Goal: Task Accomplishment & Management: Manage account settings

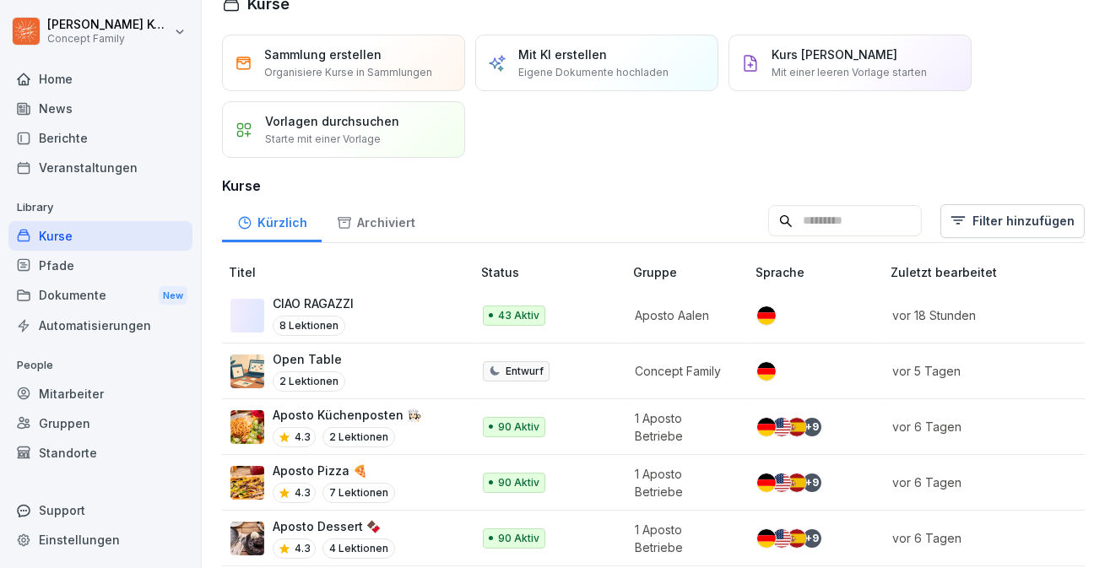
scroll to position [57, 0]
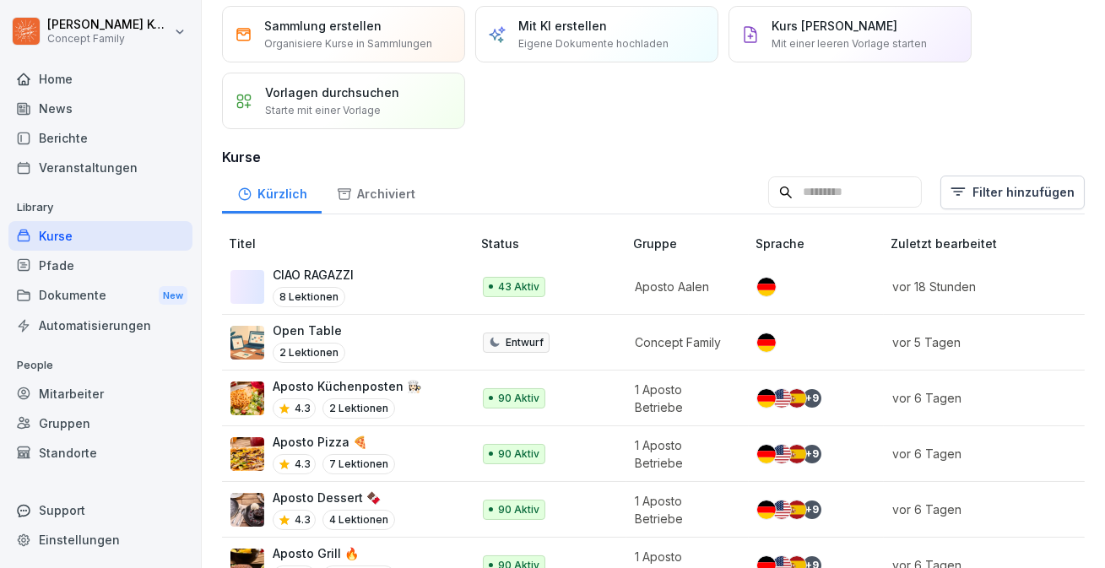
click at [377, 289] on div "CIAO RAGAZZI 8 Lektionen" at bounding box center [342, 286] width 224 height 41
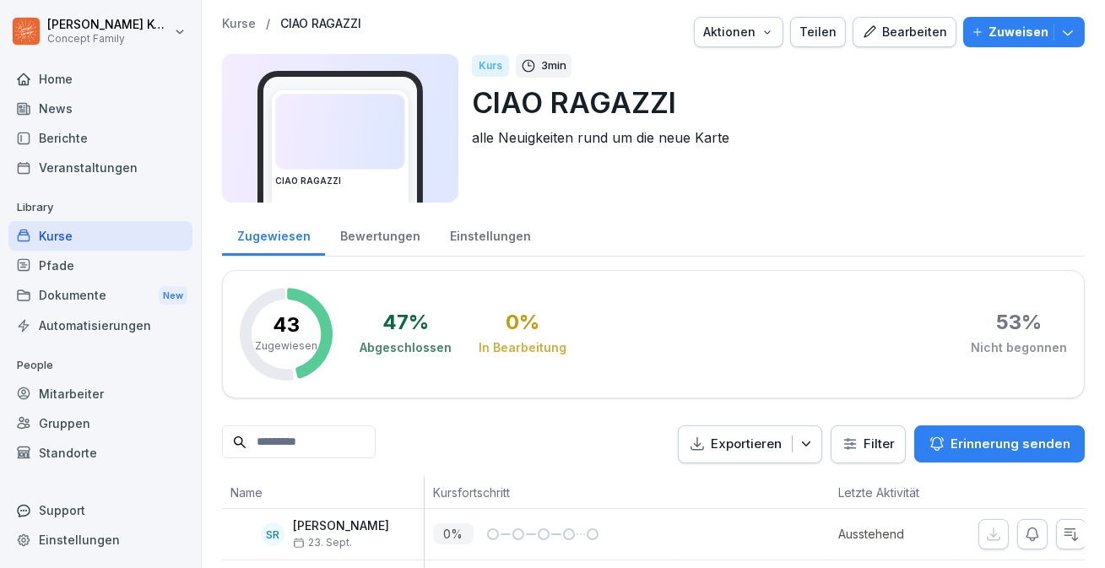
click at [899, 31] on div "Bearbeiten" at bounding box center [904, 32] width 85 height 19
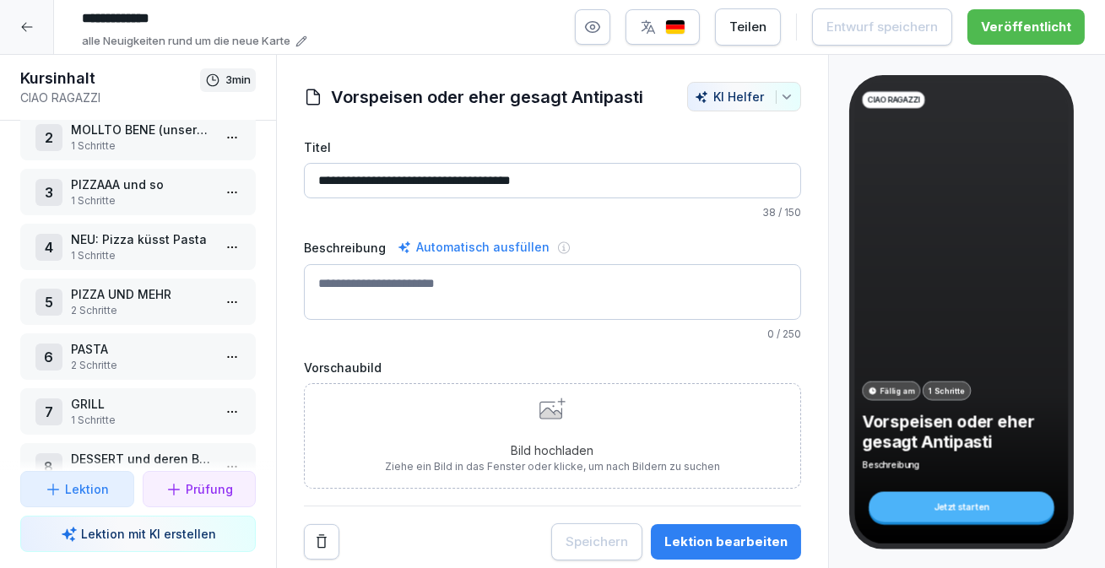
scroll to position [116, 0]
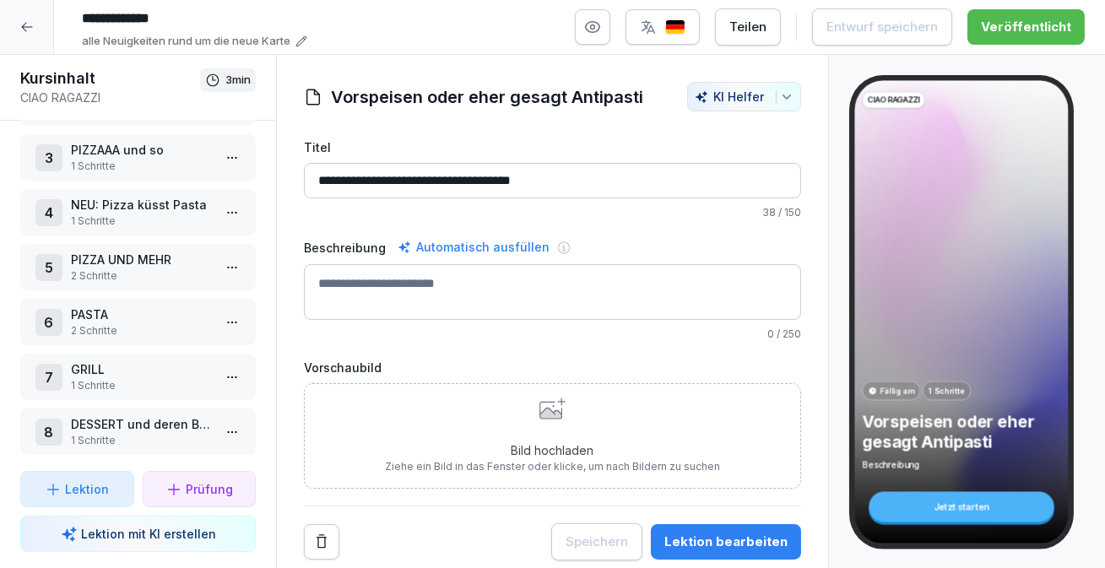
click at [119, 277] on p "2 Schritte" at bounding box center [141, 275] width 141 height 15
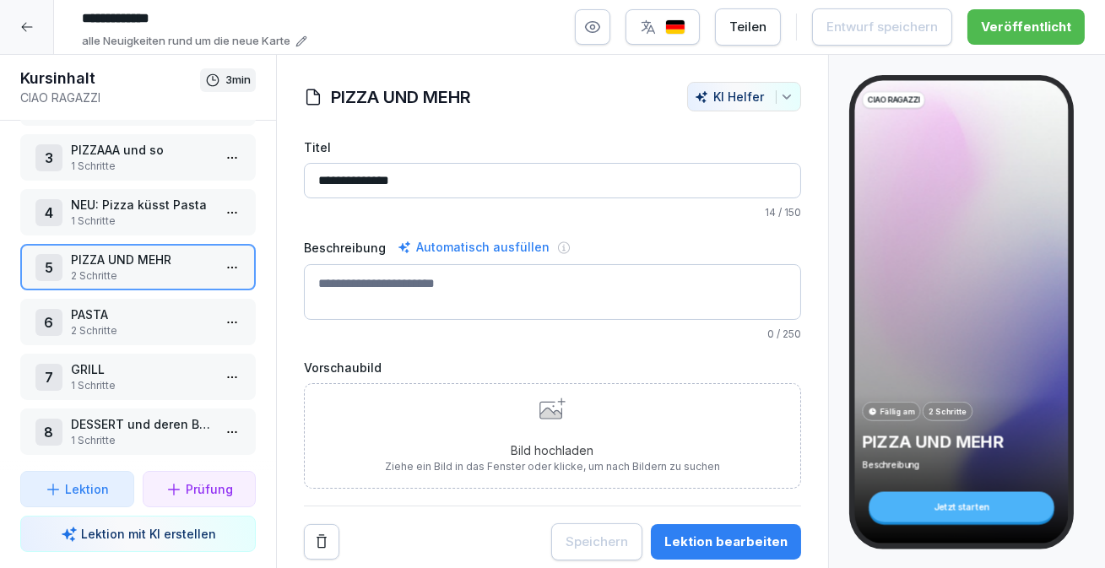
click at [754, 538] on div "Lektion bearbeiten" at bounding box center [725, 542] width 123 height 19
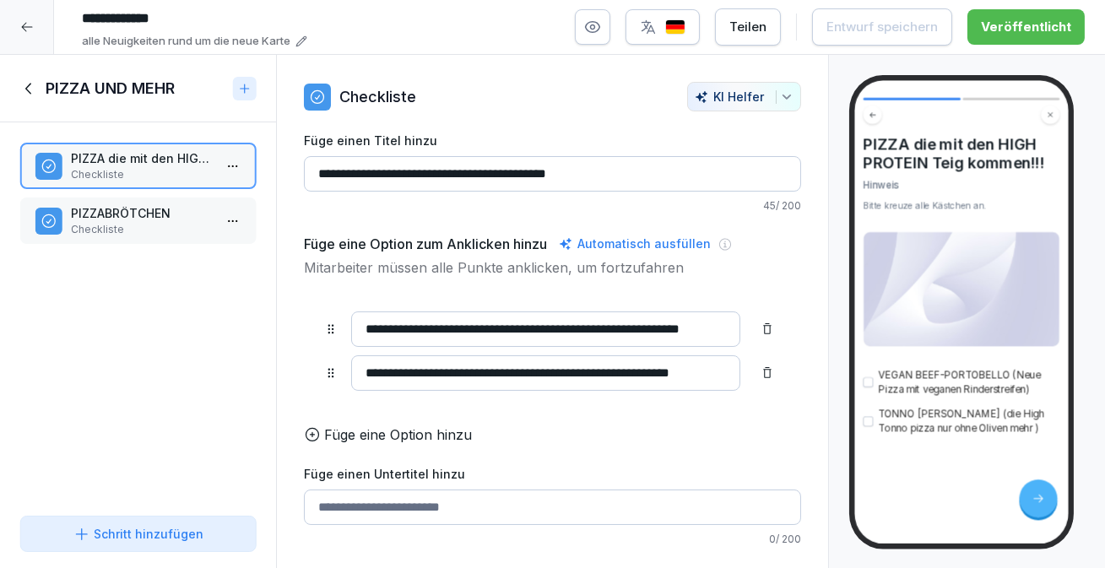
click at [84, 214] on p "PIZZABRÖTCHEN" at bounding box center [141, 213] width 141 height 18
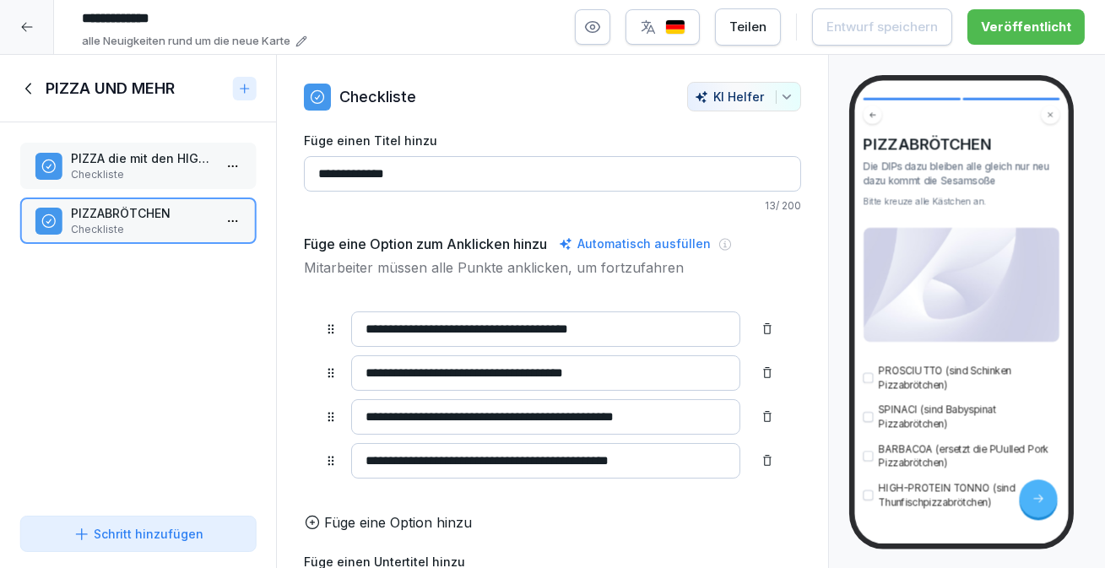
click at [23, 95] on icon at bounding box center [29, 88] width 19 height 19
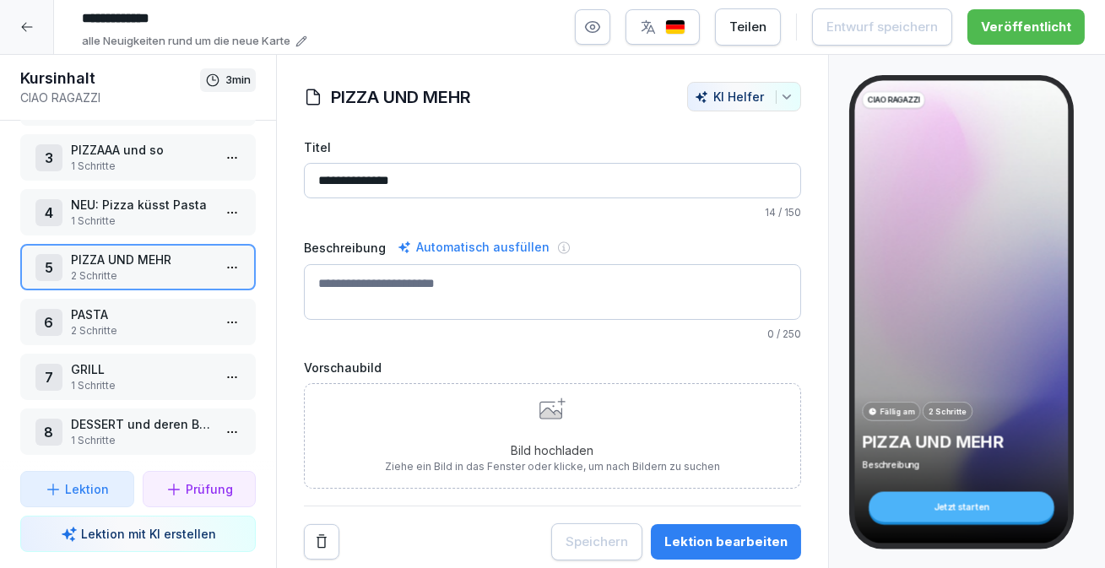
click at [111, 434] on p "1 Schritte" at bounding box center [141, 440] width 141 height 15
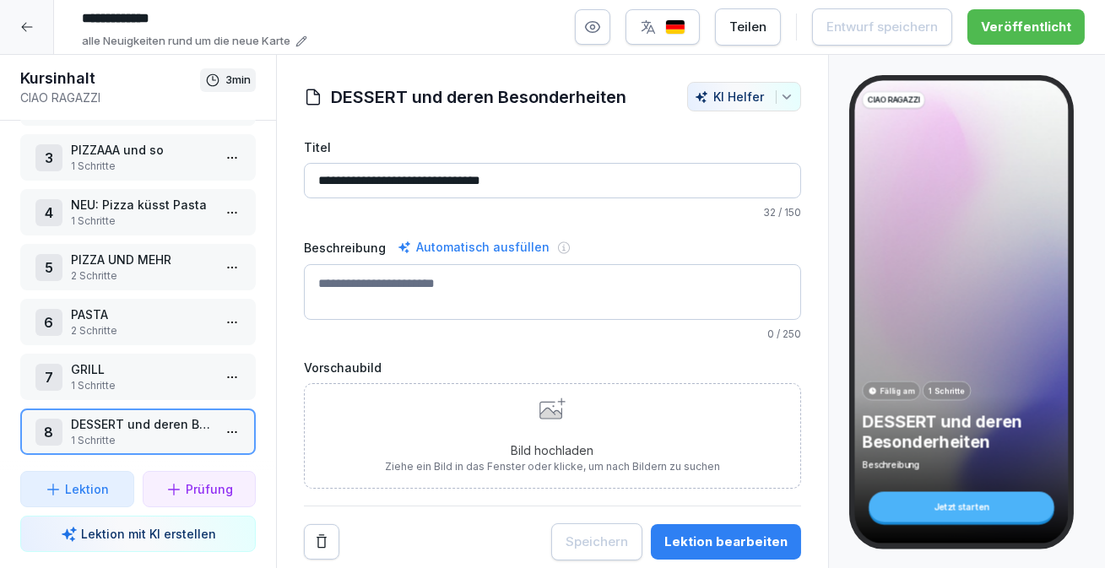
click at [716, 545] on div "Lektion bearbeiten" at bounding box center [725, 542] width 123 height 19
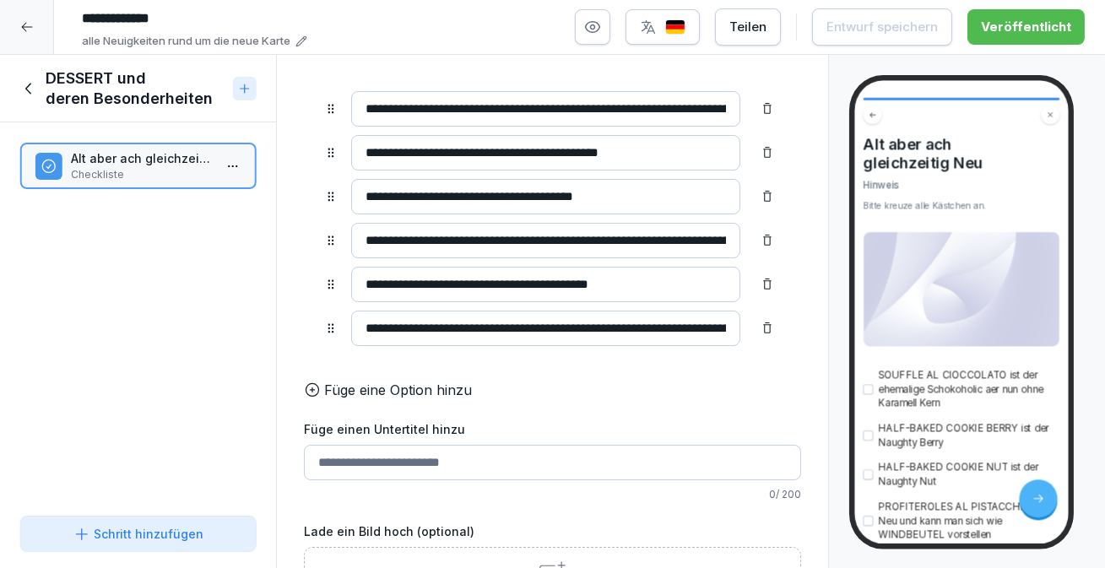
scroll to position [246, 0]
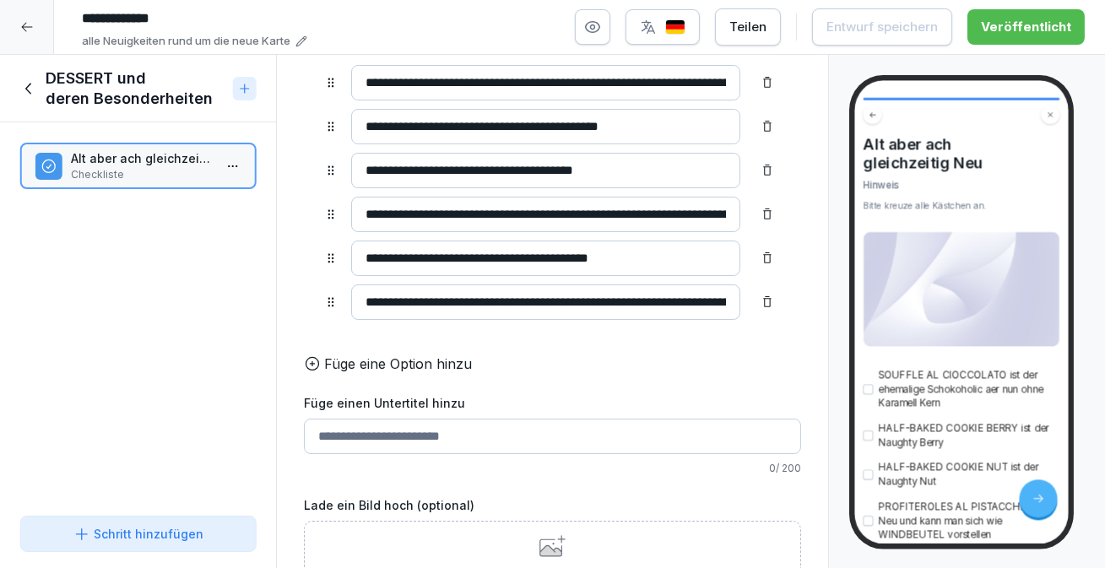
click at [35, 81] on icon at bounding box center [29, 88] width 19 height 19
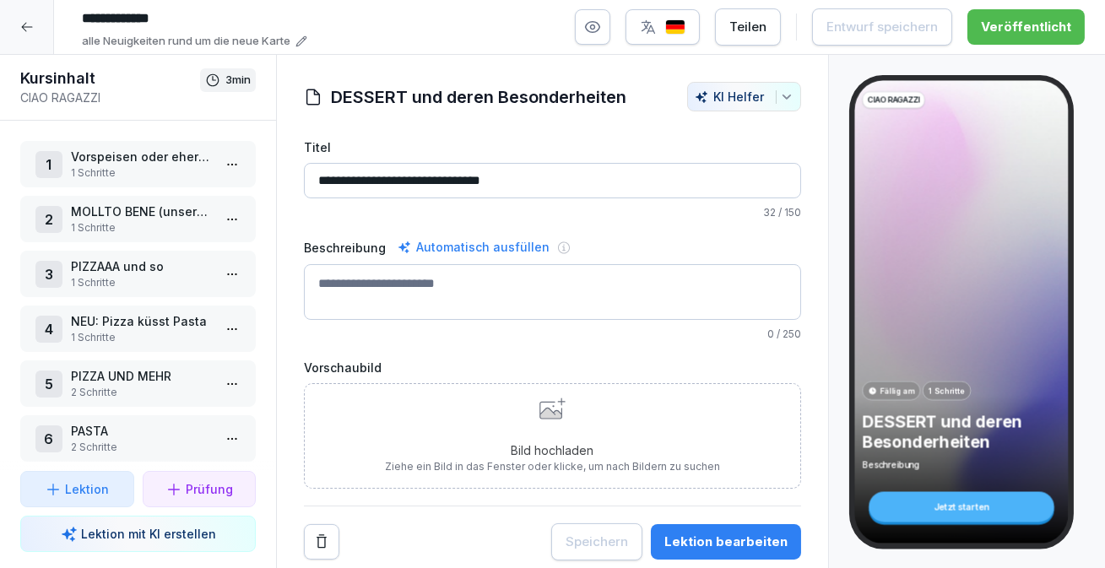
click at [125, 170] on p "1 Schritte" at bounding box center [141, 172] width 141 height 15
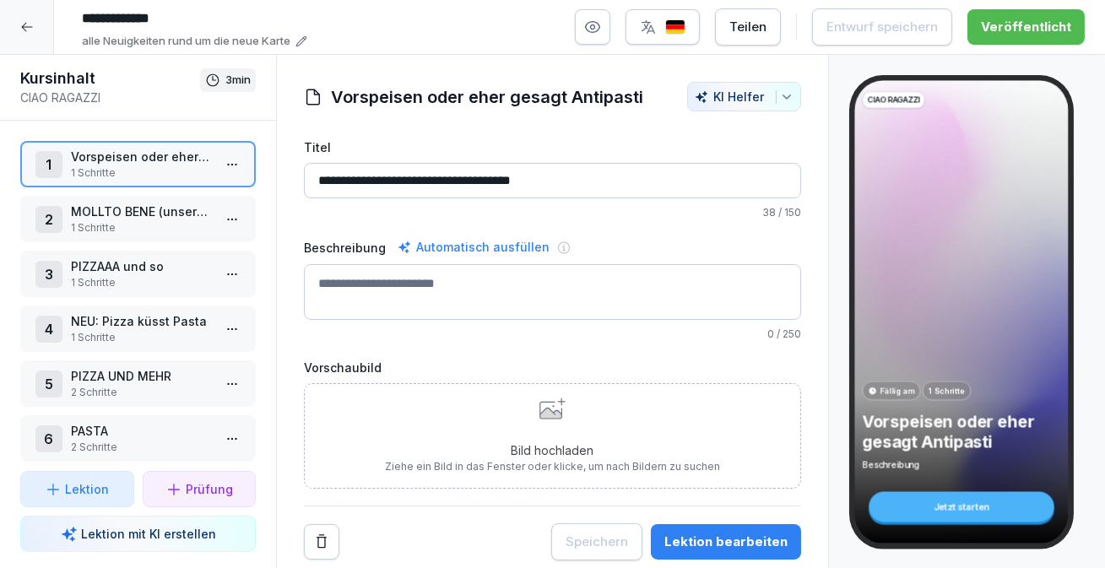
click at [131, 239] on div "2 MOLLTO BENE (unsere Salate 1 Schritte" at bounding box center [137, 219] width 235 height 46
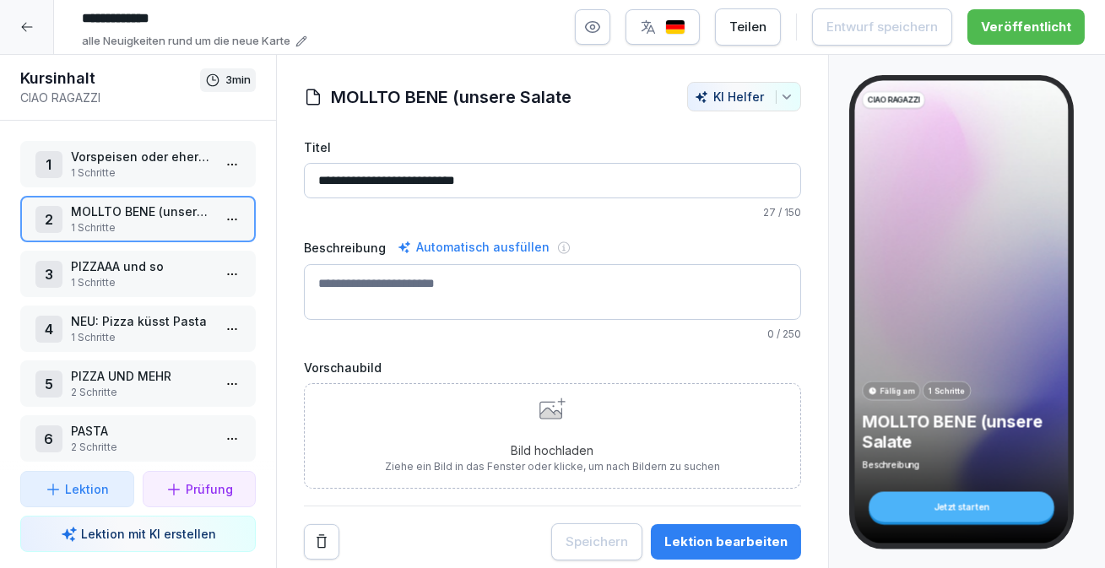
click at [195, 361] on div "5 PIZZA UND MEHR 2 Schritte" at bounding box center [137, 383] width 235 height 46
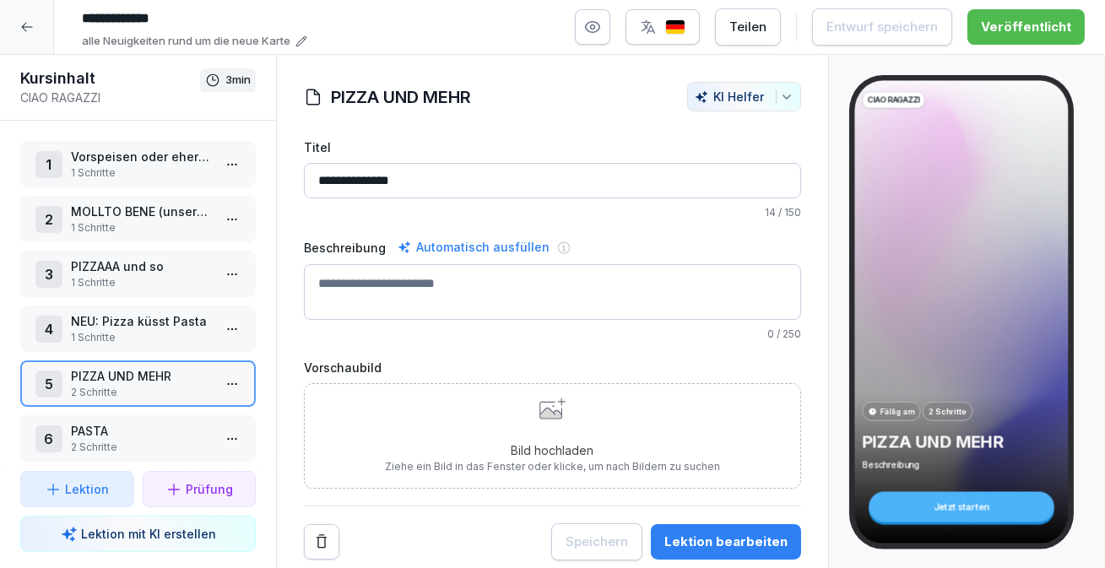
click at [180, 335] on p "1 Schritte" at bounding box center [141, 337] width 141 height 15
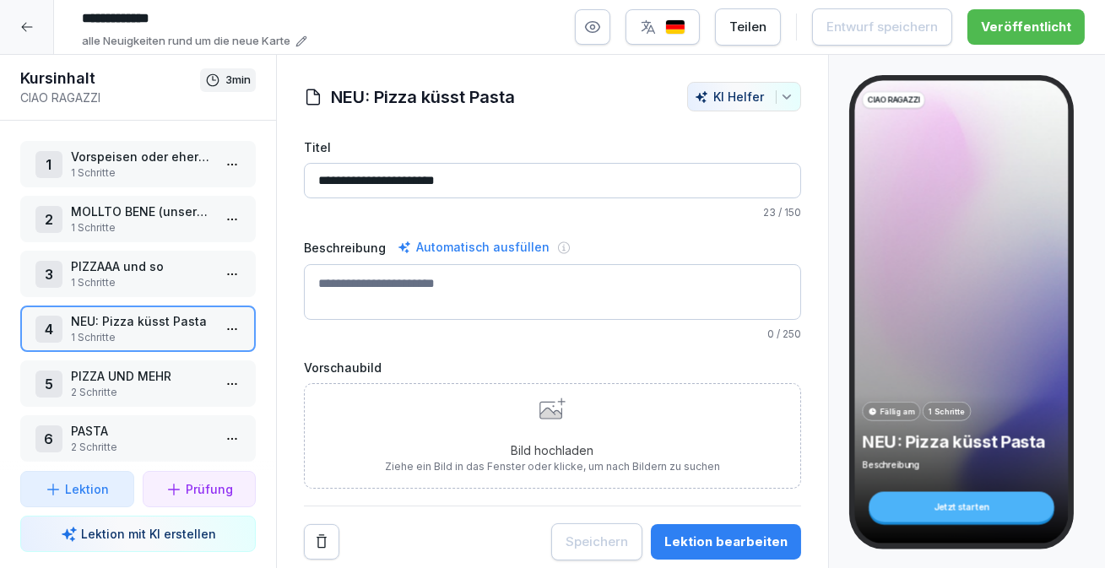
click at [742, 524] on button "Lektion bearbeiten" at bounding box center [726, 541] width 150 height 35
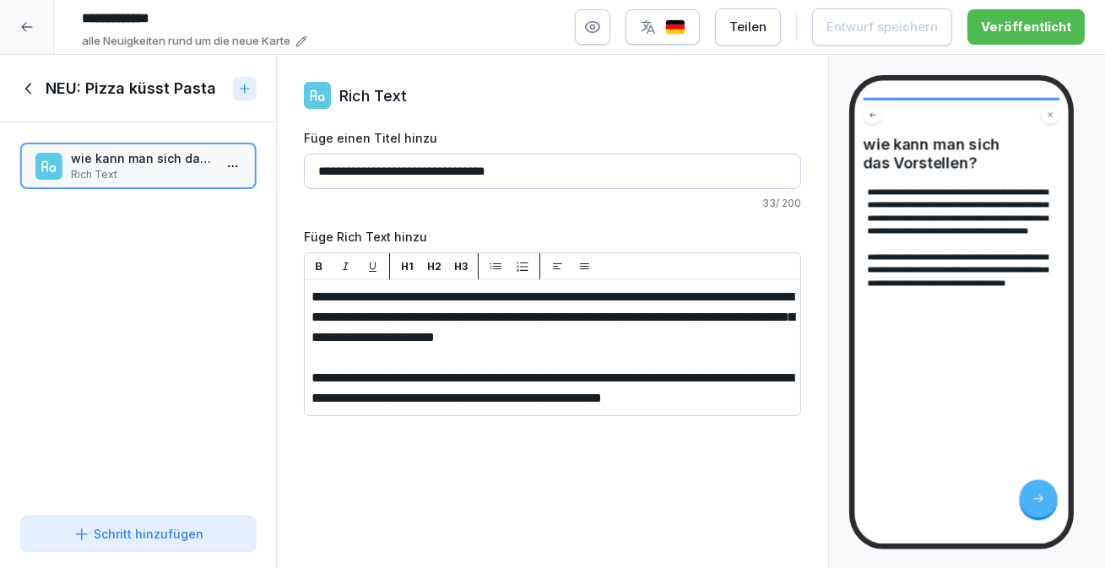
click at [25, 84] on icon at bounding box center [29, 88] width 19 height 19
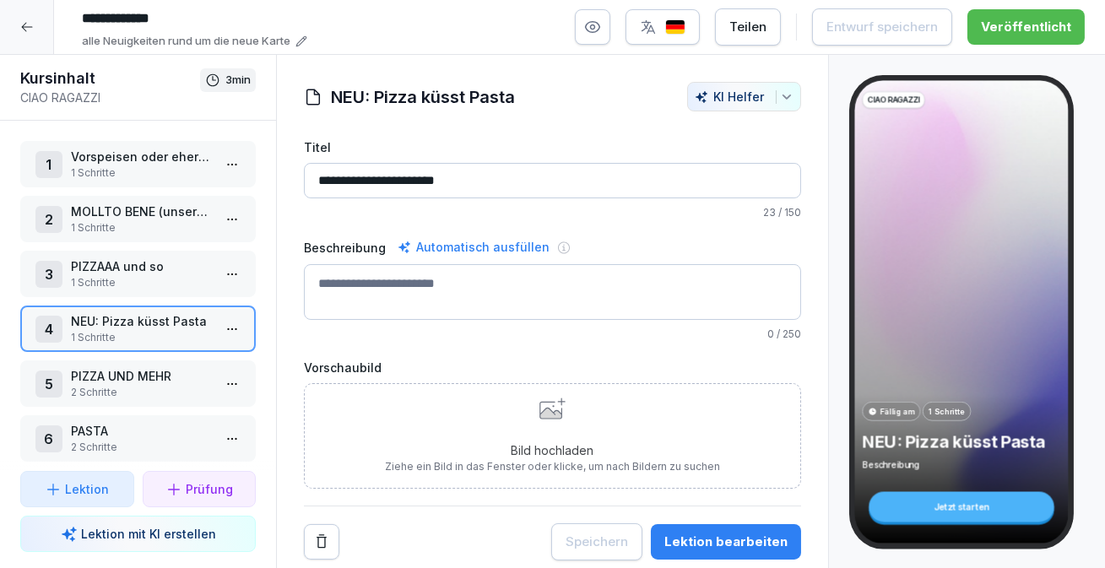
click at [29, 27] on icon at bounding box center [26, 27] width 11 height 9
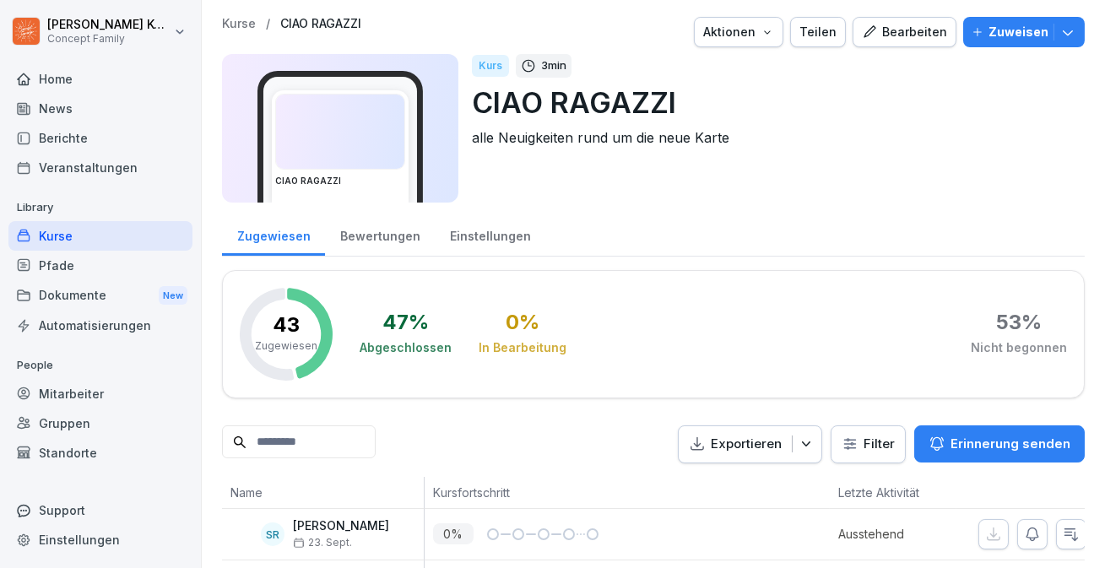
click at [388, 239] on div "Bewertungen" at bounding box center [380, 234] width 110 height 43
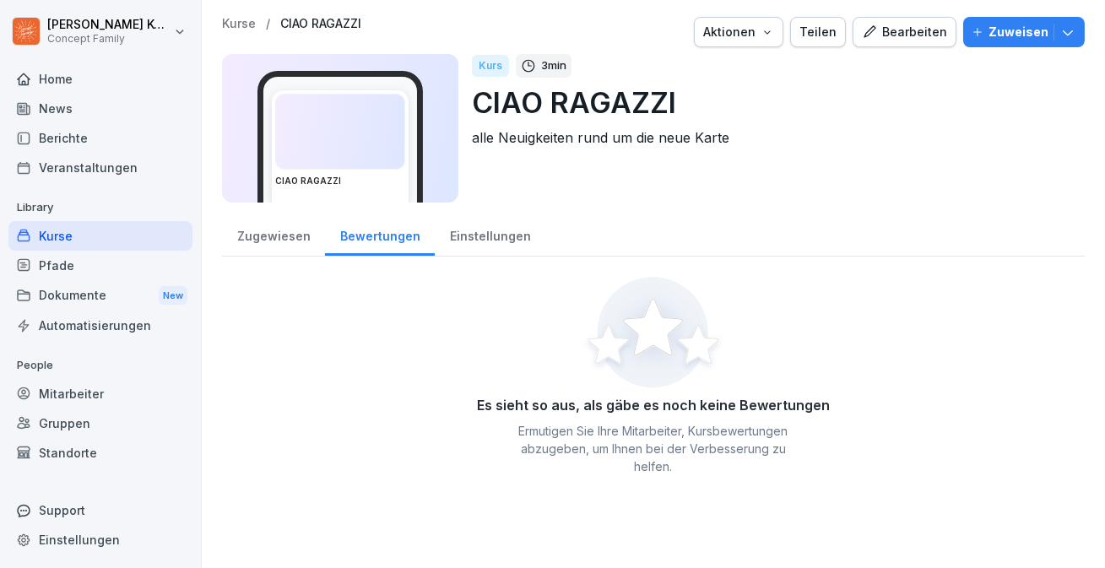
click at [476, 242] on div "Einstellungen" at bounding box center [490, 234] width 111 height 43
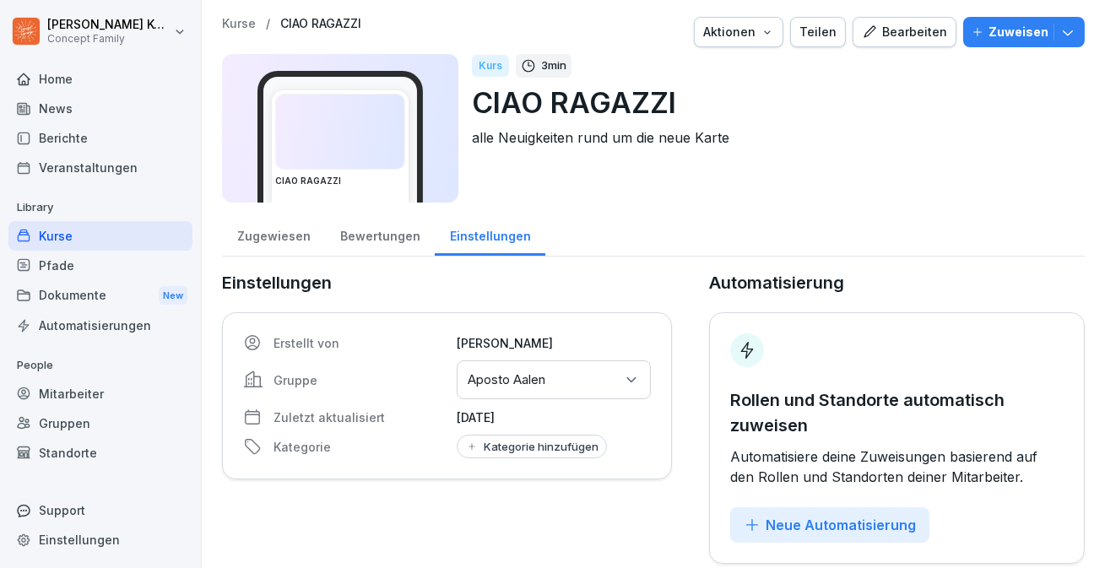
click at [72, 236] on div "Kurse" at bounding box center [100, 236] width 184 height 30
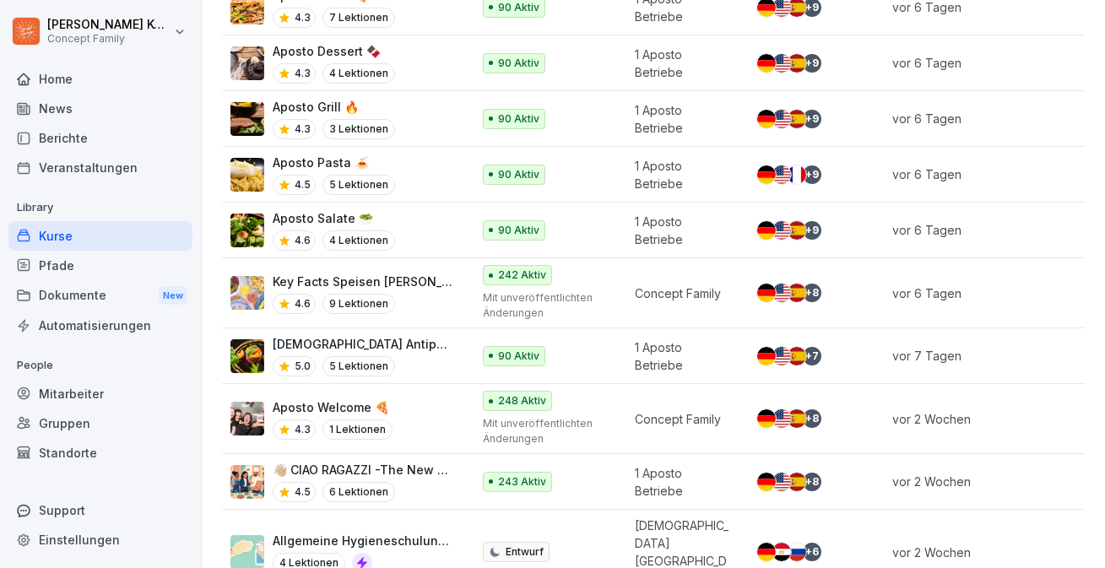
scroll to position [547, 0]
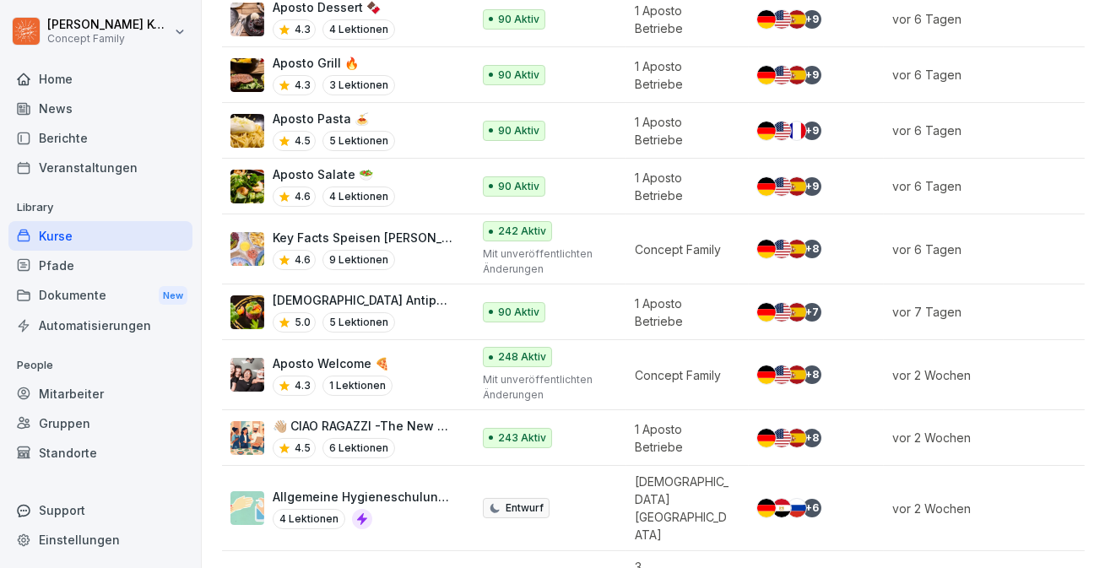
click at [414, 422] on p "👋🏼 CIAO RAGAZZI -The New Dolce Vita- Apostorelaunch" at bounding box center [363, 426] width 181 height 18
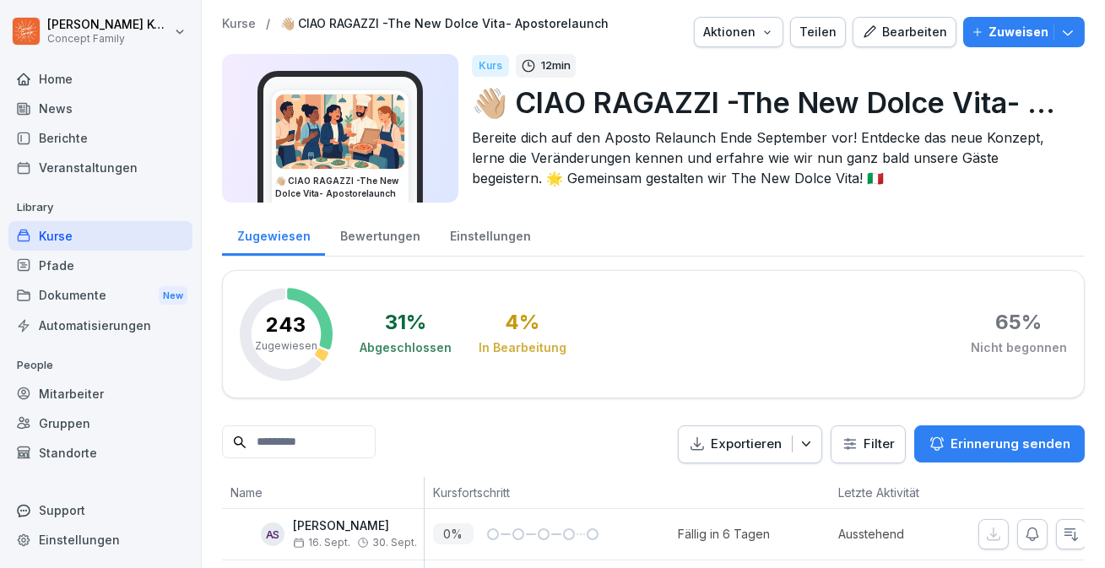
click at [372, 238] on div "Bewertungen" at bounding box center [380, 234] width 110 height 43
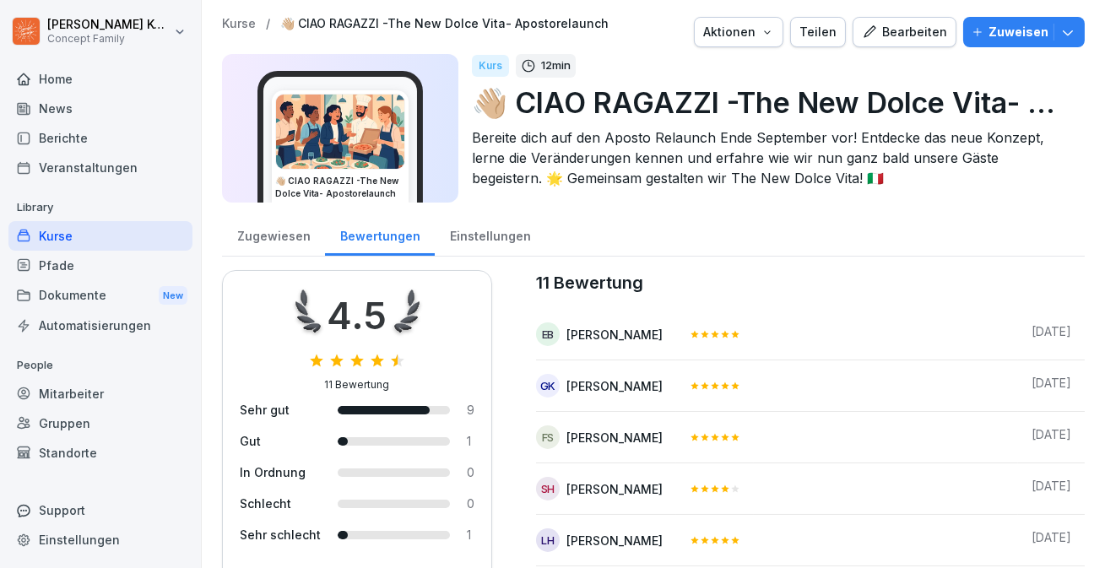
click at [278, 244] on div "Zugewiesen" at bounding box center [273, 234] width 103 height 43
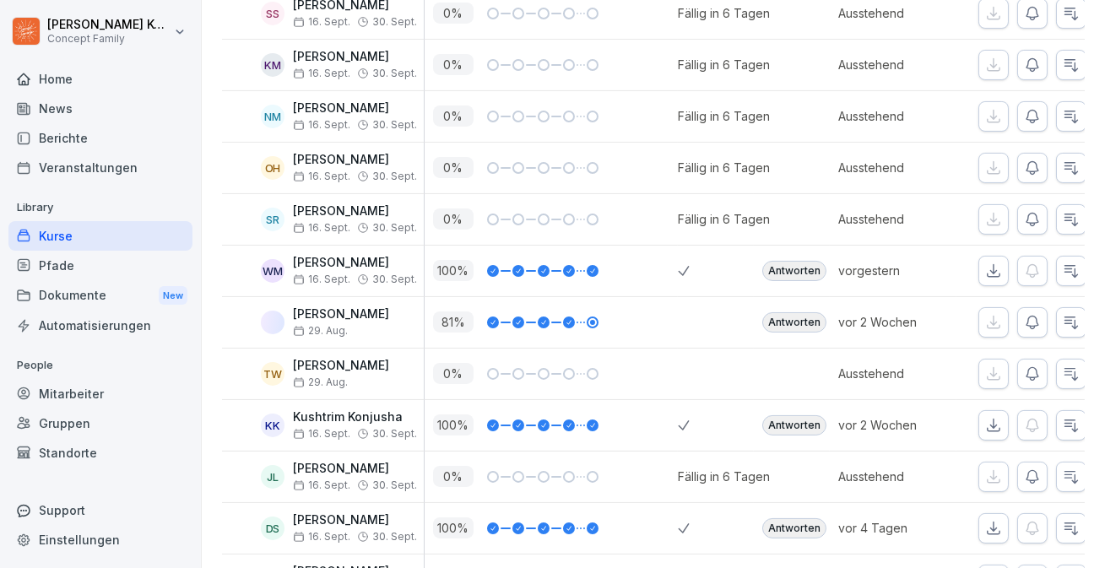
scroll to position [591, 0]
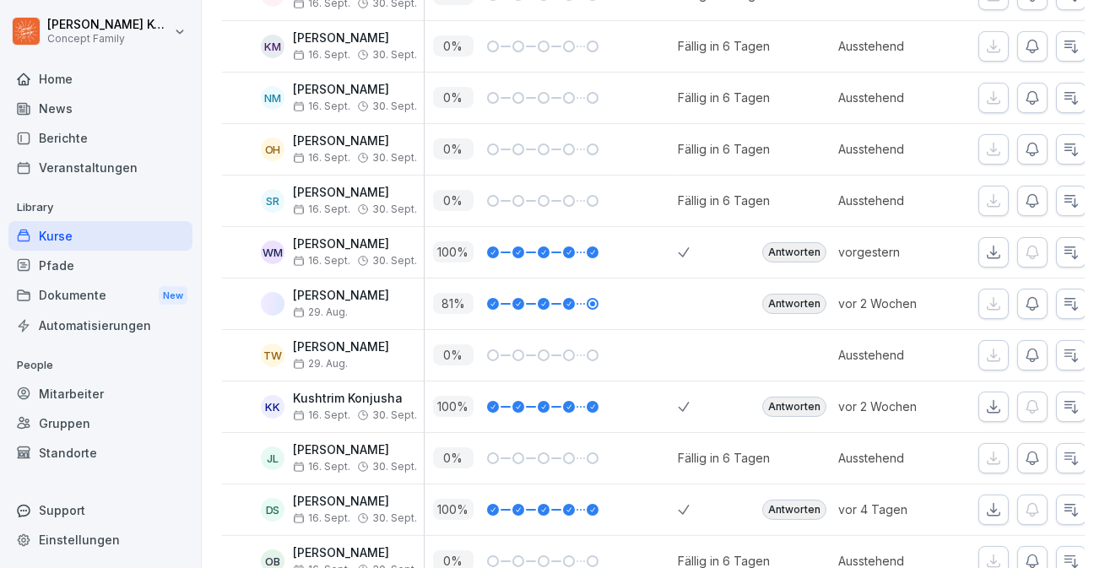
click at [794, 260] on div "Antworten" at bounding box center [794, 252] width 64 height 20
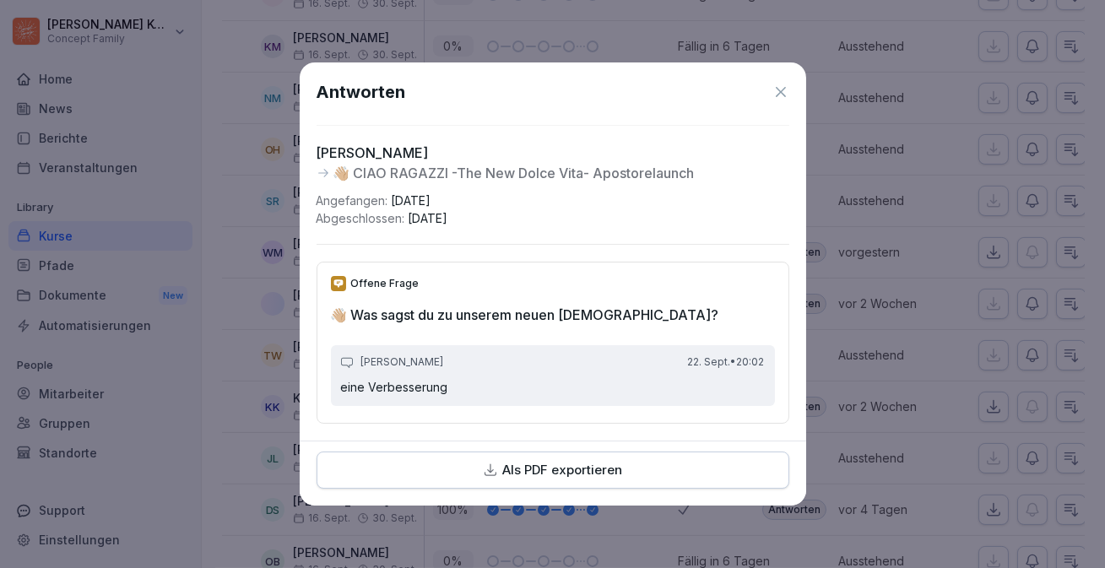
click at [781, 91] on icon at bounding box center [781, 92] width 10 height 10
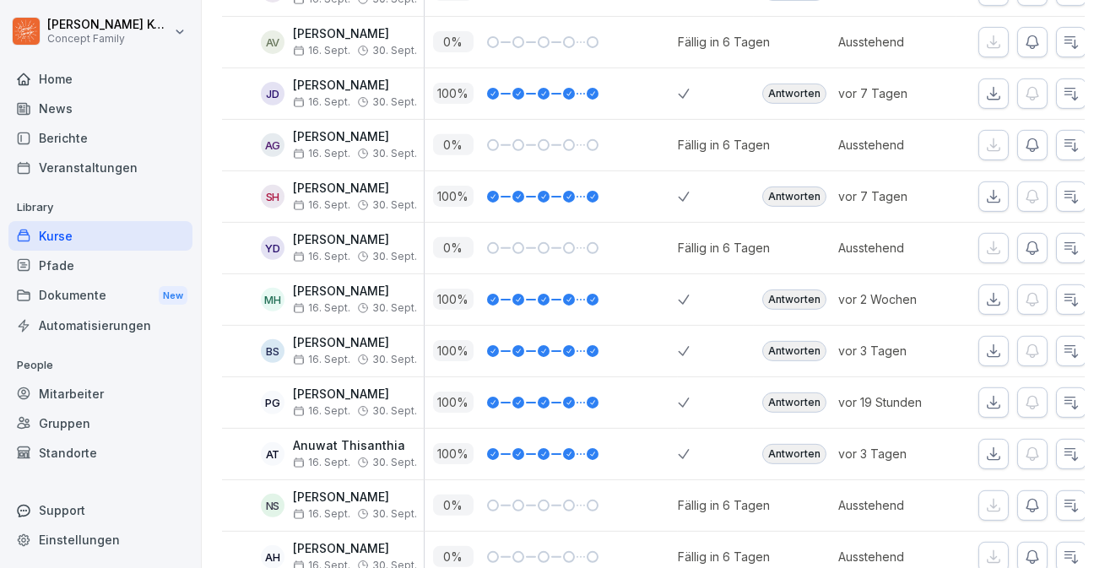
scroll to position [1420, 0]
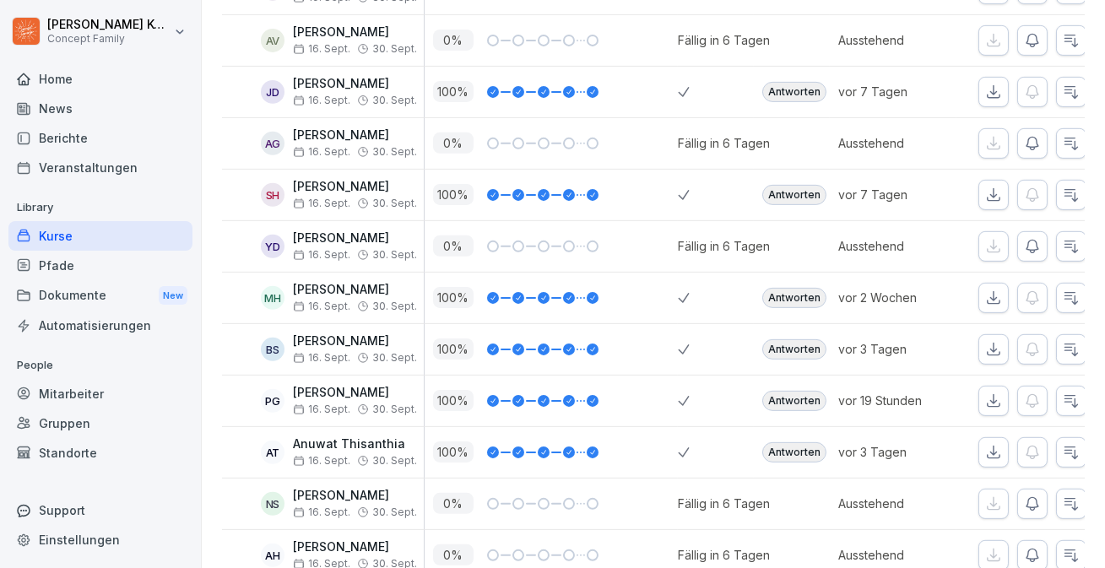
click at [790, 392] on div "Antworten" at bounding box center [794, 401] width 64 height 20
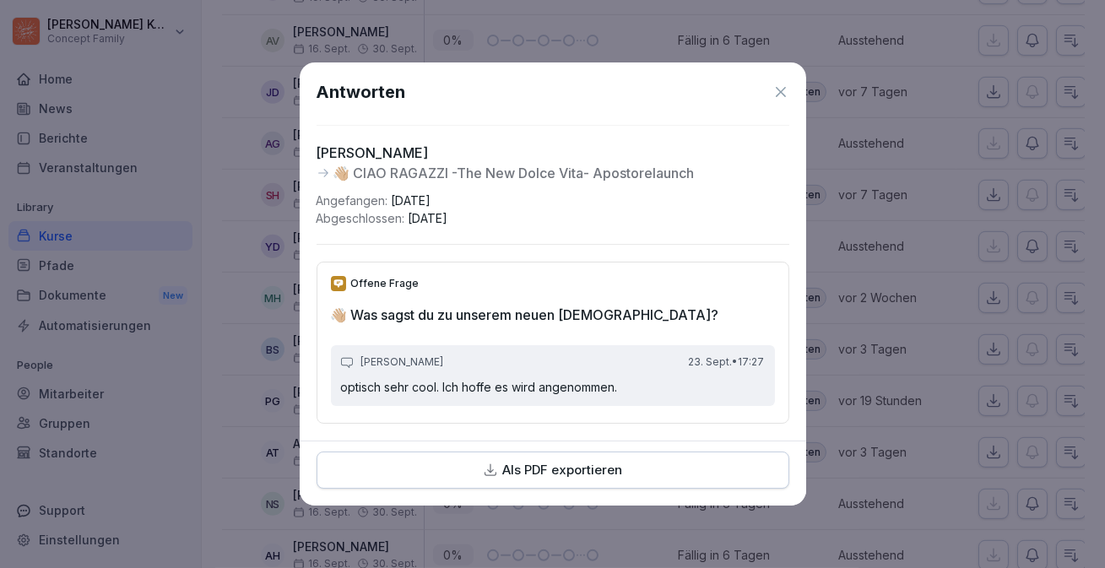
click at [781, 98] on icon at bounding box center [780, 92] width 17 height 17
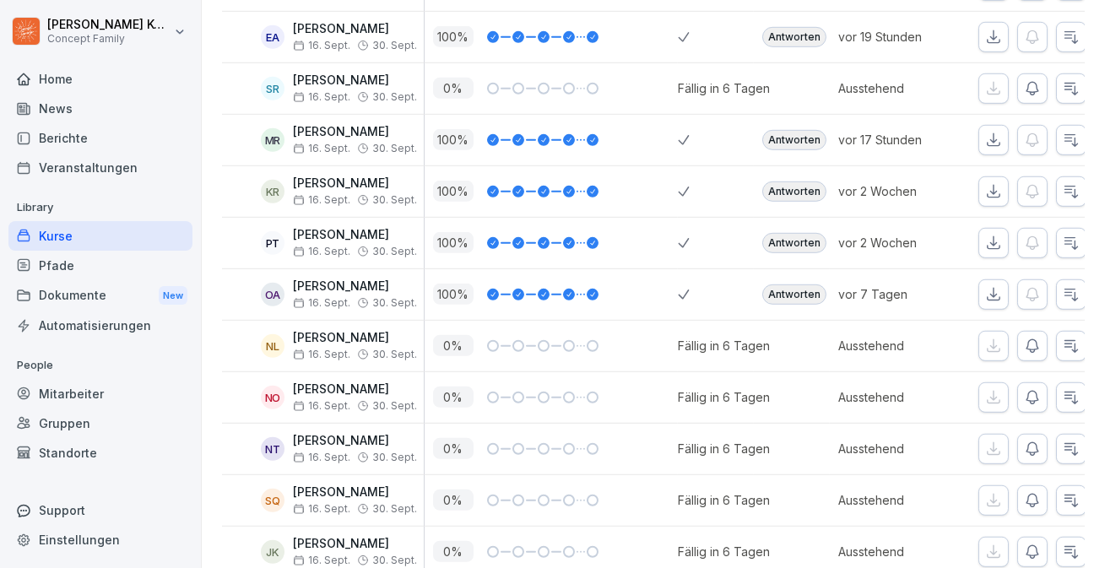
scroll to position [2133, 0]
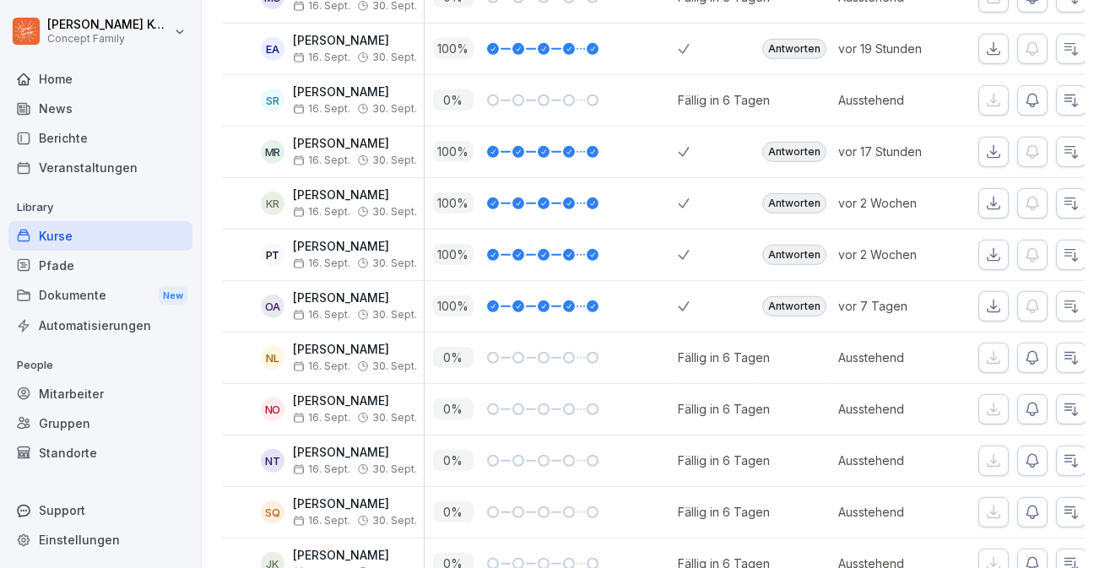
click at [791, 143] on div "Antworten" at bounding box center [794, 152] width 64 height 20
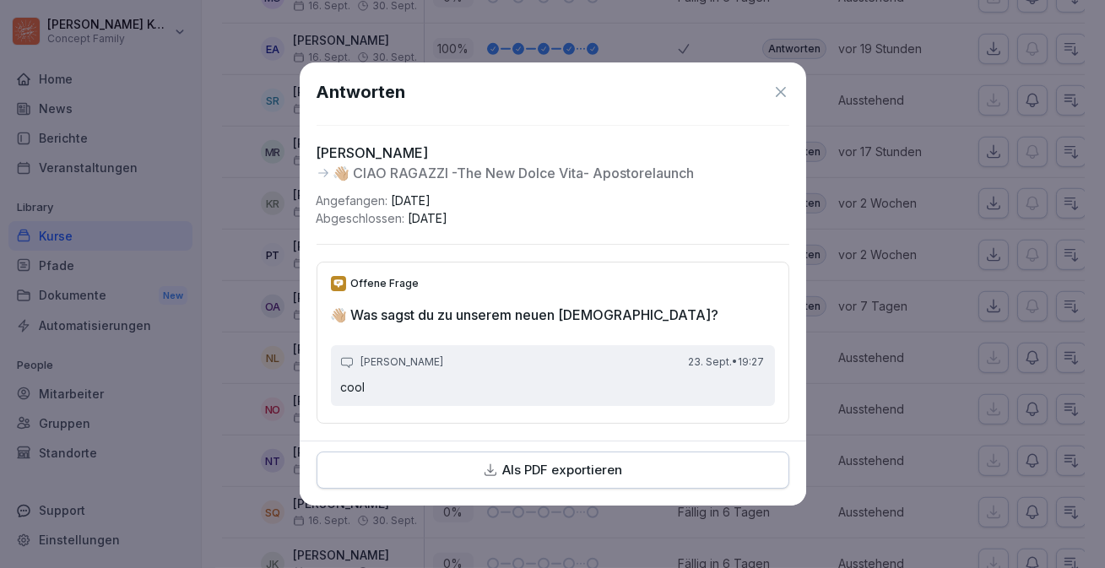
click at [776, 96] on icon at bounding box center [781, 92] width 10 height 10
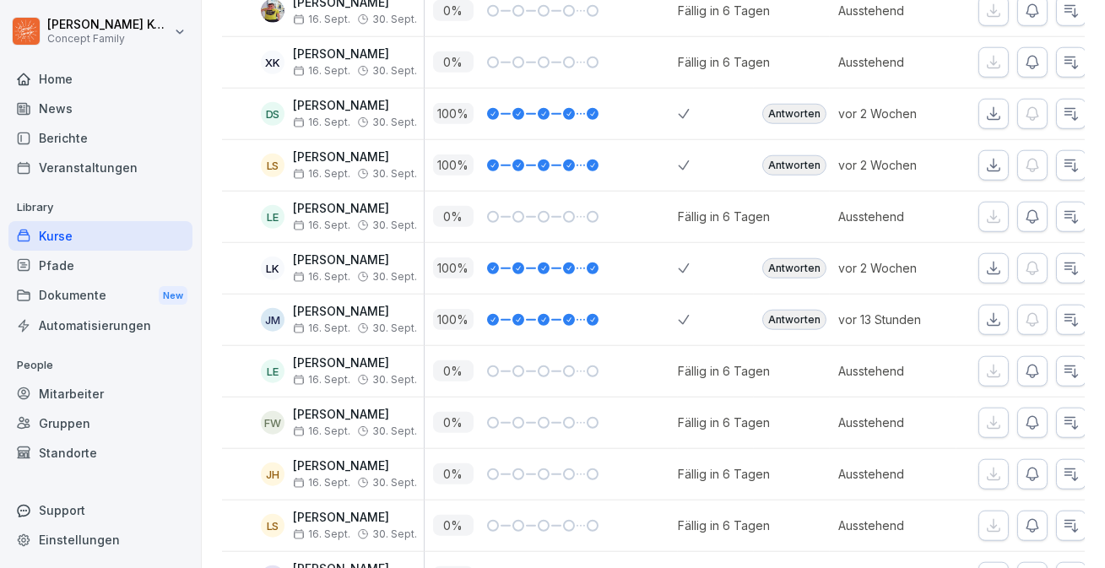
scroll to position [3102, 0]
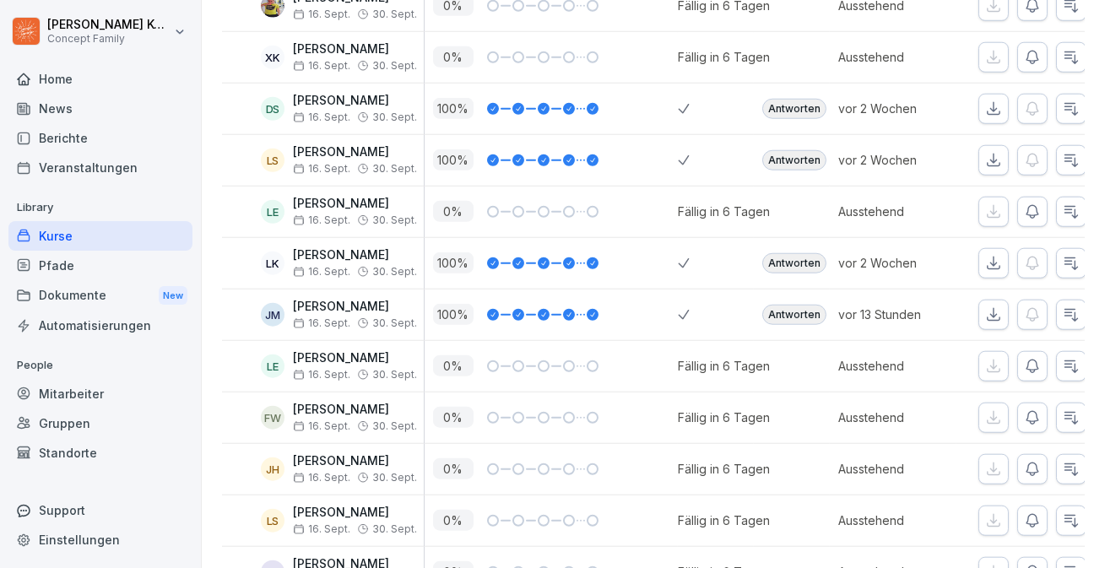
click at [803, 319] on div "Antworten" at bounding box center [792, 314] width 76 height 51
click at [794, 313] on div "Antworten" at bounding box center [794, 315] width 64 height 20
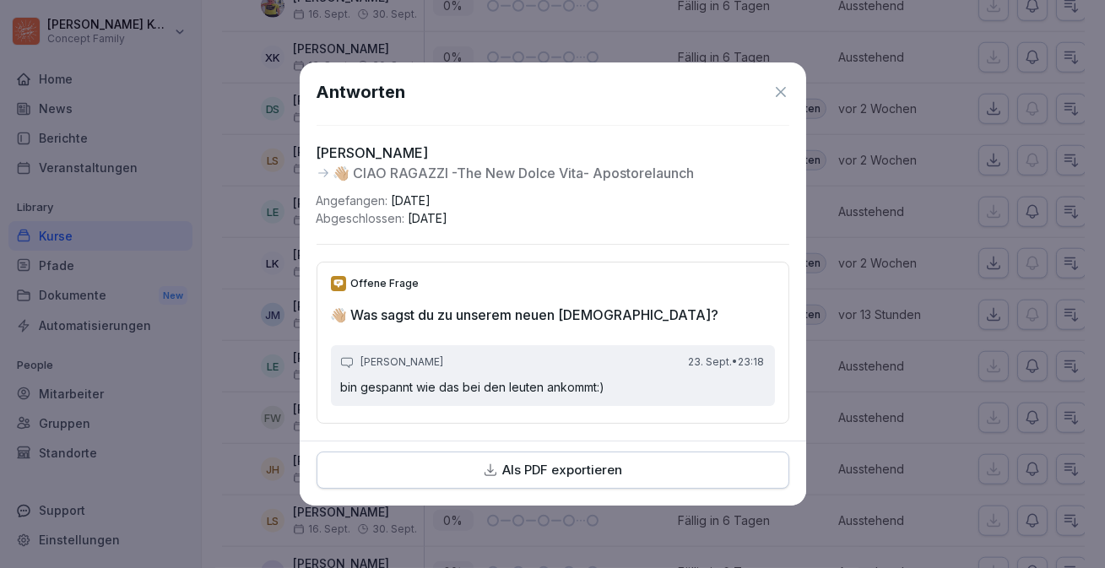
click at [787, 85] on icon at bounding box center [780, 92] width 17 height 17
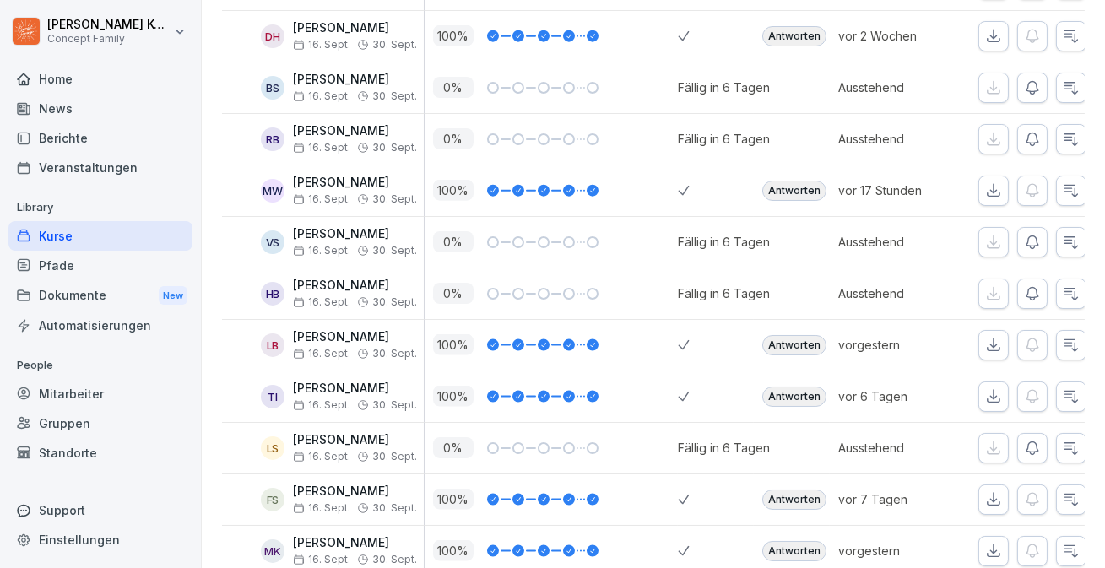
scroll to position [4789, 0]
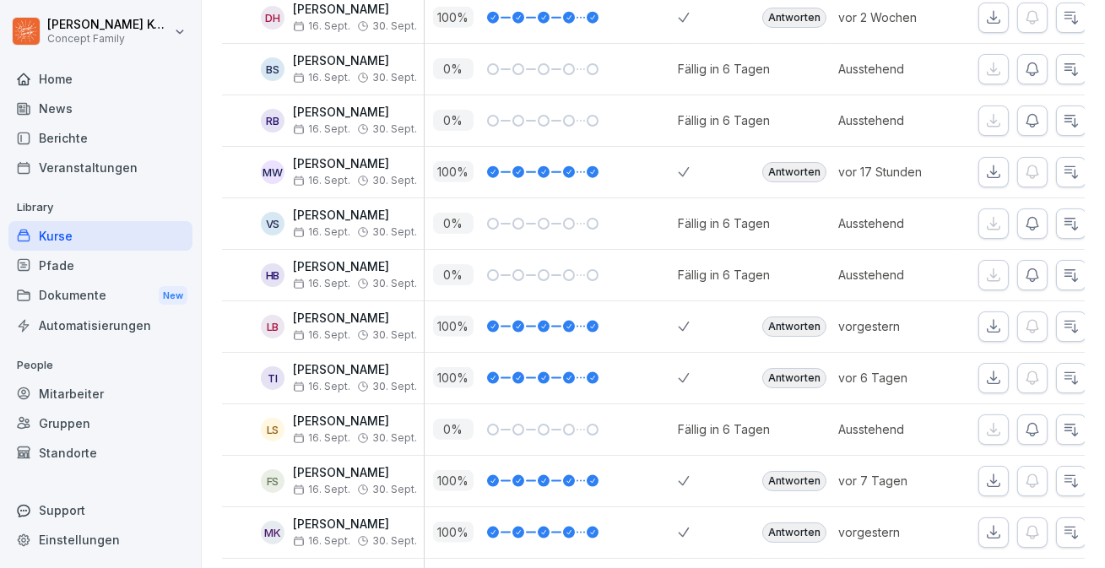
click at [819, 166] on div "Antworten" at bounding box center [794, 172] width 64 height 20
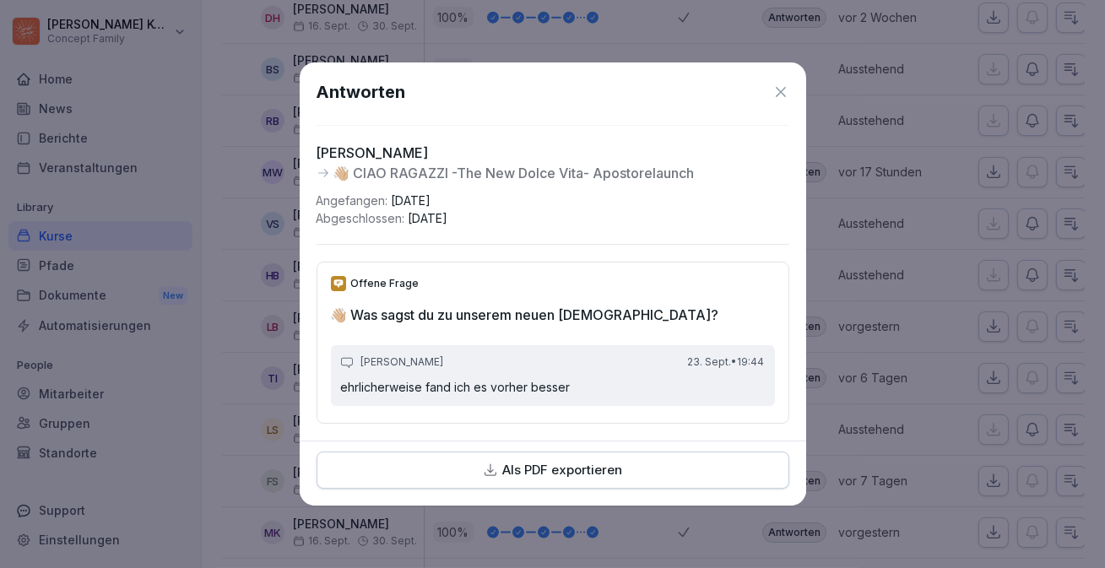
click at [784, 91] on icon at bounding box center [780, 92] width 17 height 17
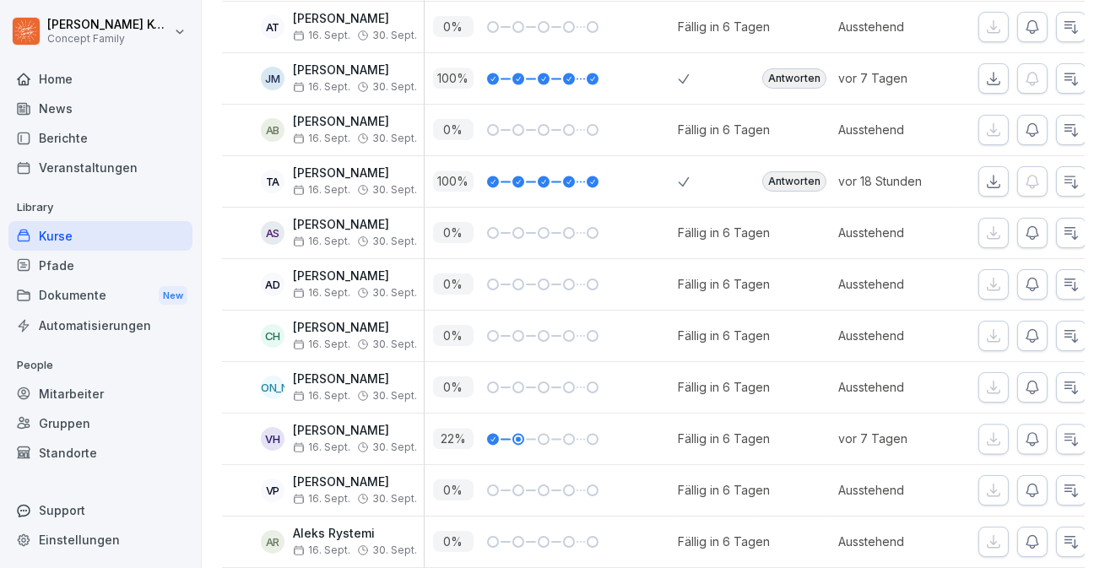
scroll to position [7300, 0]
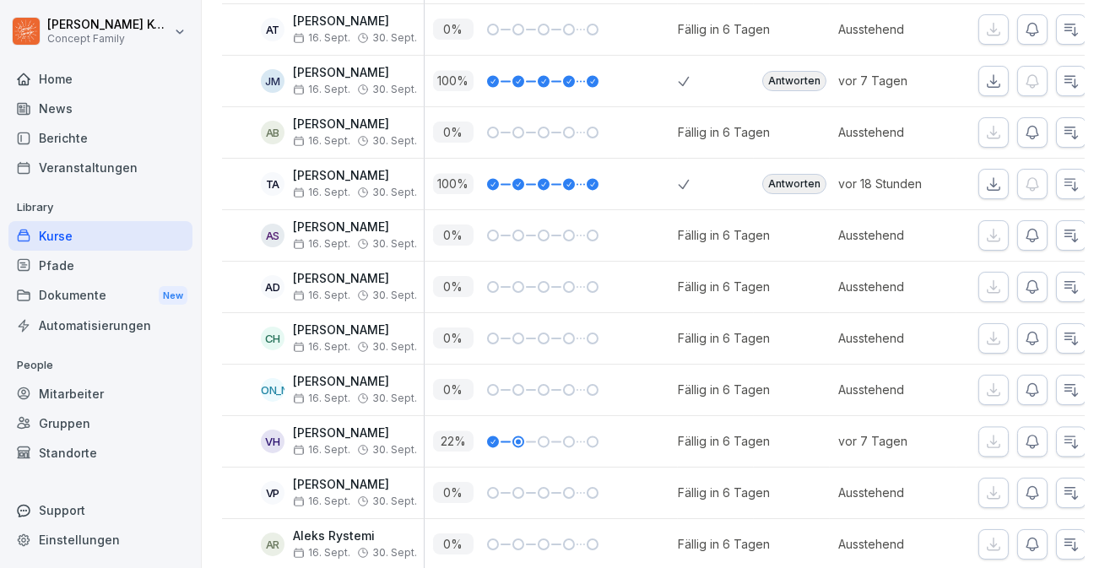
click at [804, 174] on div "Antworten" at bounding box center [794, 184] width 64 height 20
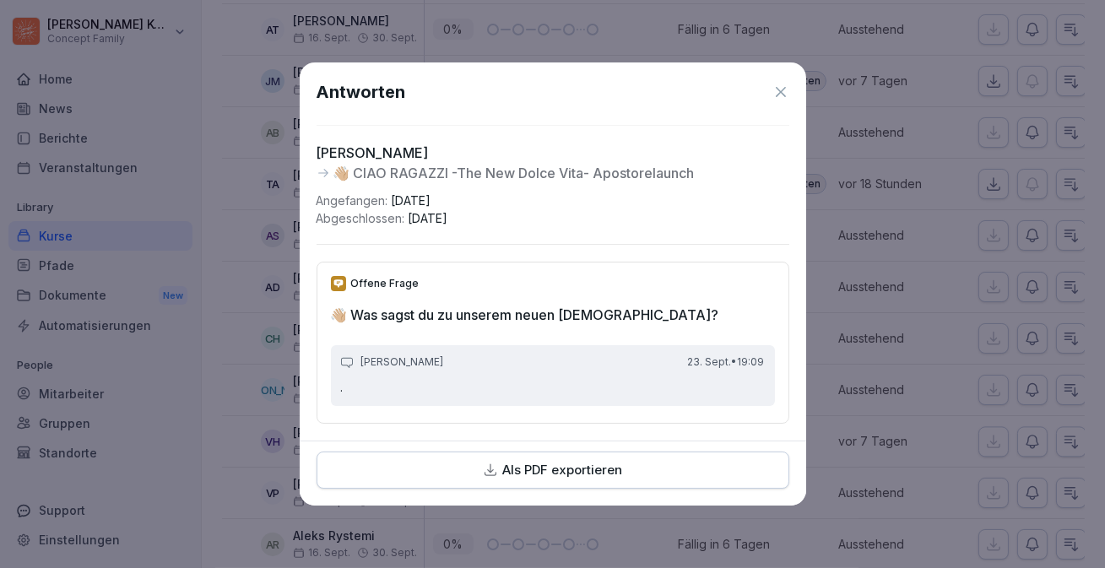
click at [782, 88] on icon at bounding box center [780, 92] width 17 height 17
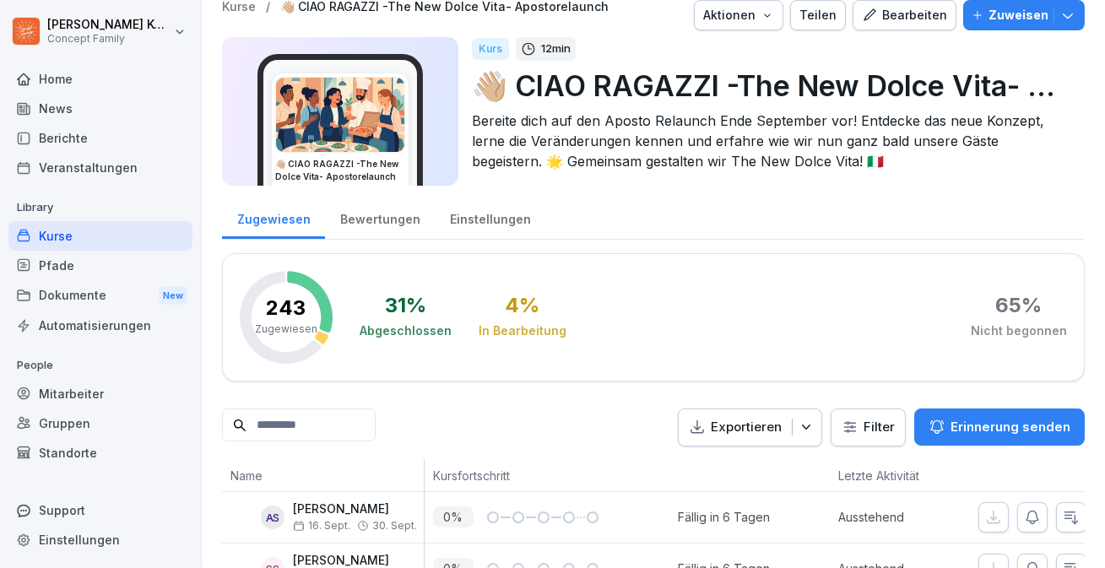
scroll to position [0, 0]
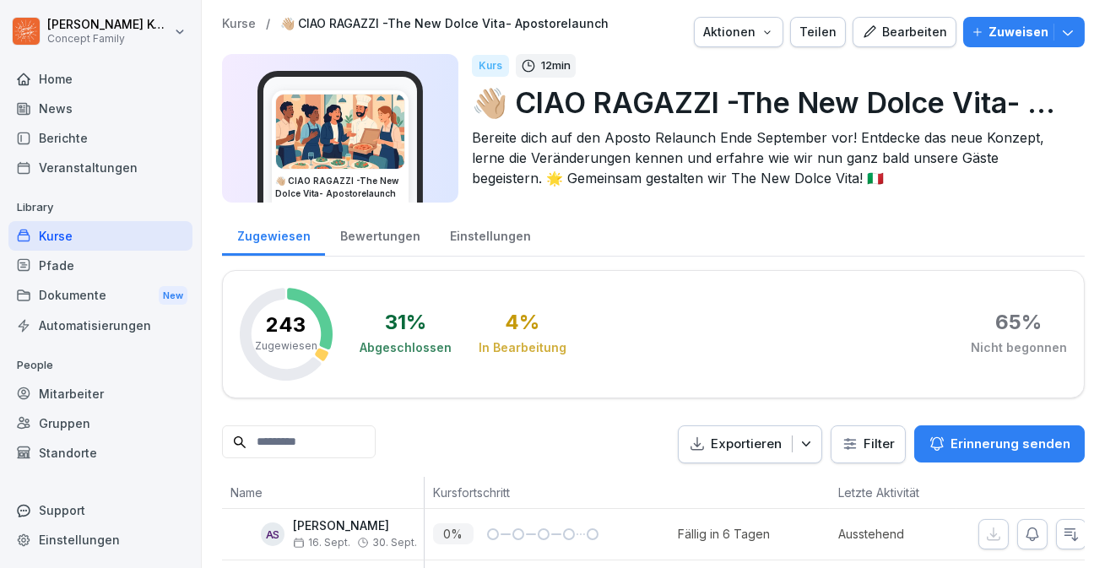
click at [912, 24] on div "Bearbeiten" at bounding box center [904, 32] width 85 height 19
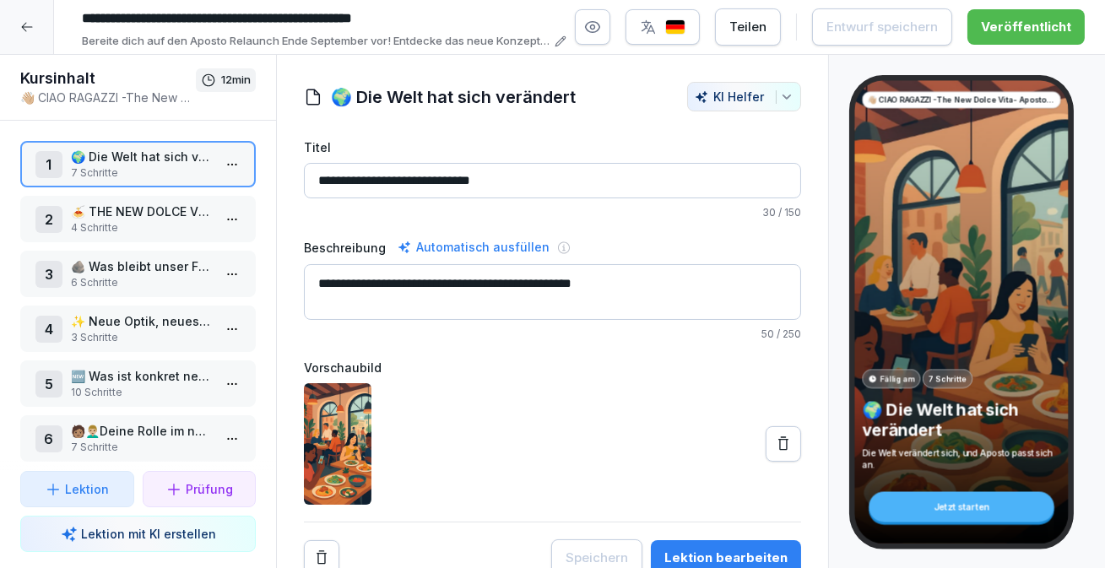
scroll to position [8, 0]
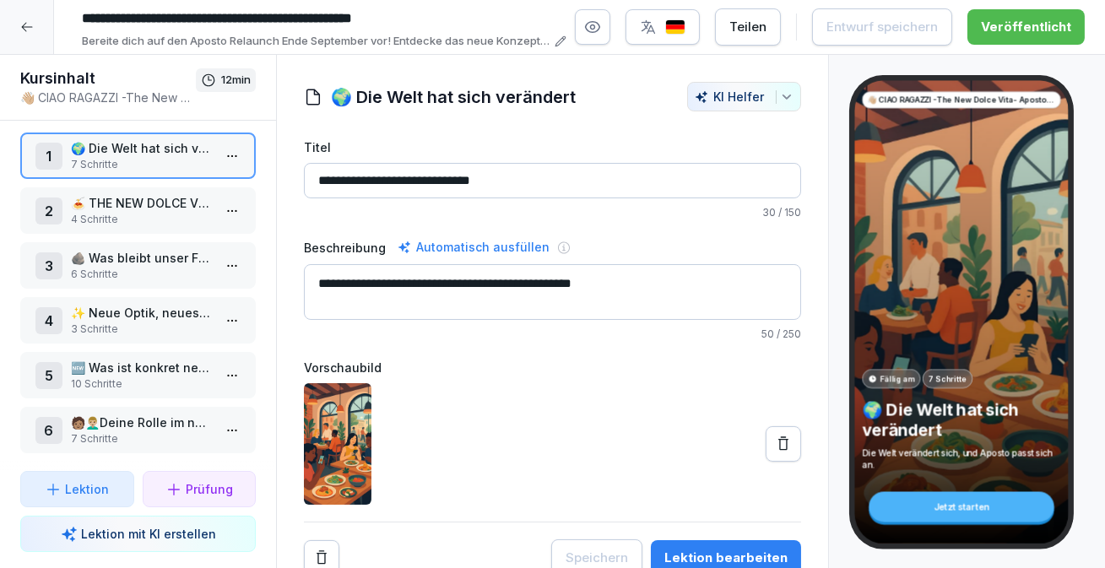
click at [30, 41] on div at bounding box center [27, 27] width 54 height 54
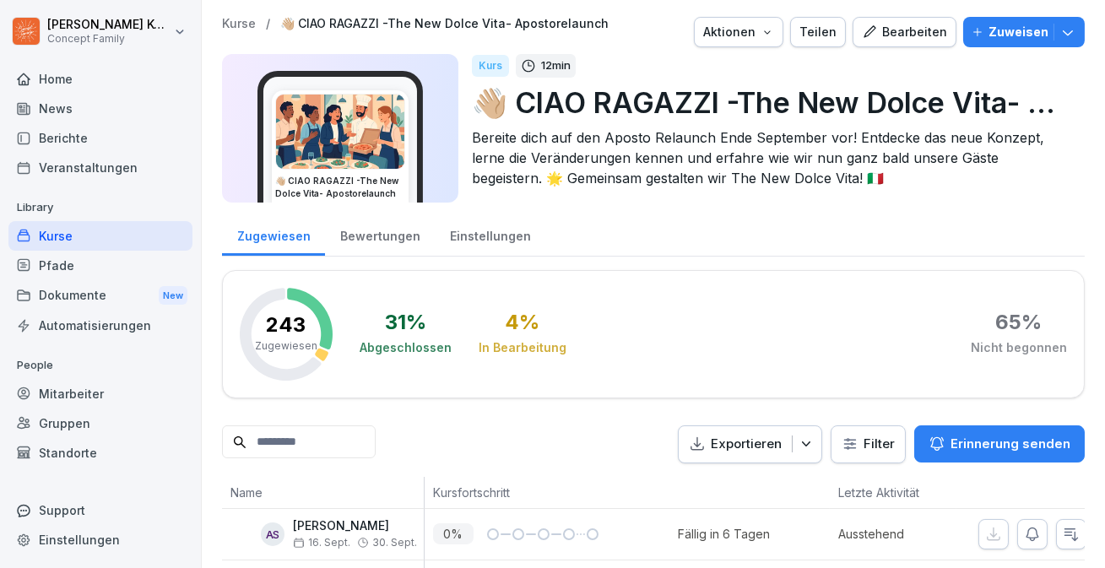
click at [61, 235] on div "Kurse" at bounding box center [100, 236] width 184 height 30
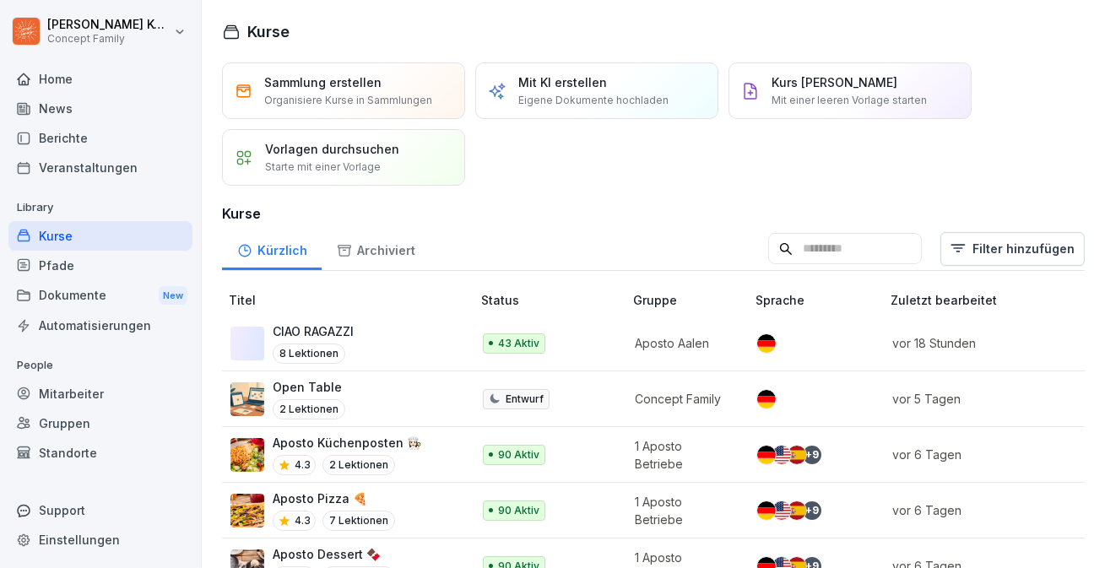
click at [48, 108] on div "News" at bounding box center [100, 109] width 184 height 30
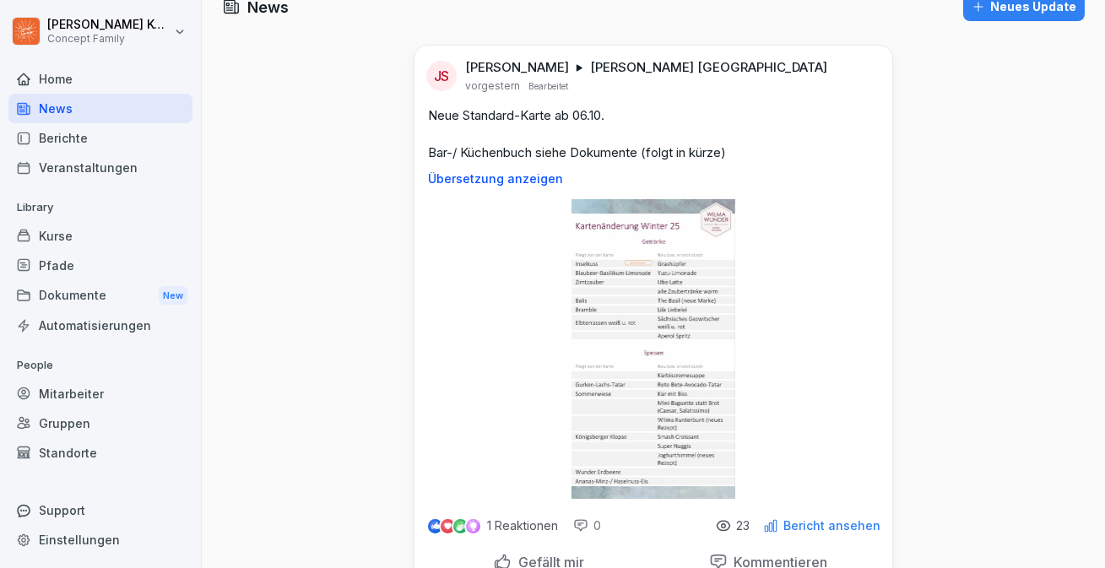
scroll to position [22, 0]
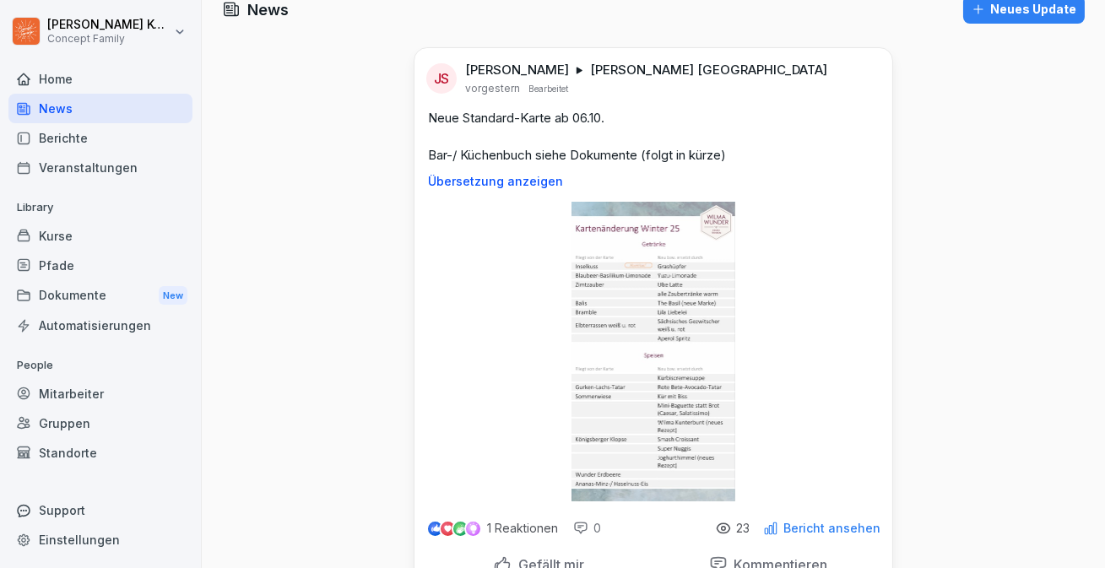
click at [631, 252] on img at bounding box center [653, 352] width 165 height 300
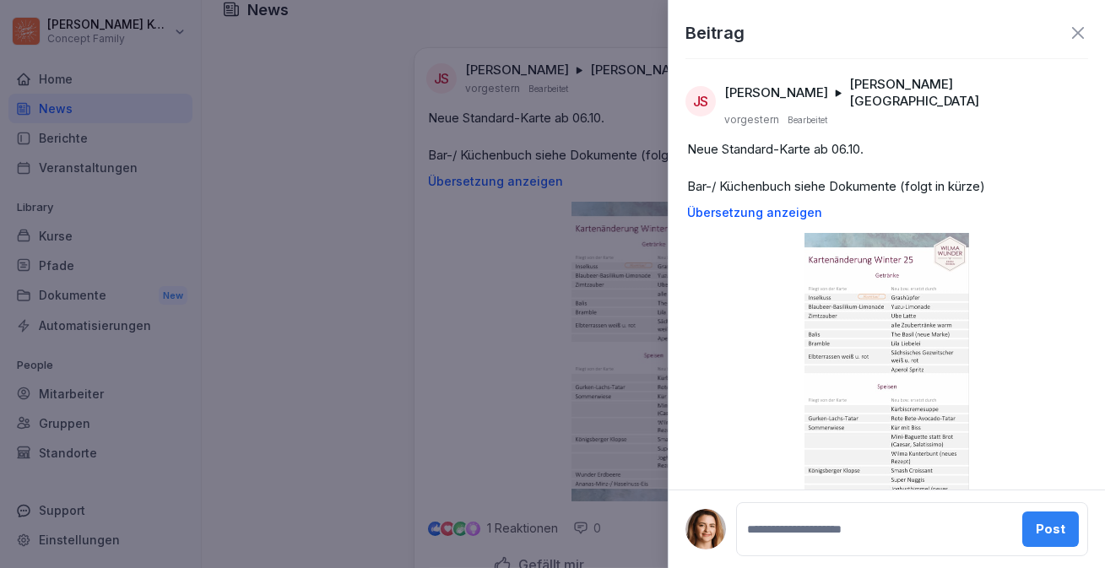
click at [1085, 34] on icon at bounding box center [1078, 33] width 20 height 20
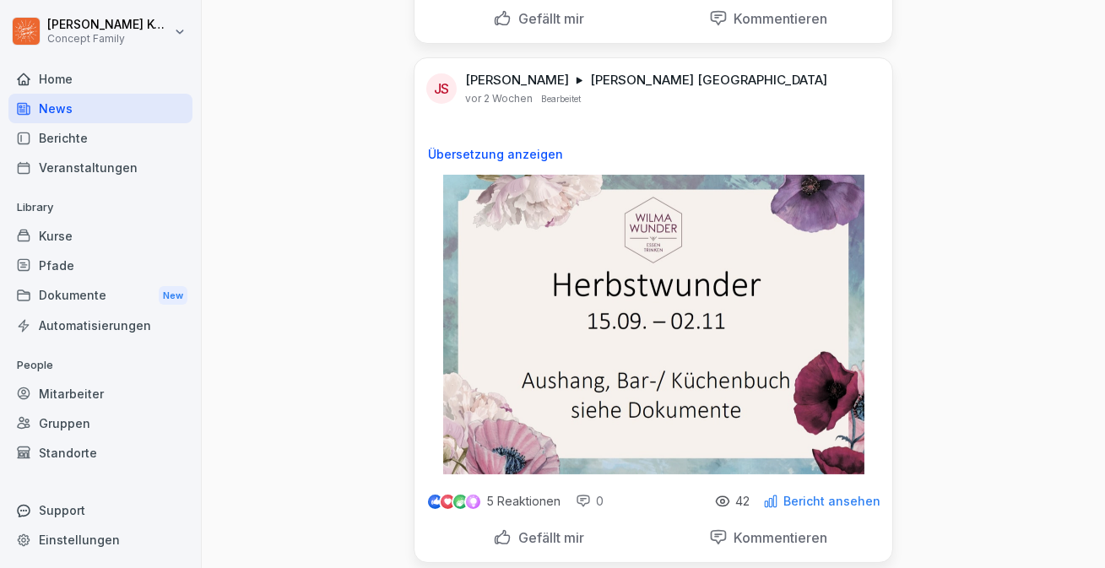
scroll to position [591, 0]
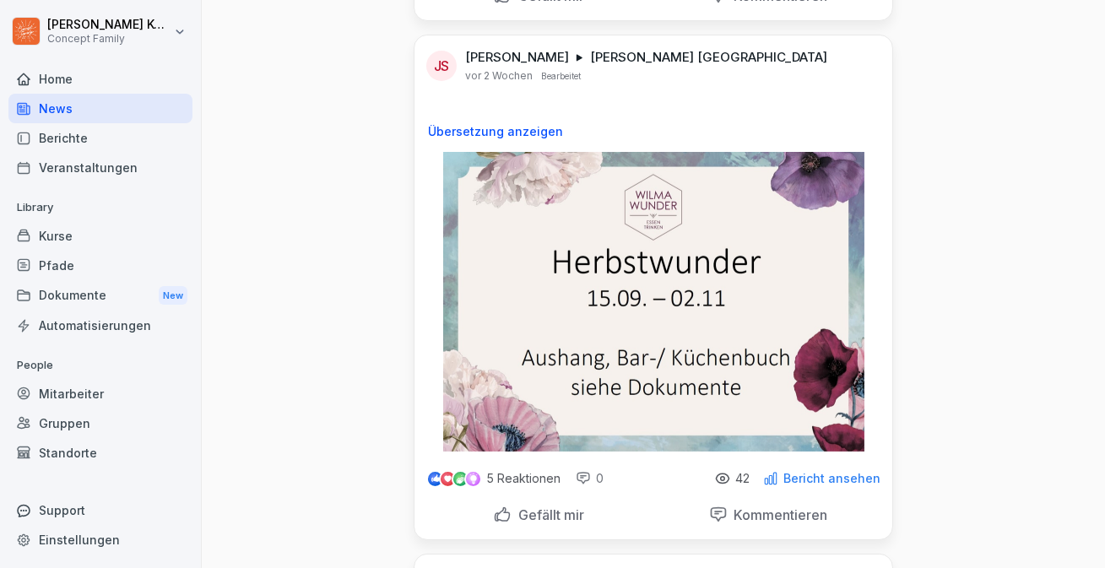
click at [46, 228] on div "Kurse" at bounding box center [100, 236] width 184 height 30
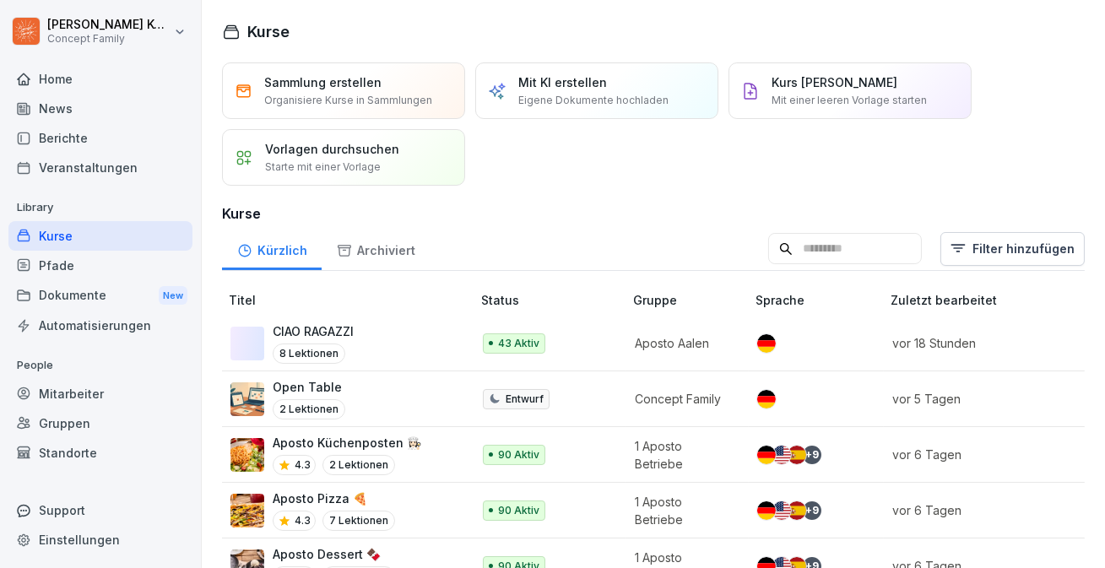
click at [59, 234] on div "Kurse" at bounding box center [100, 236] width 184 height 30
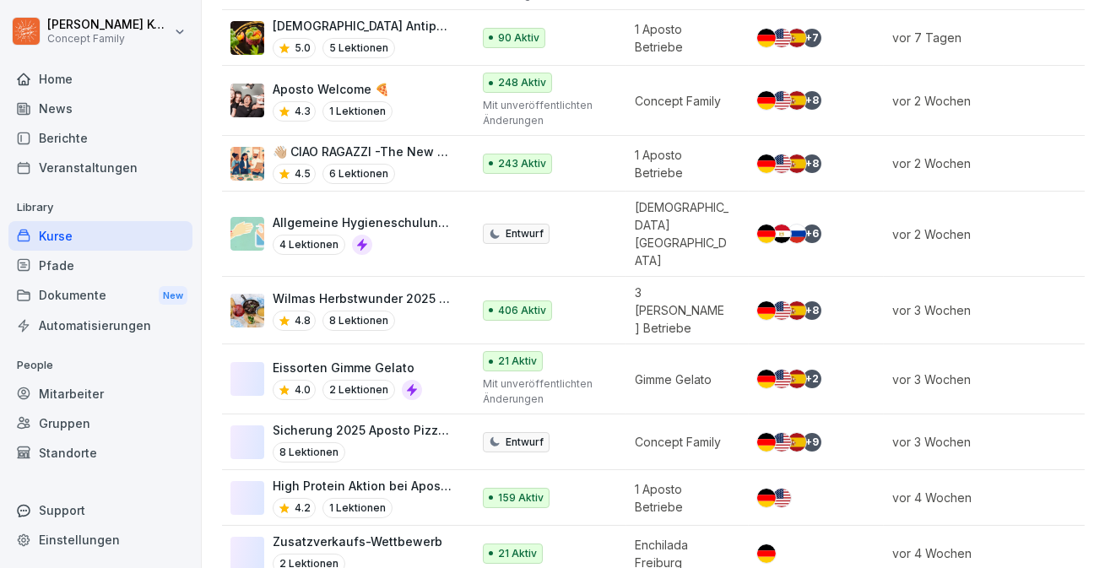
scroll to position [822, 0]
click at [71, 392] on div "Mitarbeiter" at bounding box center [100, 394] width 184 height 30
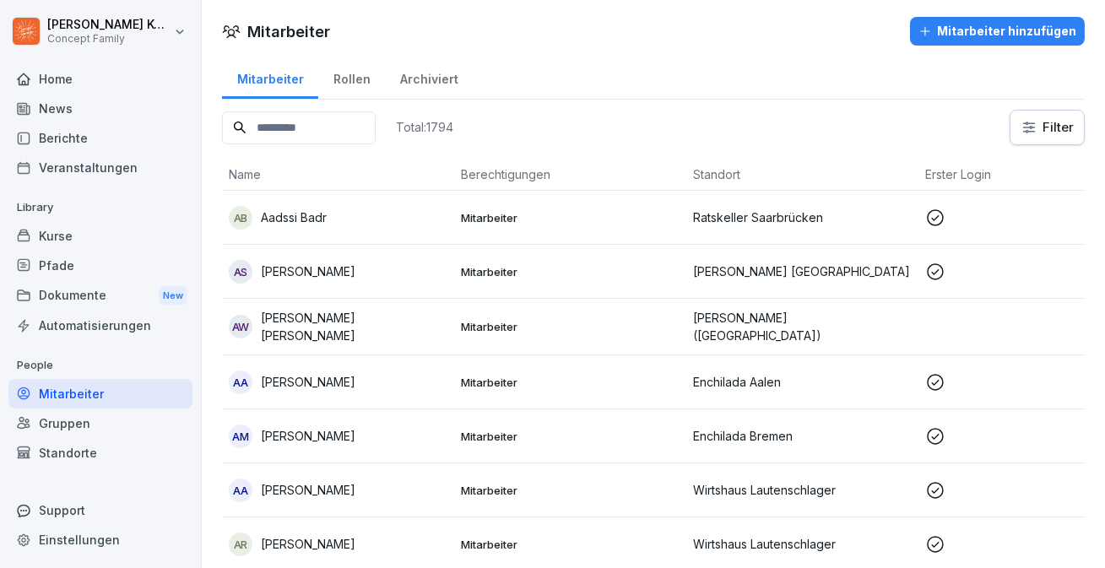
click at [564, 97] on div "Mitarbeiter Rollen Archiviert" at bounding box center [653, 78] width 863 height 44
click at [998, 43] on button "Mitarbeiter hinzufügen" at bounding box center [997, 31] width 175 height 29
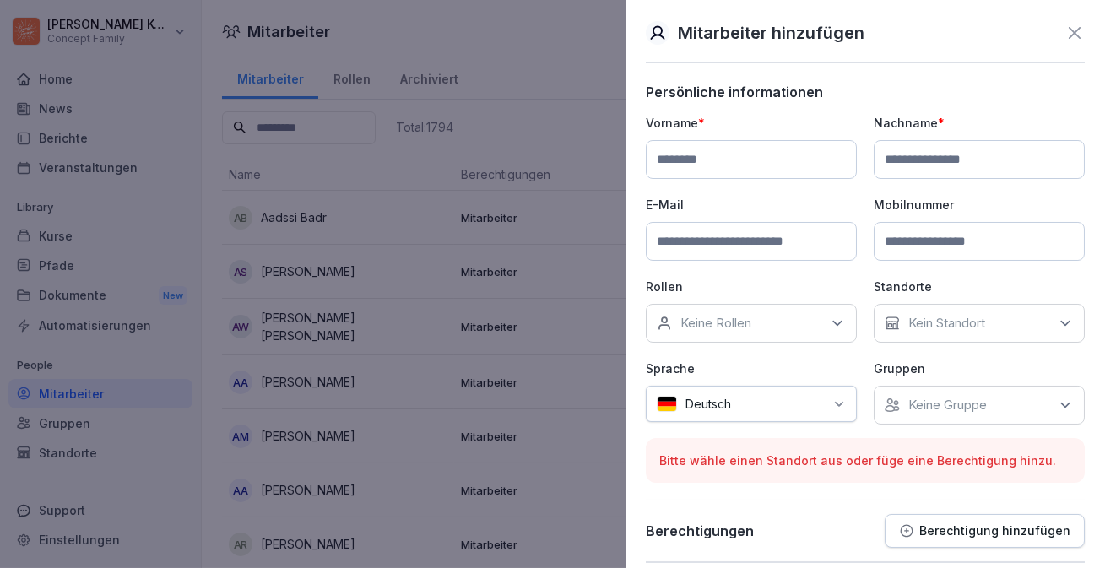
click at [731, 154] on input at bounding box center [751, 159] width 211 height 39
type input "******"
type input "*****"
click at [724, 239] on input at bounding box center [751, 241] width 211 height 39
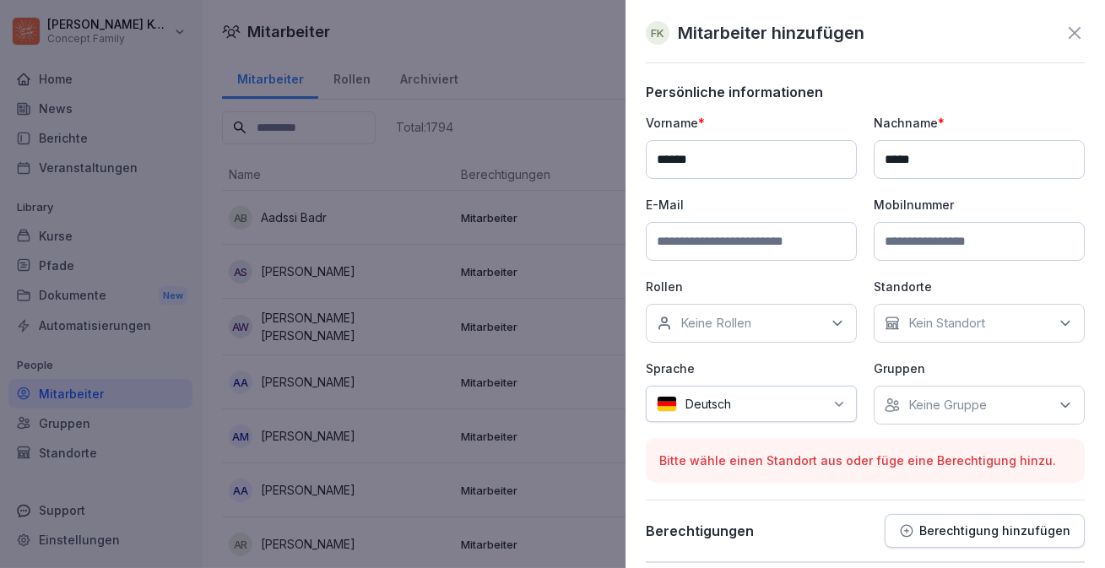
paste input "**********"
type input "**********"
click at [914, 246] on input at bounding box center [978, 241] width 211 height 39
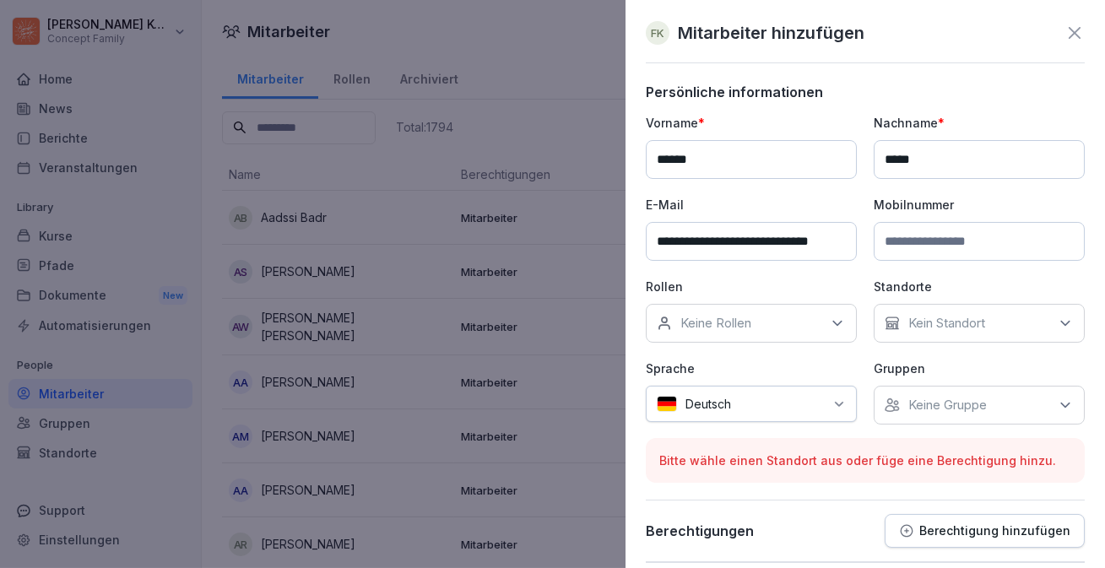
paste input "**********"
type input "**********"
click at [772, 336] on div "Keine Rollen" at bounding box center [751, 323] width 211 height 39
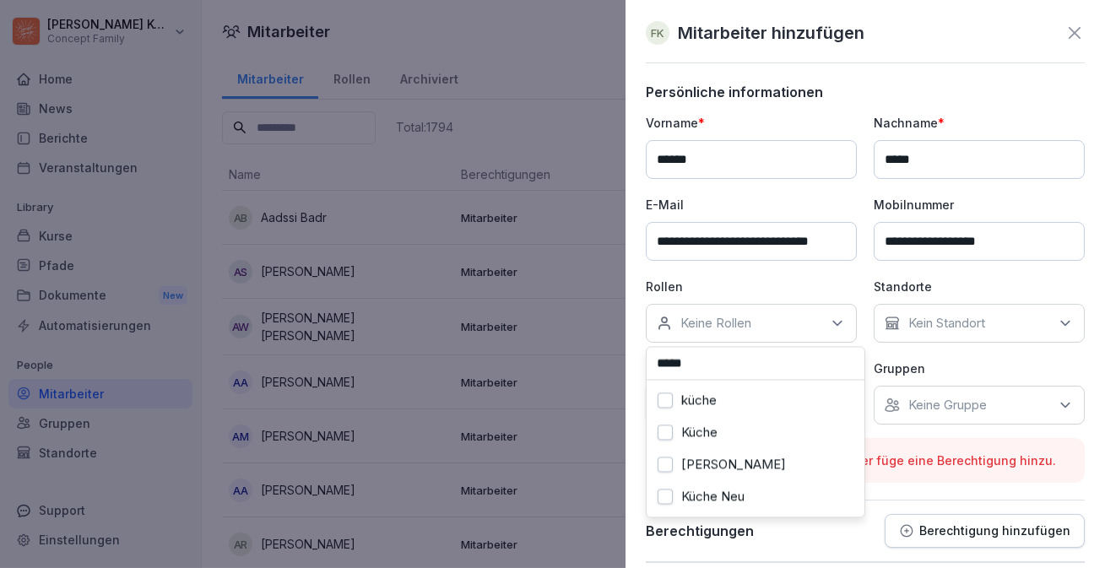
type input "*****"
click at [662, 430] on button "Küche" at bounding box center [664, 431] width 15 height 15
click at [931, 315] on p "Kein Standort" at bounding box center [946, 323] width 77 height 17
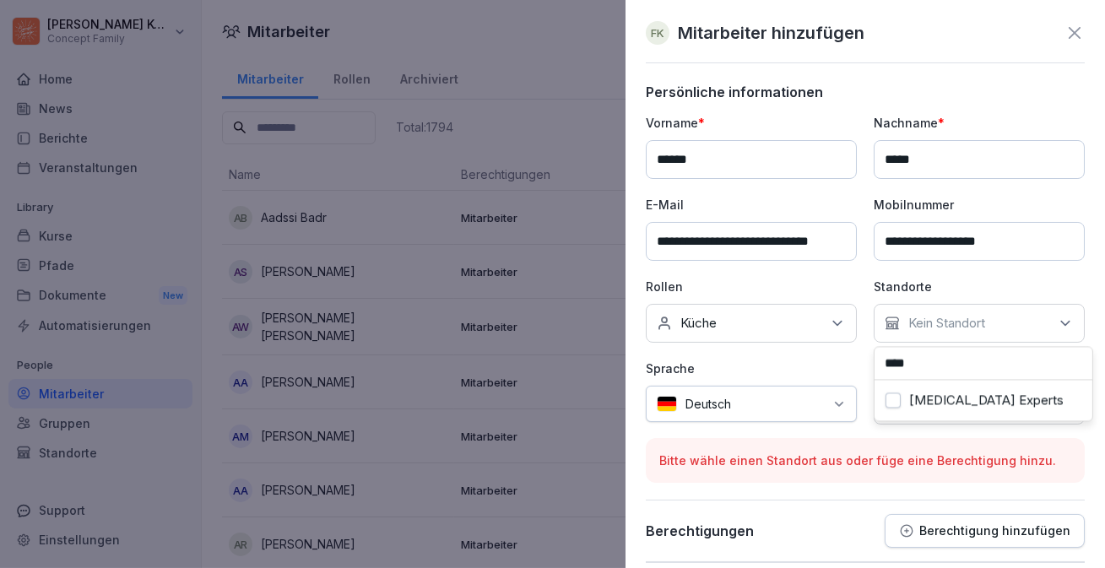
type input "****"
click at [896, 395] on button "Gastro Experts" at bounding box center [892, 399] width 15 height 15
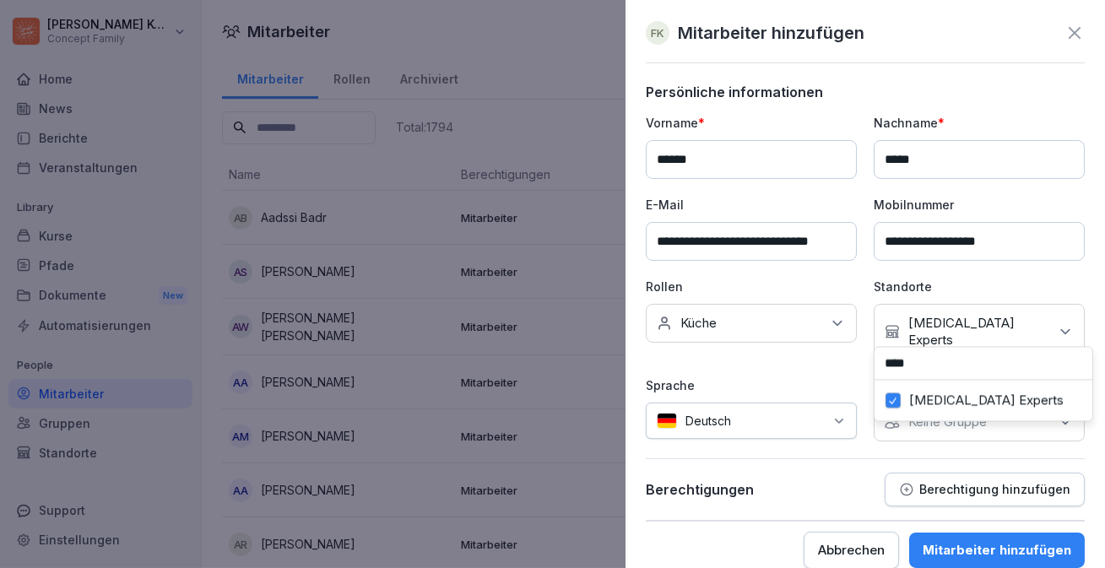
click at [1052, 284] on p "Standorte" at bounding box center [978, 287] width 211 height 18
click at [922, 414] on p "Keine Gruppe" at bounding box center [947, 422] width 78 height 17
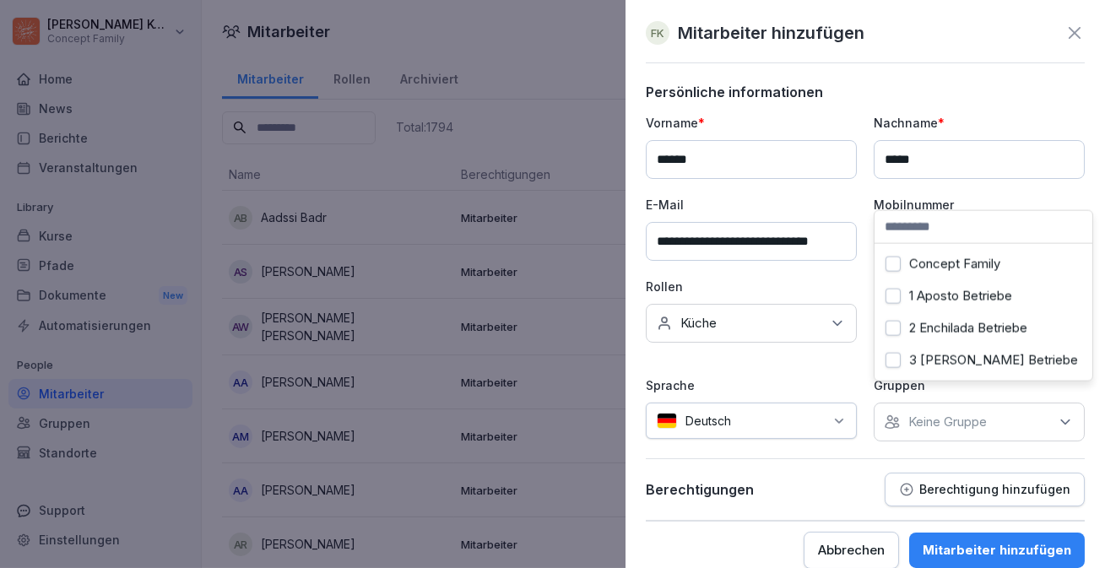
click at [895, 300] on button "1 Aposto Betriebe" at bounding box center [892, 296] width 15 height 15
click at [892, 319] on div "2 Enchilada Betriebe" at bounding box center [983, 328] width 209 height 32
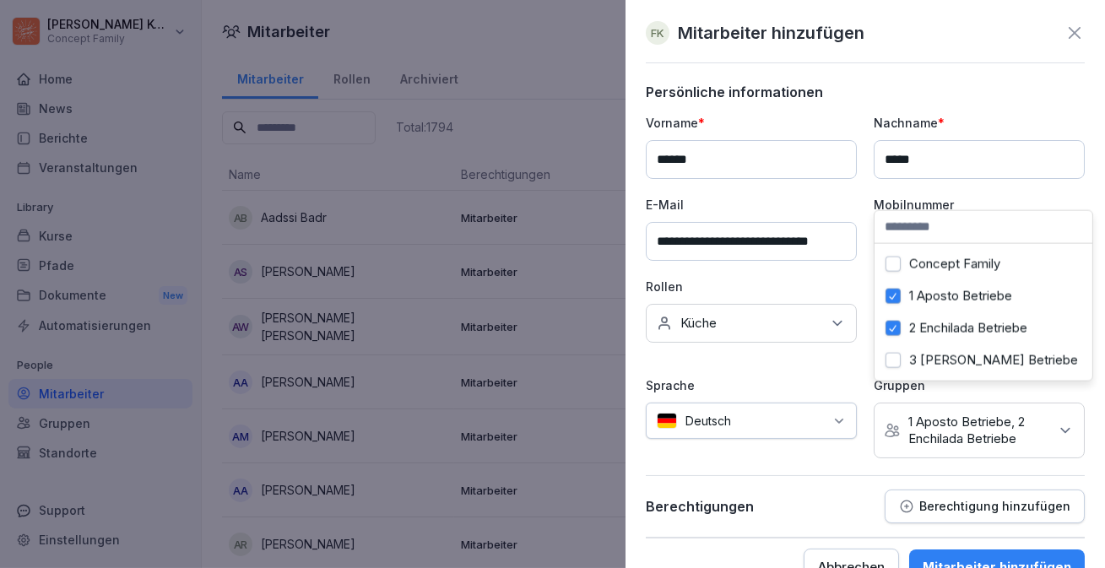
click at [890, 360] on button "3 Wilma Wunder Betriebe" at bounding box center [892, 360] width 15 height 15
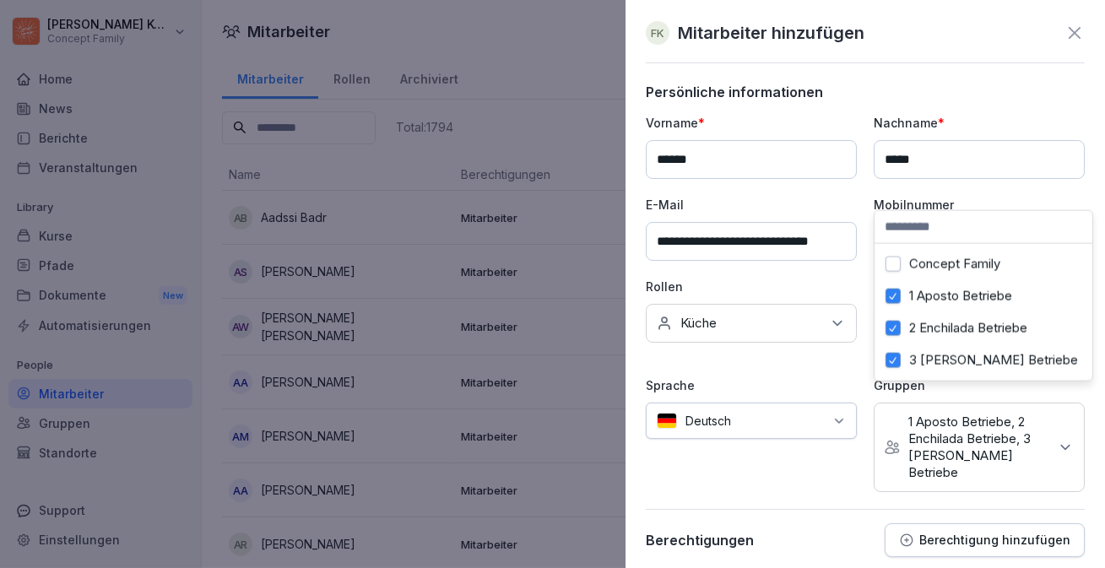
click at [827, 354] on div "**********" at bounding box center [865, 303] width 439 height 378
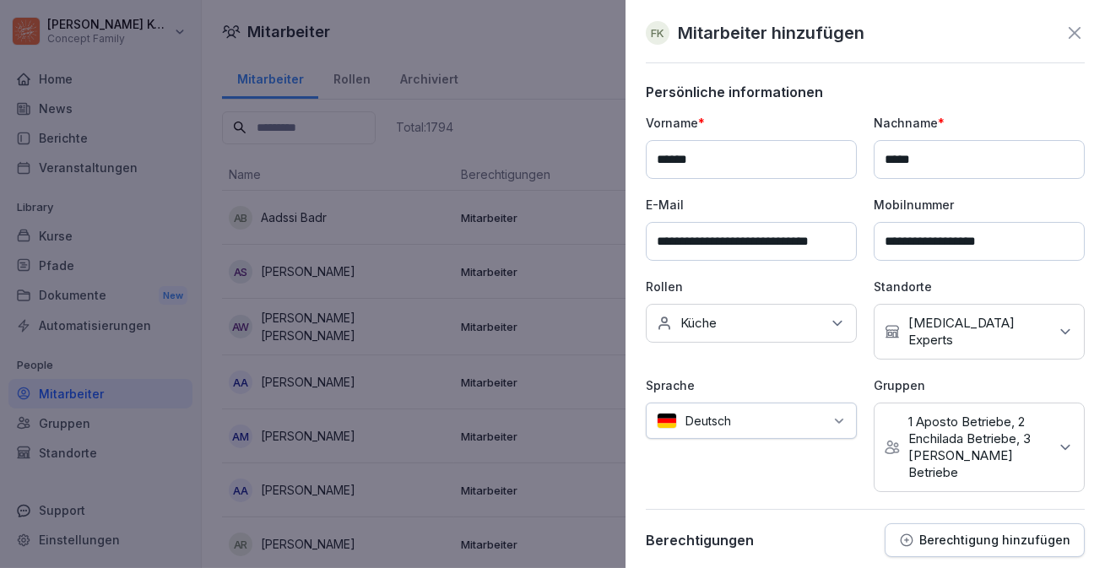
scroll to position [52, 0]
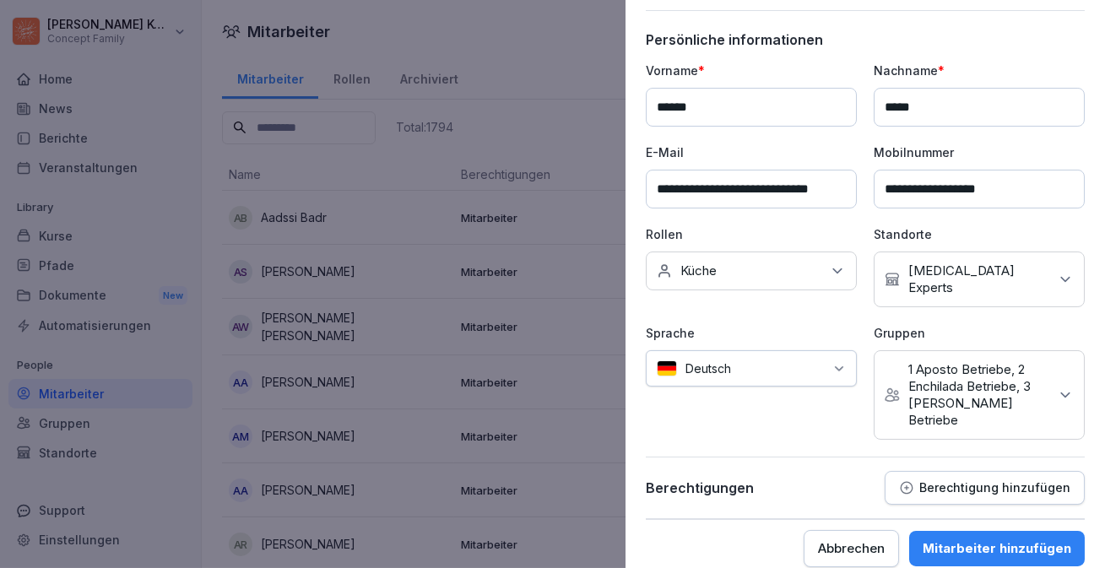
click at [993, 539] on div "Mitarbeiter hinzufügen" at bounding box center [996, 548] width 149 height 19
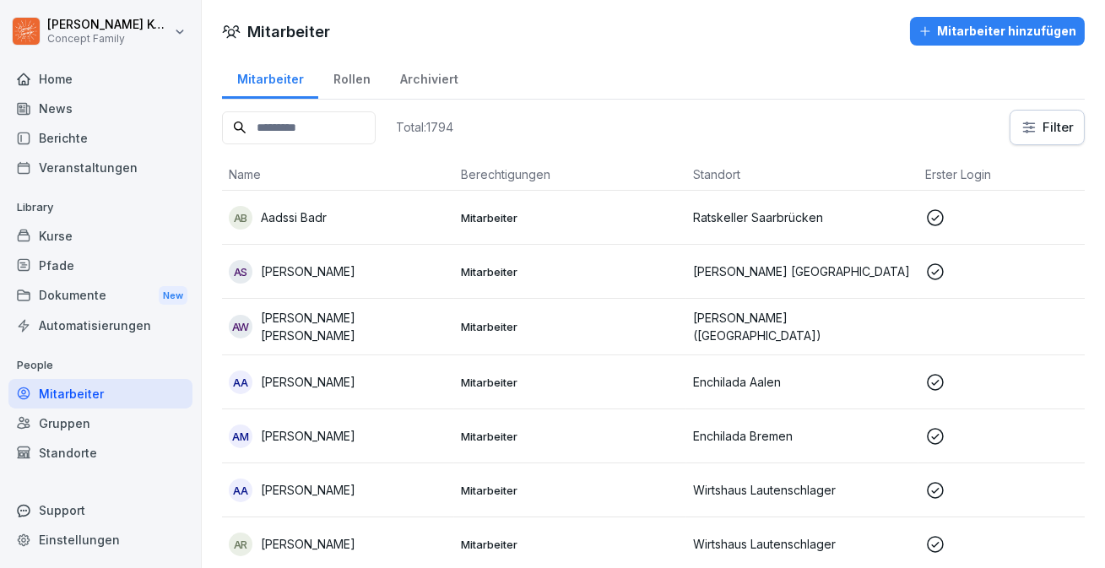
click at [339, 122] on input at bounding box center [299, 127] width 154 height 33
type input "*****"
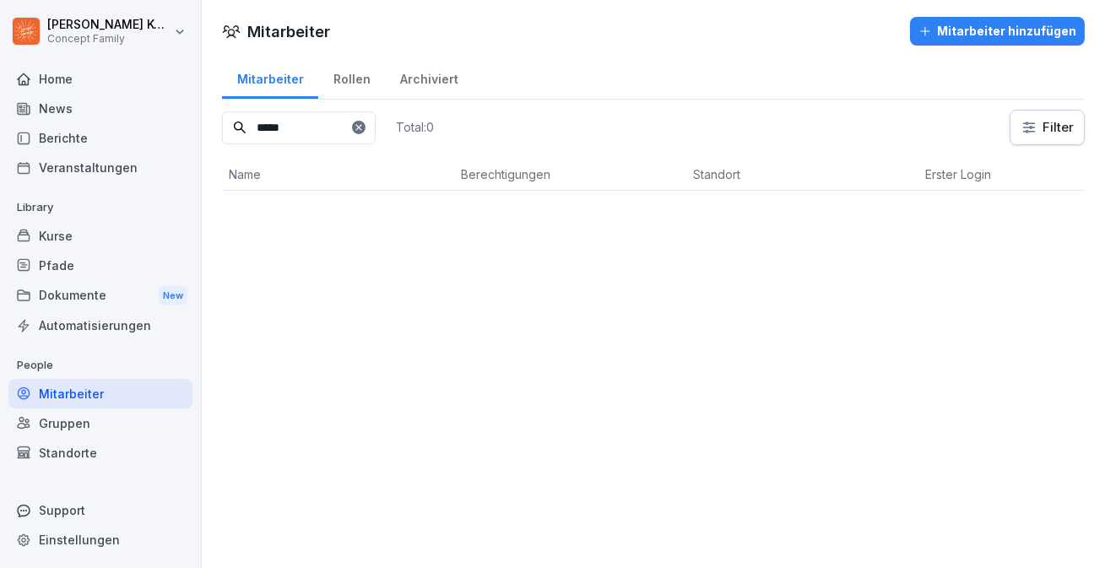
click at [361, 125] on icon at bounding box center [358, 127] width 6 height 6
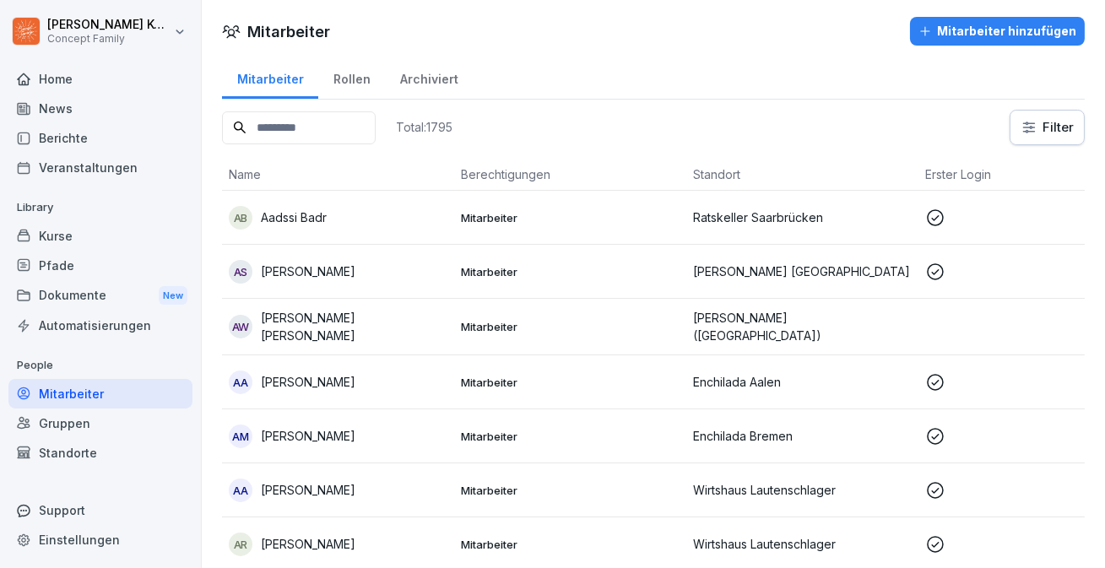
click at [84, 417] on div "Gruppen" at bounding box center [100, 423] width 184 height 30
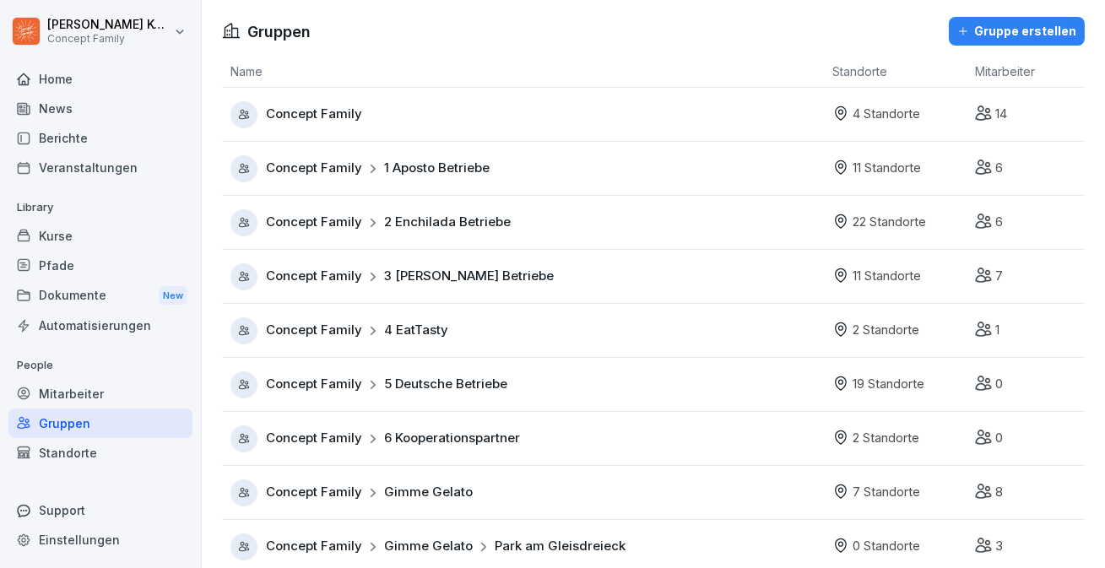
click at [86, 394] on div "Mitarbeiter" at bounding box center [100, 394] width 184 height 30
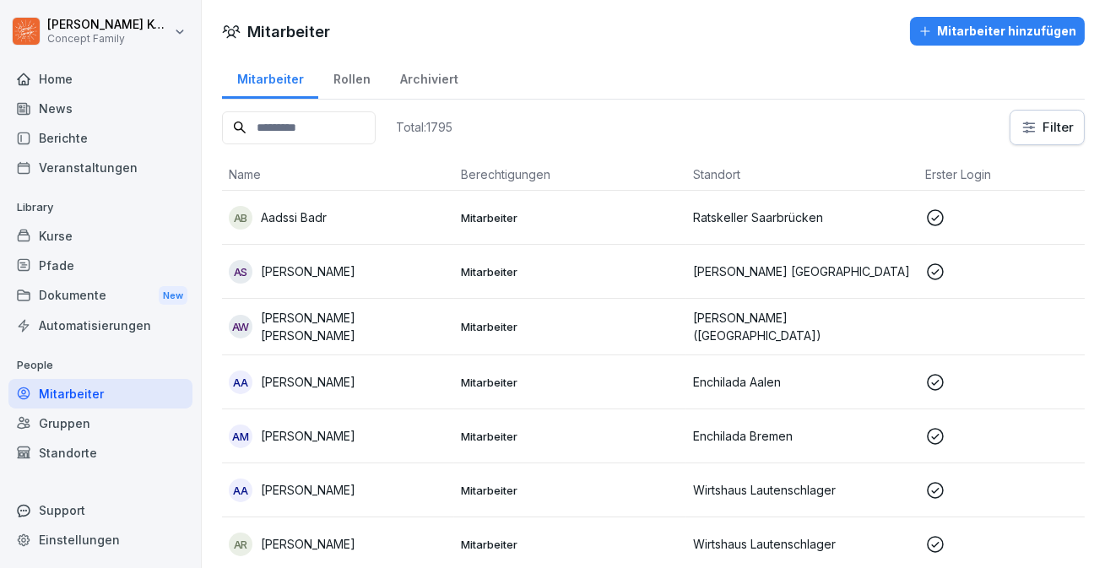
click at [272, 132] on input at bounding box center [299, 127] width 154 height 33
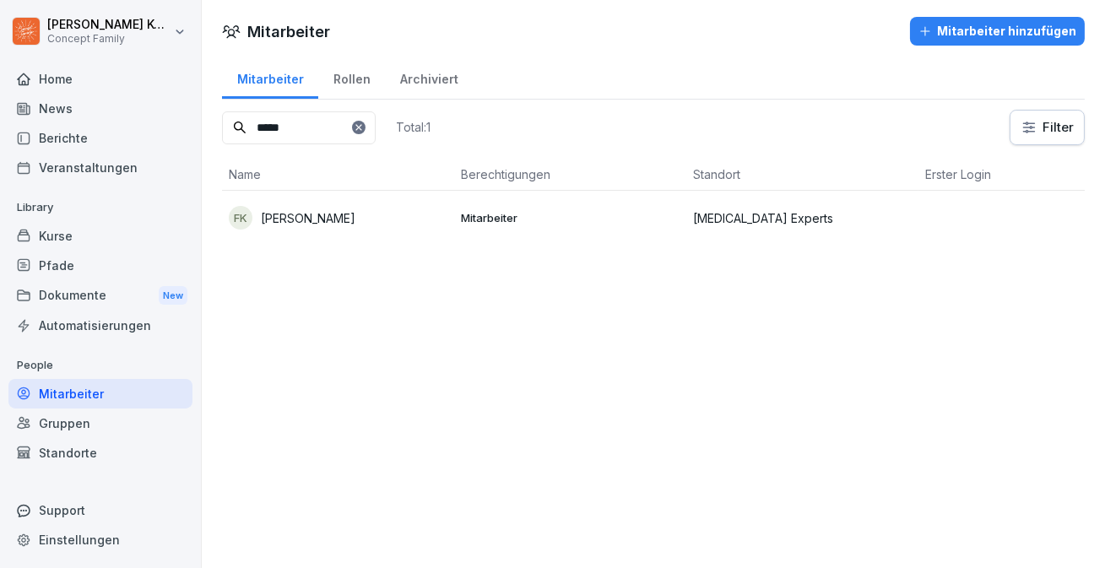
click at [376, 231] on td "FK [PERSON_NAME]" at bounding box center [338, 218] width 232 height 54
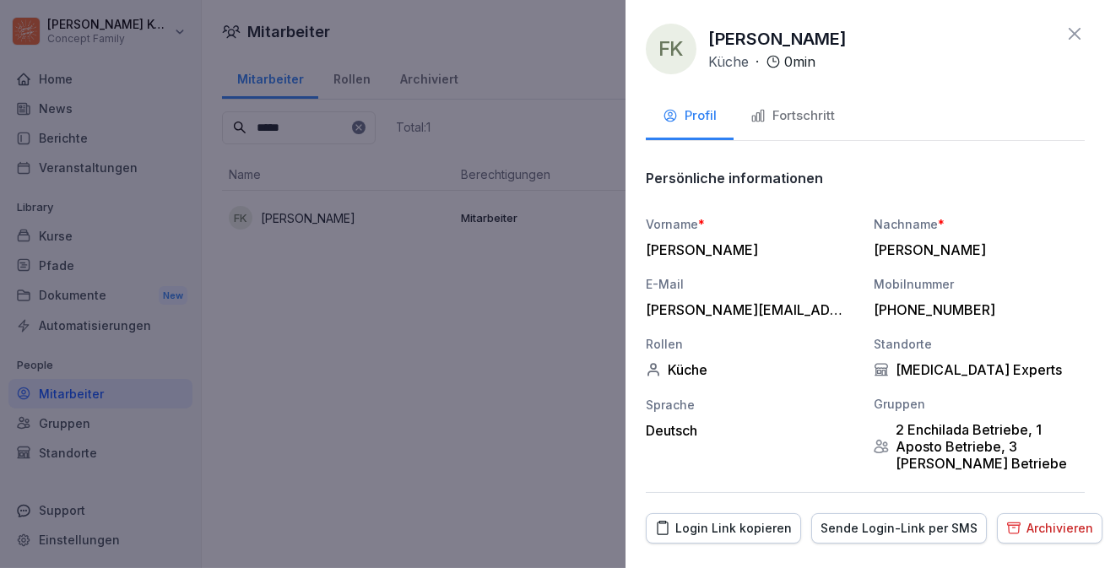
scroll to position [27, 0]
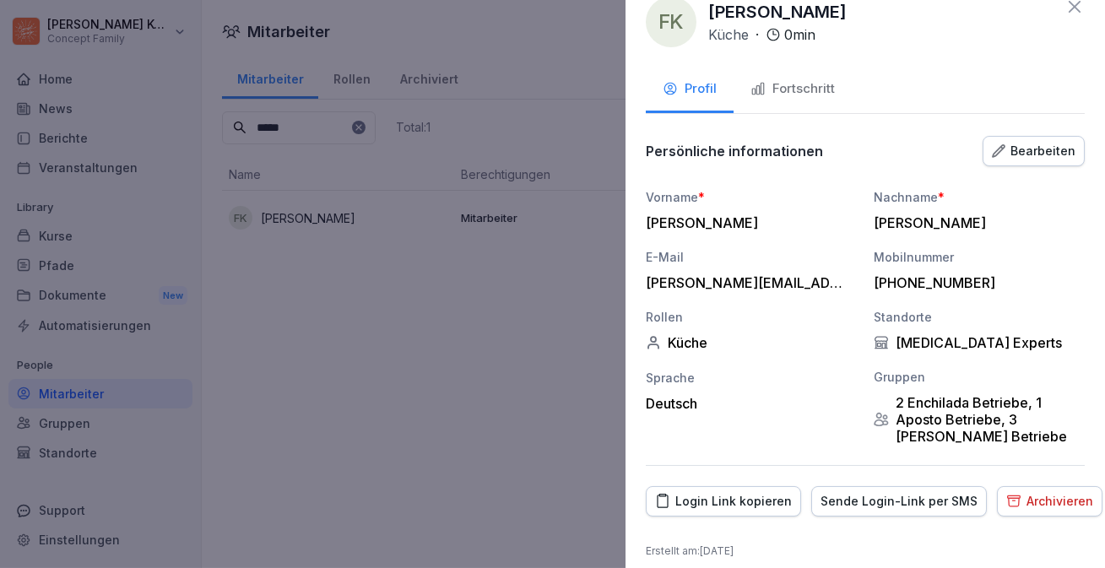
click at [739, 494] on div "Login Link kopieren" at bounding box center [723, 501] width 137 height 19
click at [781, 90] on div "Fortschritt" at bounding box center [792, 88] width 84 height 19
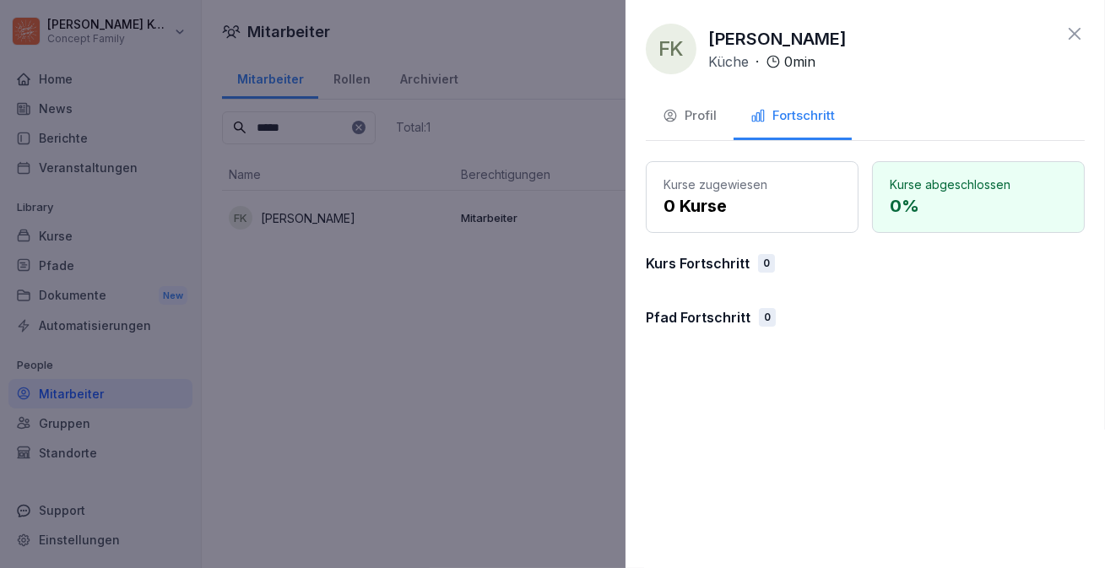
scroll to position [0, 0]
click at [1077, 35] on icon at bounding box center [1074, 34] width 20 height 20
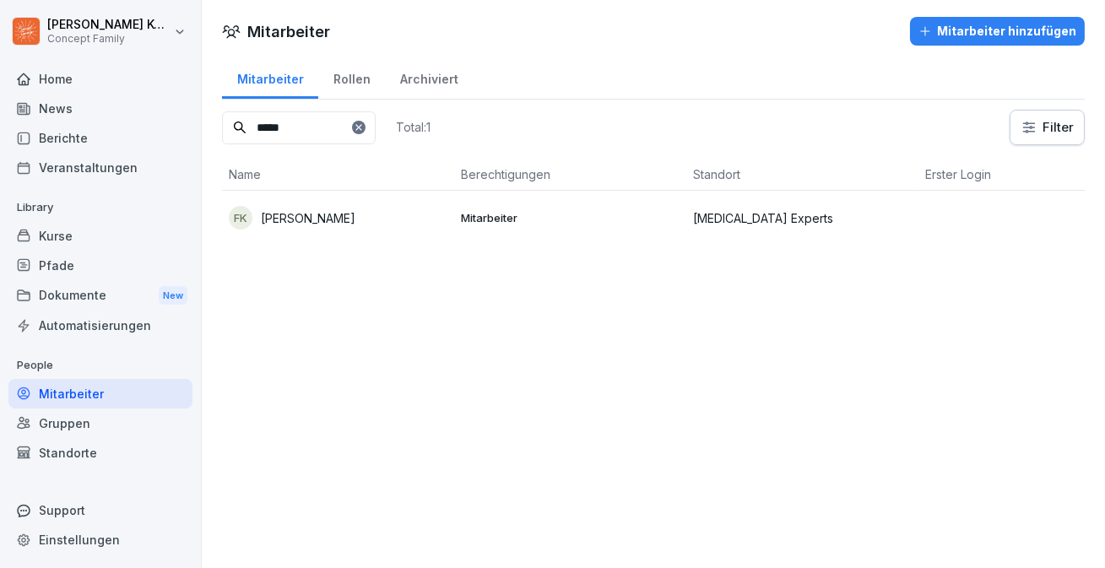
click at [536, 219] on p "Mitarbeiter" at bounding box center [570, 217] width 219 height 15
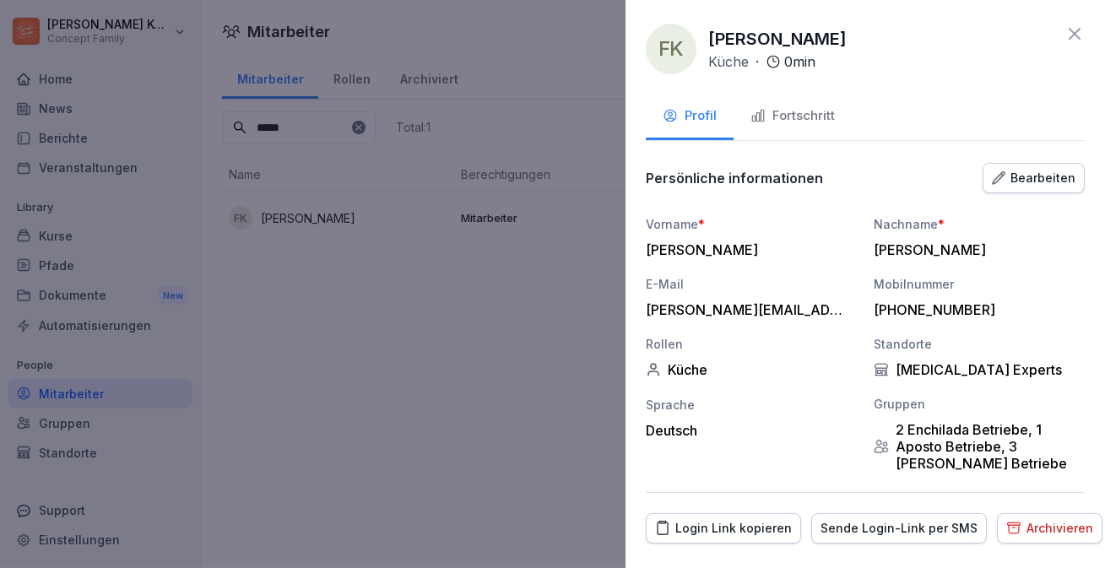
click at [825, 116] on div "Fortschritt" at bounding box center [792, 115] width 84 height 19
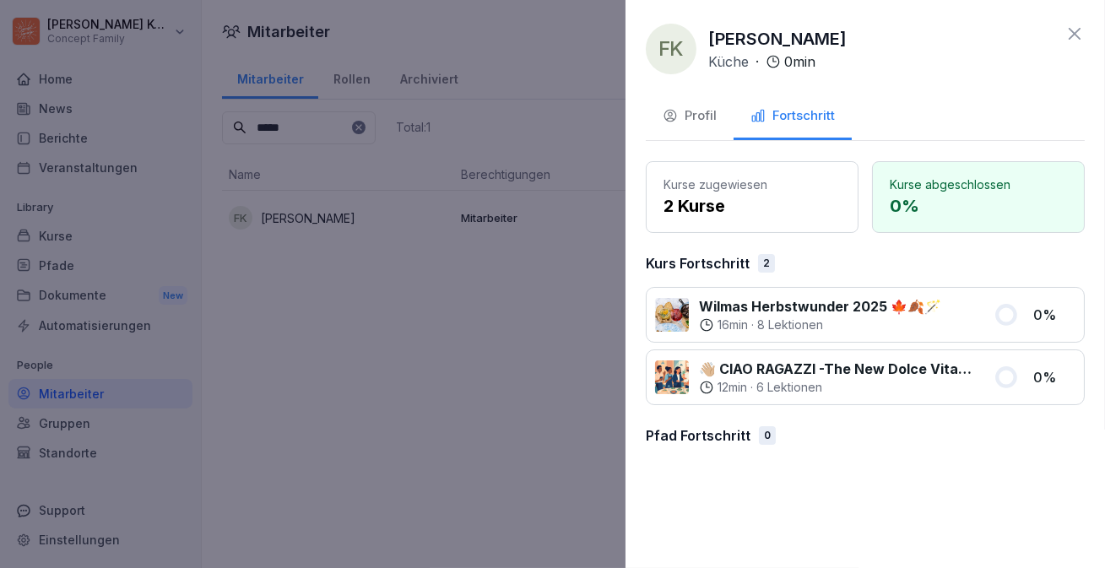
click at [1079, 30] on icon at bounding box center [1074, 34] width 20 height 20
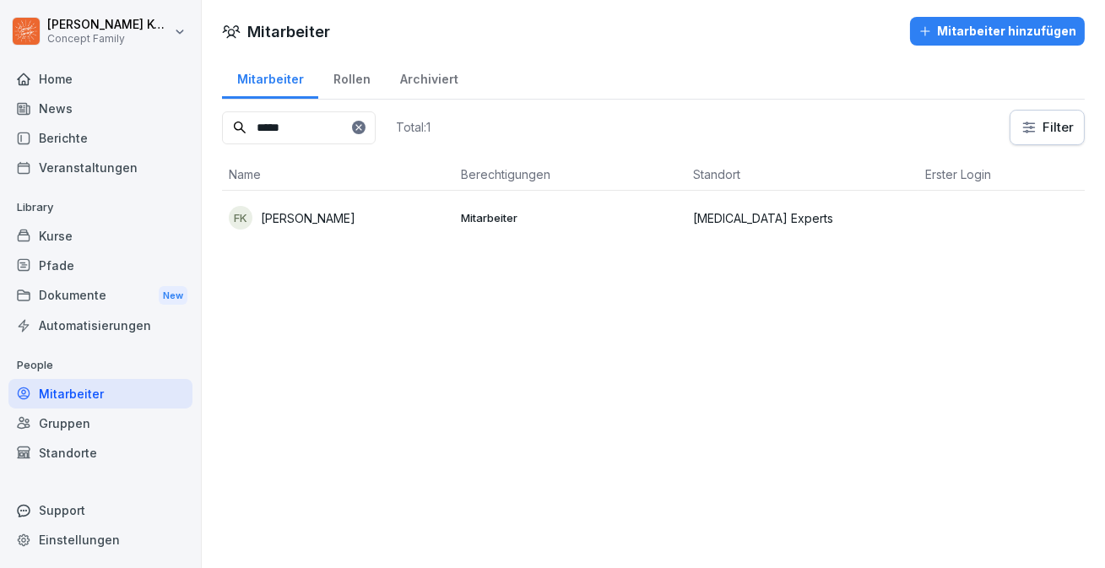
click at [608, 245] on div "Mitarbeiter Rollen Archiviert ***** Total: 1 Filter Name Berechtigungen Standor…" at bounding box center [653, 157] width 903 height 203
click at [610, 219] on p "Mitarbeiter" at bounding box center [570, 217] width 219 height 15
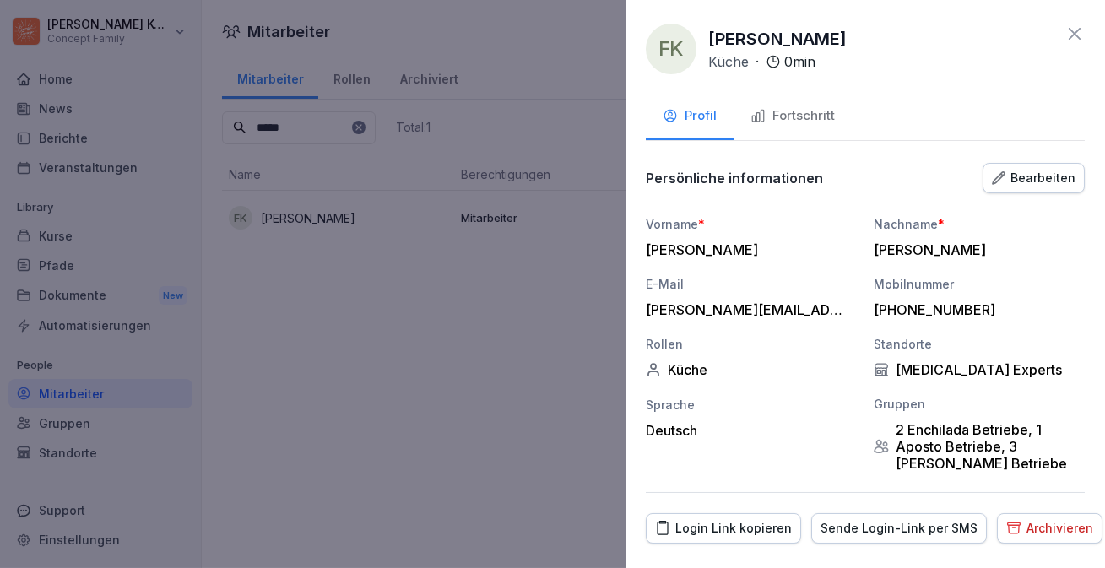
click at [1030, 180] on div "Bearbeiten" at bounding box center [1034, 178] width 84 height 19
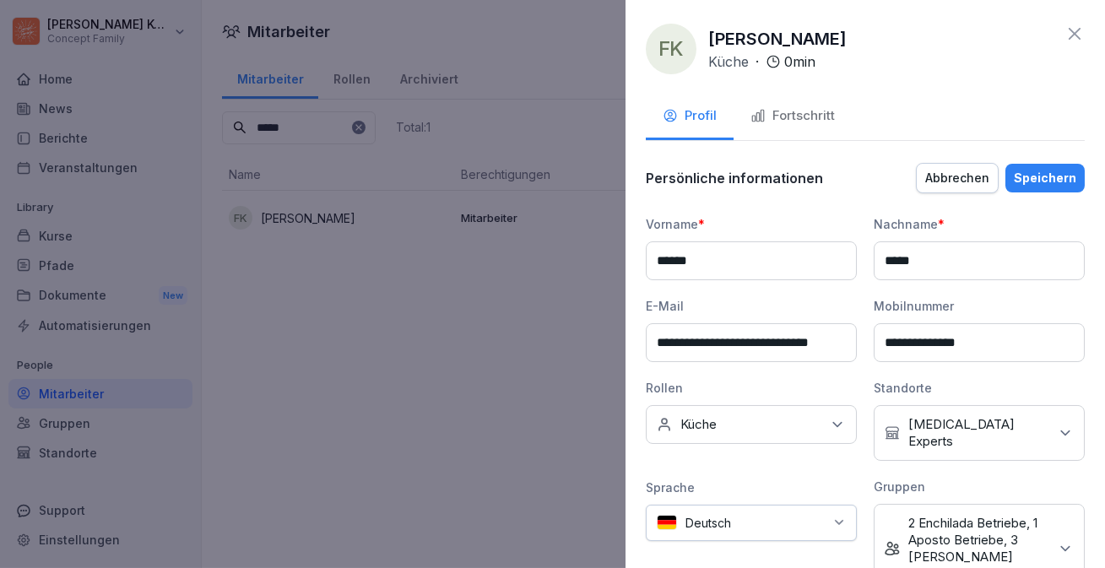
click at [958, 430] on p "Gastro Experts" at bounding box center [978, 433] width 140 height 34
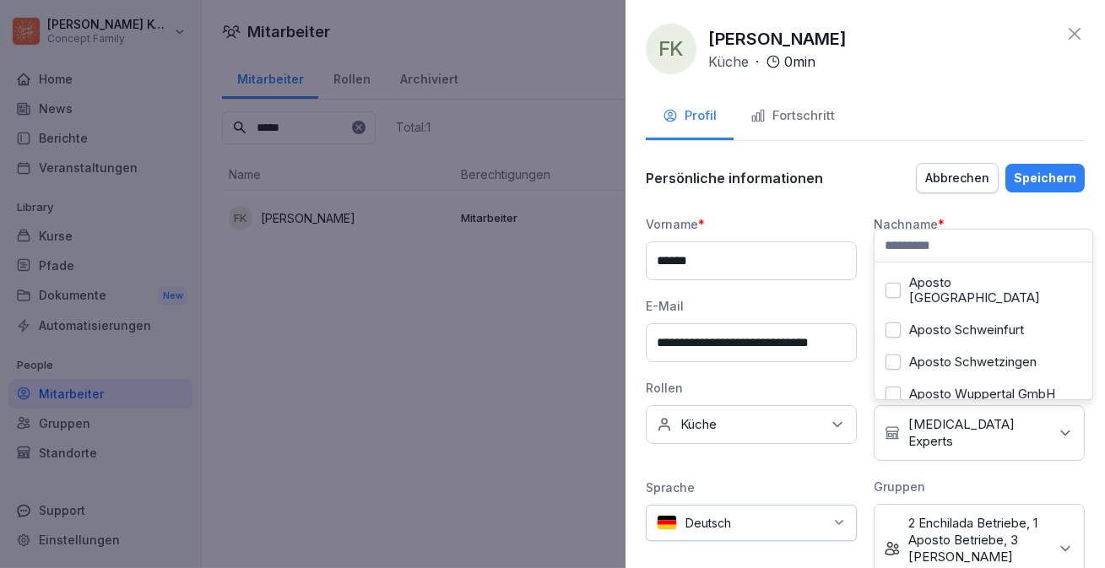
scroll to position [380, 0]
click at [810, 132] on button "Fortschritt" at bounding box center [792, 118] width 118 height 46
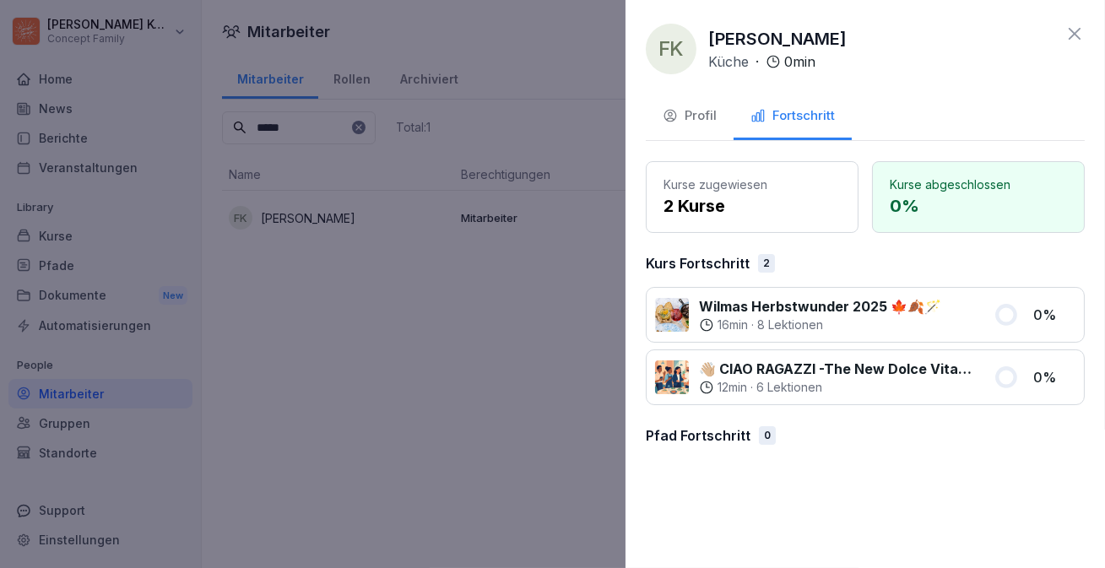
click at [1072, 32] on icon at bounding box center [1074, 34] width 12 height 12
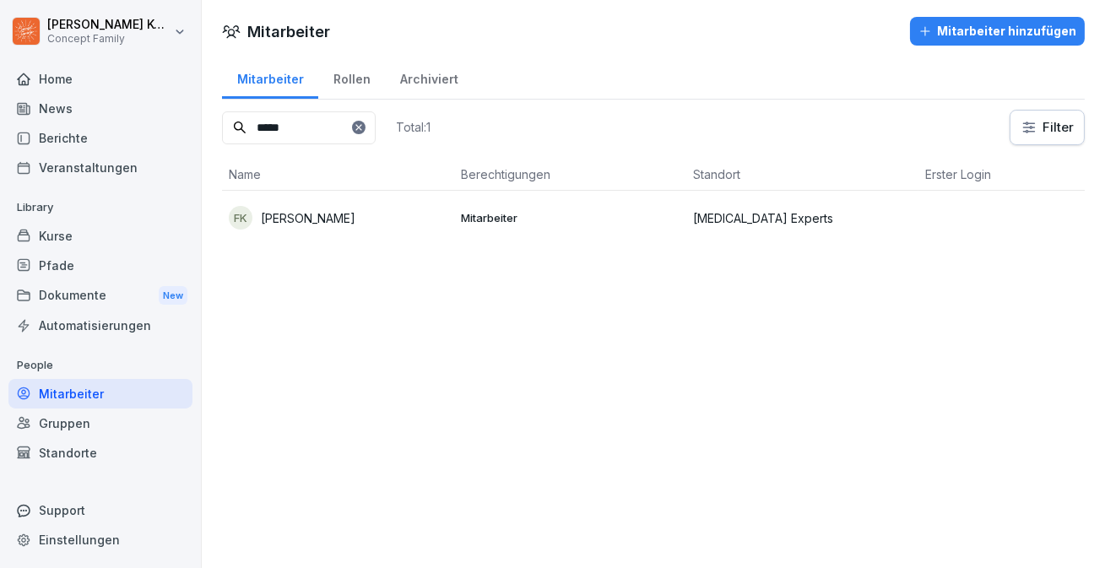
click at [289, 137] on input "*****" at bounding box center [299, 127] width 154 height 33
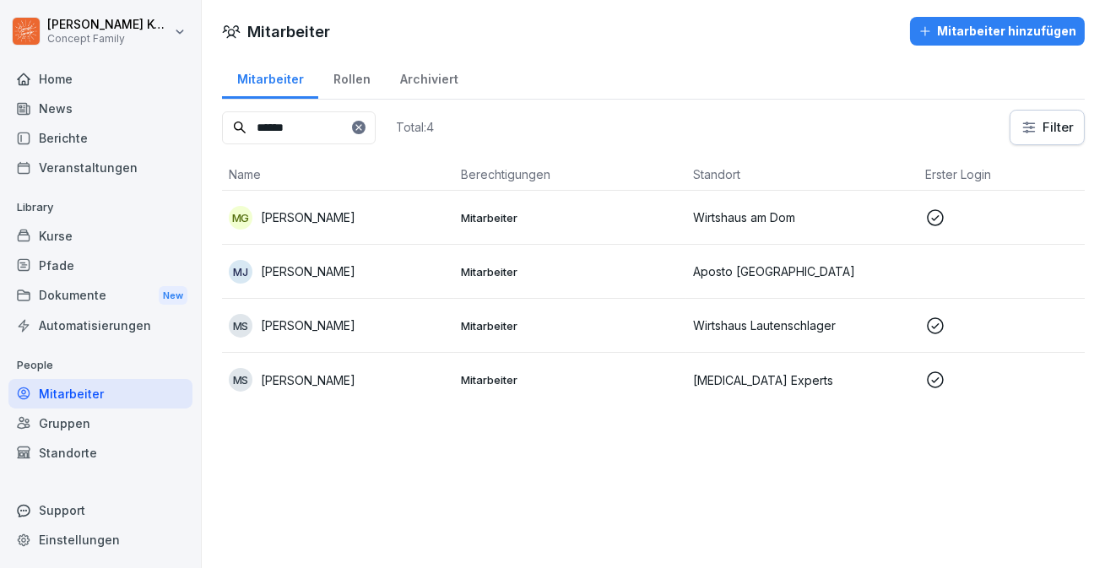
click at [383, 382] on div "MS Moritz Stallmann" at bounding box center [338, 380] width 219 height 24
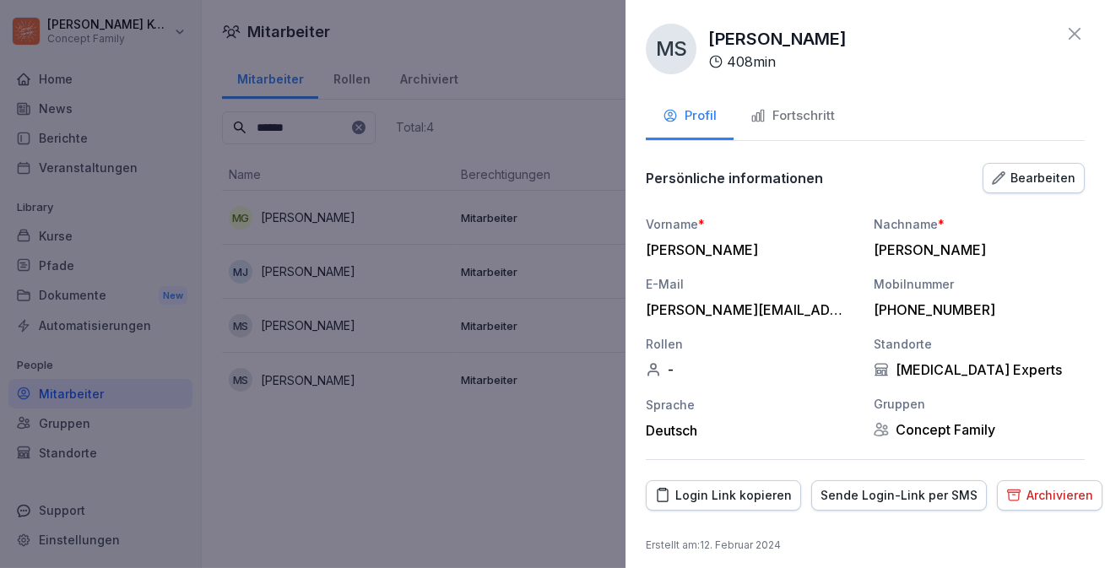
click at [792, 114] on div "Fortschritt" at bounding box center [792, 115] width 84 height 19
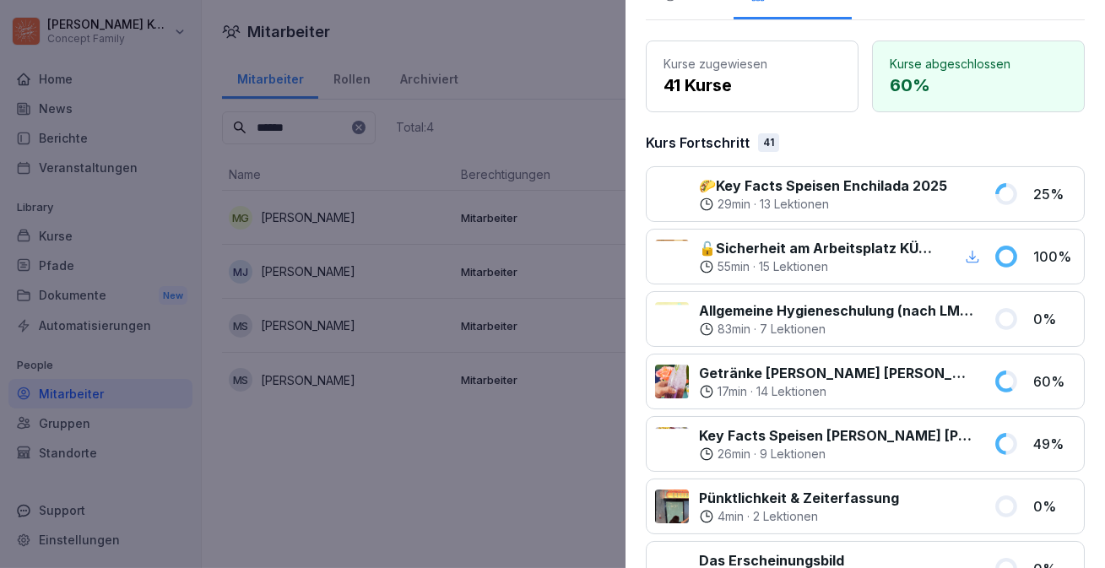
scroll to position [0, 0]
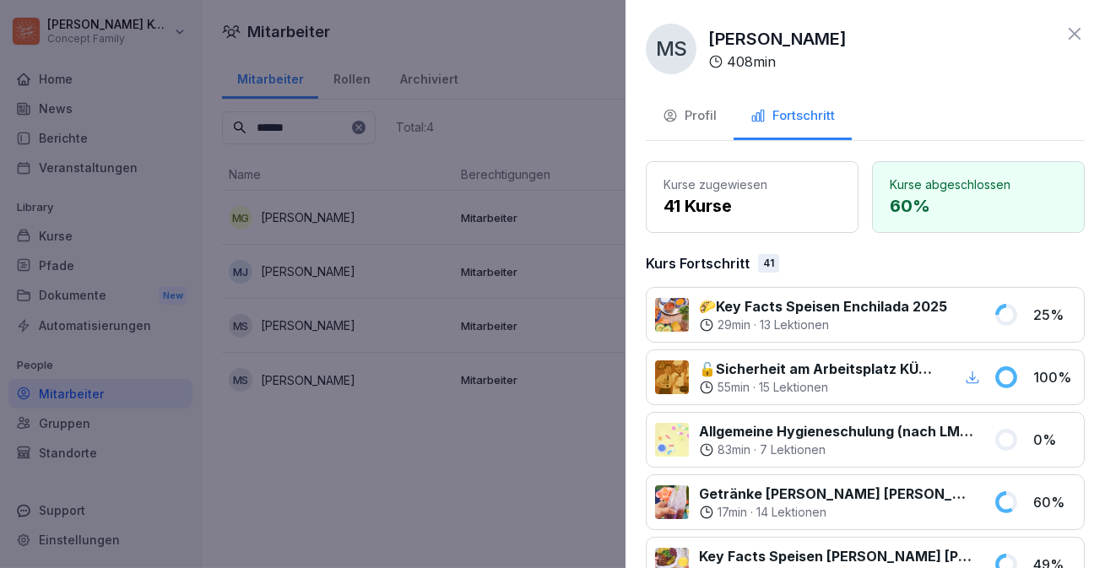
click at [1077, 30] on icon at bounding box center [1074, 34] width 12 height 12
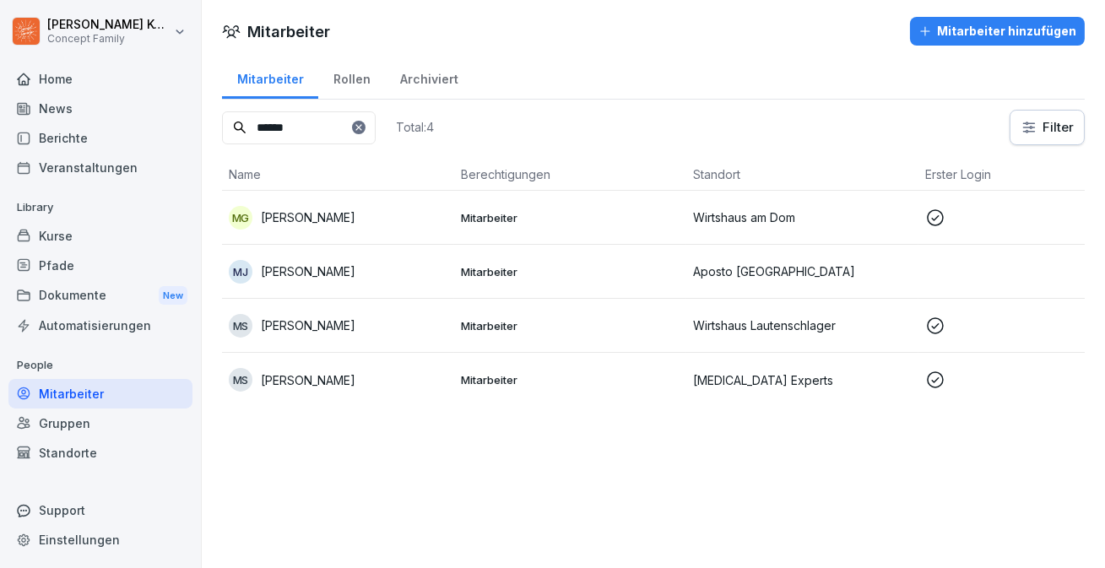
click at [297, 125] on input "******" at bounding box center [299, 127] width 154 height 33
type input "*****"
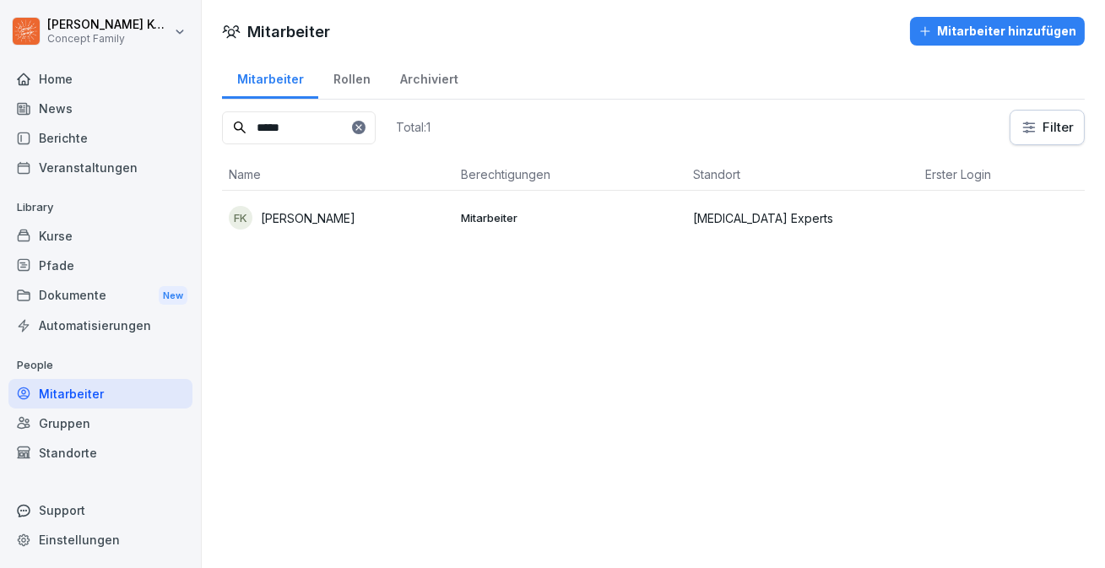
click at [523, 219] on p "Mitarbeiter" at bounding box center [570, 217] width 219 height 15
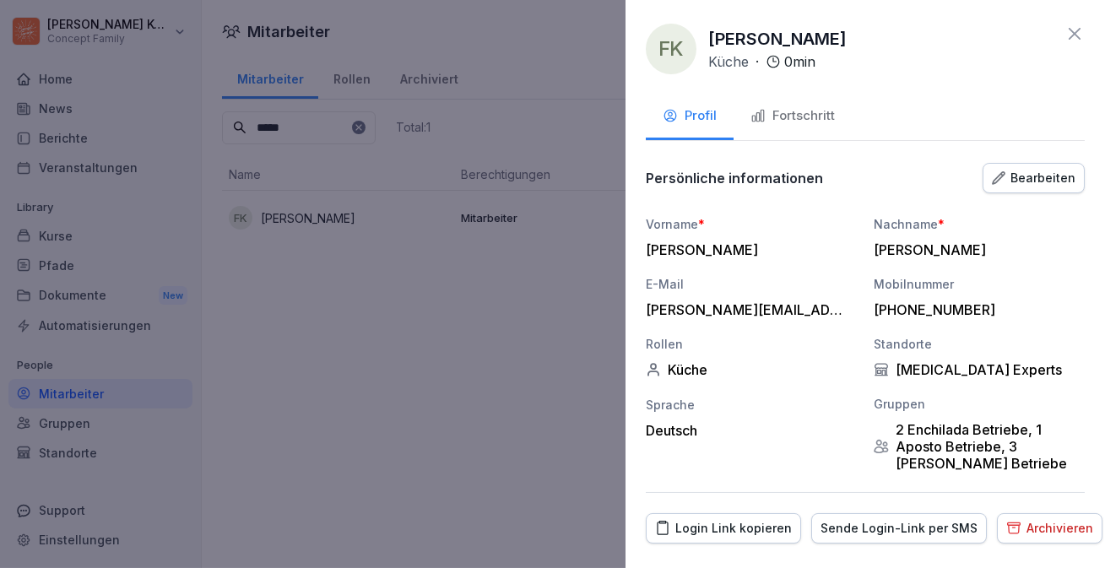
click at [772, 107] on div "Fortschritt" at bounding box center [792, 115] width 84 height 19
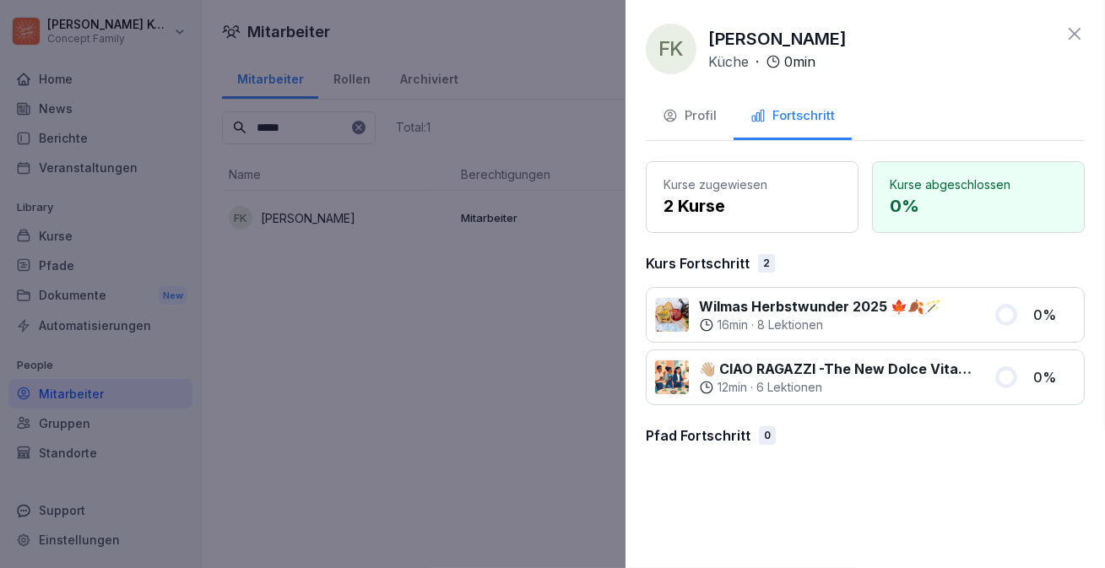
click at [1066, 30] on icon at bounding box center [1074, 34] width 20 height 20
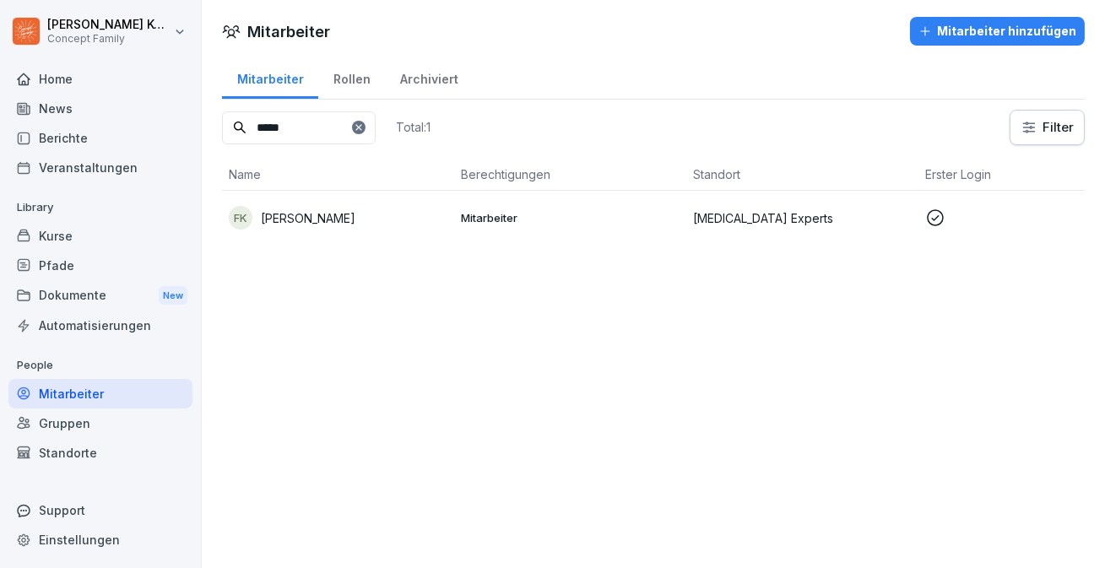
click at [59, 262] on div "Pfade" at bounding box center [100, 266] width 184 height 30
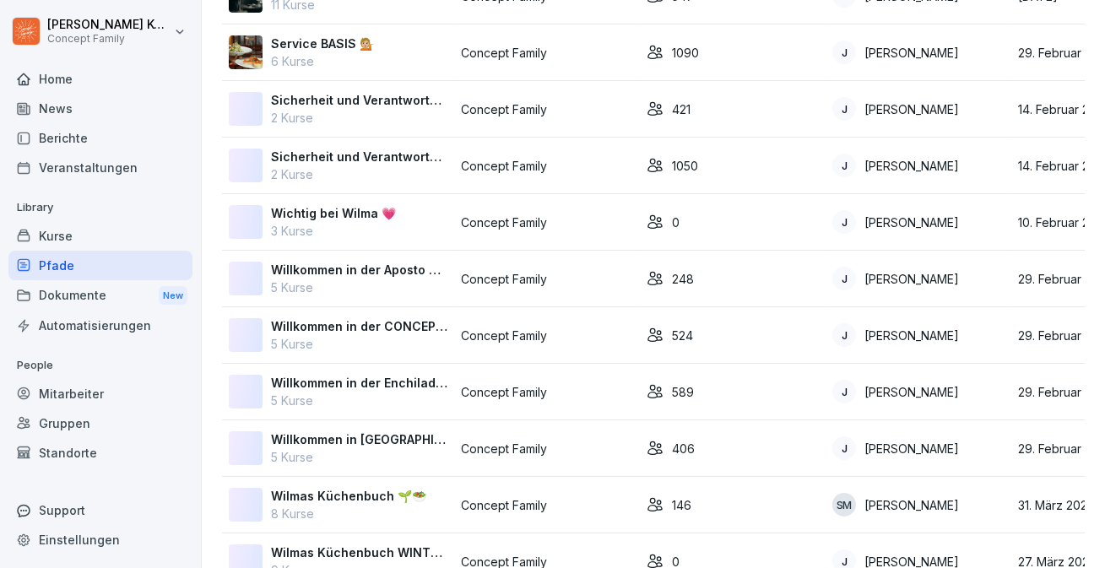
scroll to position [719, 0]
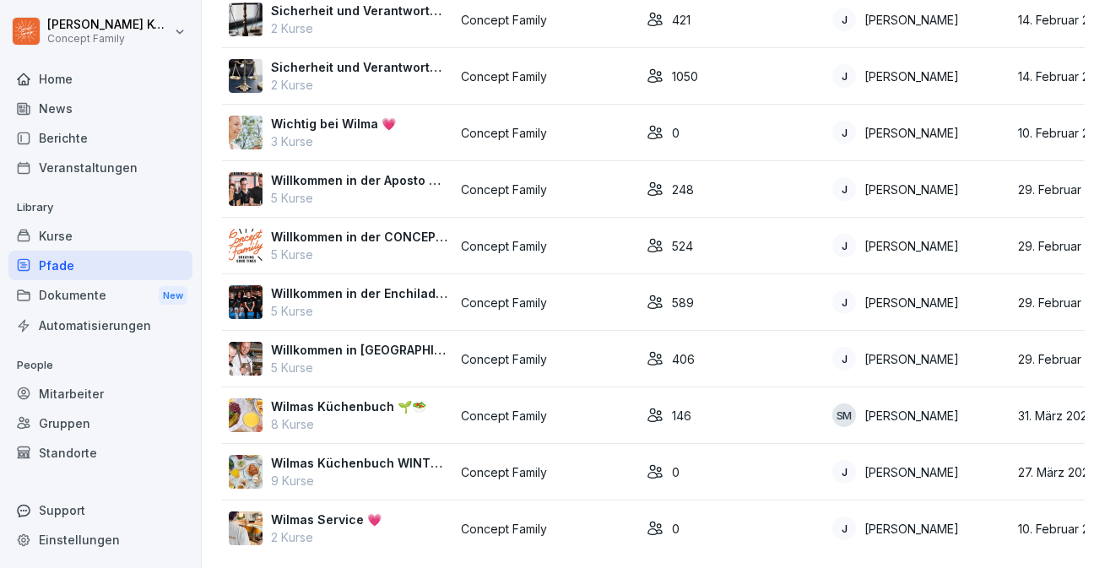
click at [337, 251] on p "5 Kurse" at bounding box center [359, 255] width 176 height 18
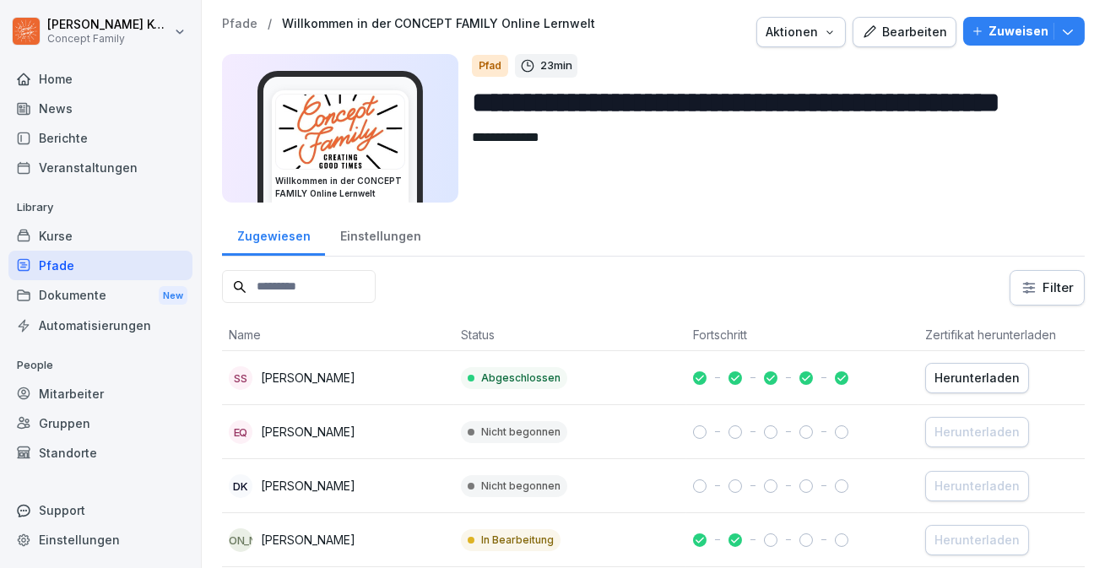
click at [1071, 31] on icon "button" at bounding box center [1067, 31] width 17 height 17
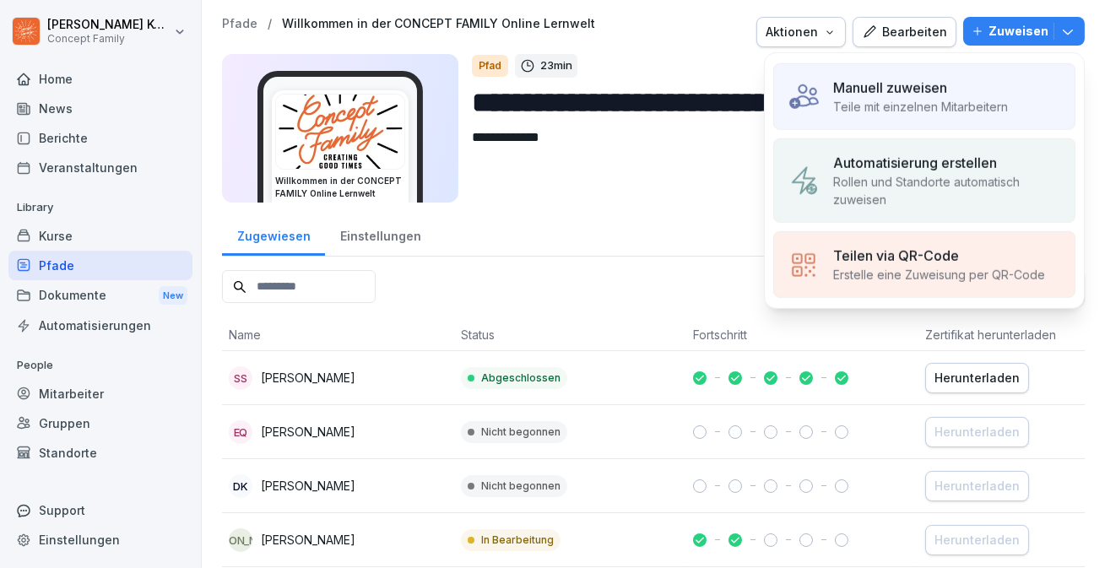
click at [952, 113] on p "Teile mit einzelnen Mitarbeitern" at bounding box center [920, 107] width 175 height 18
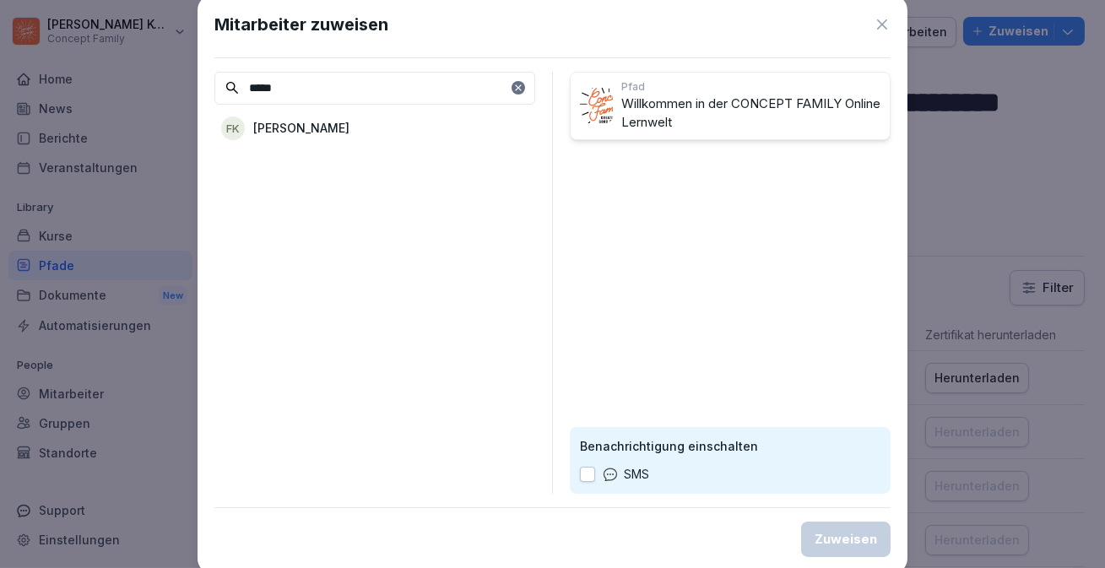
type input "*****"
click at [331, 111] on div "***** FK [PERSON_NAME]" at bounding box center [374, 283] width 321 height 422
click at [336, 134] on div "FK [PERSON_NAME]" at bounding box center [374, 128] width 321 height 30
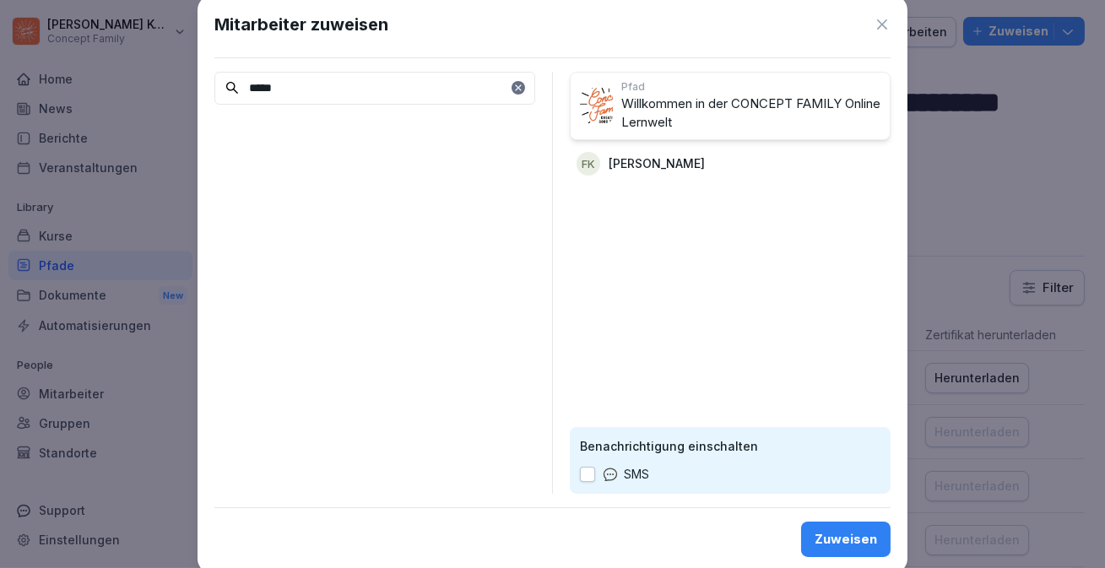
click at [834, 541] on div "Zuweisen" at bounding box center [845, 539] width 62 height 19
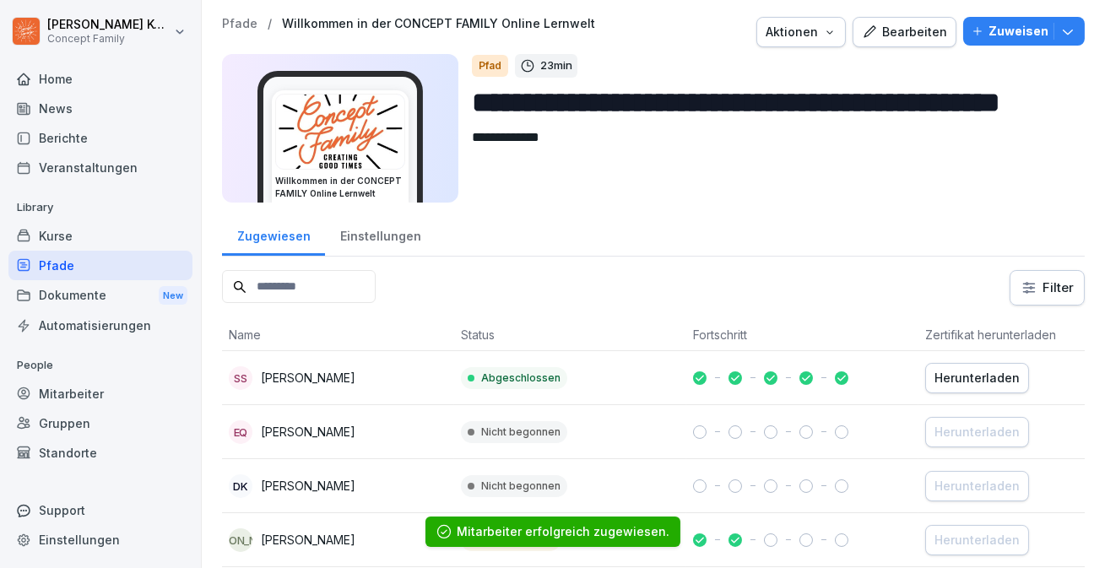
click at [65, 258] on div "Pfade" at bounding box center [100, 266] width 184 height 30
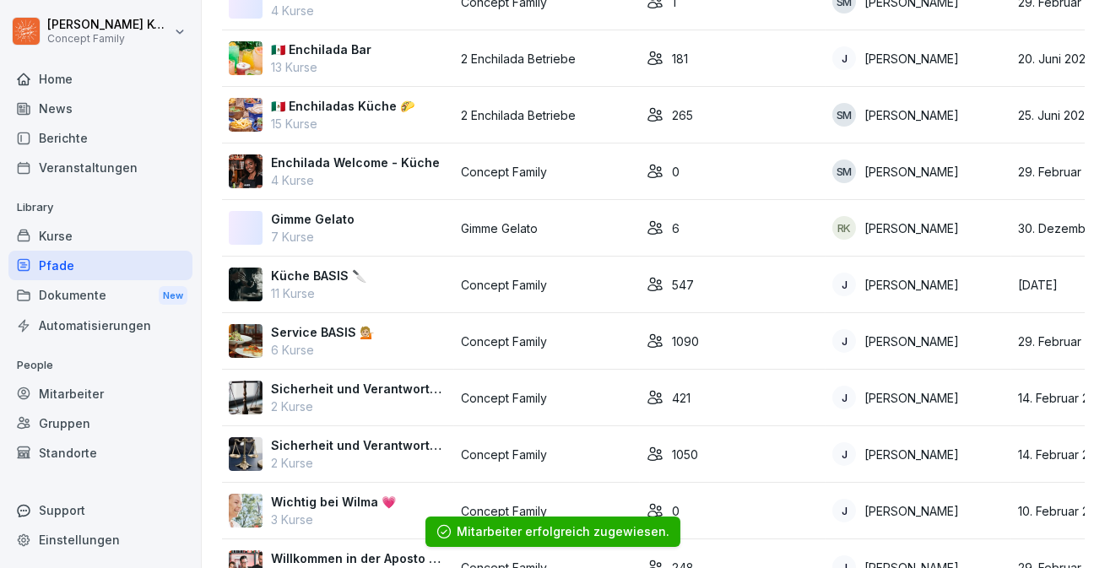
scroll to position [342, 0]
click at [352, 290] on p "11 Kurse" at bounding box center [318, 293] width 95 height 18
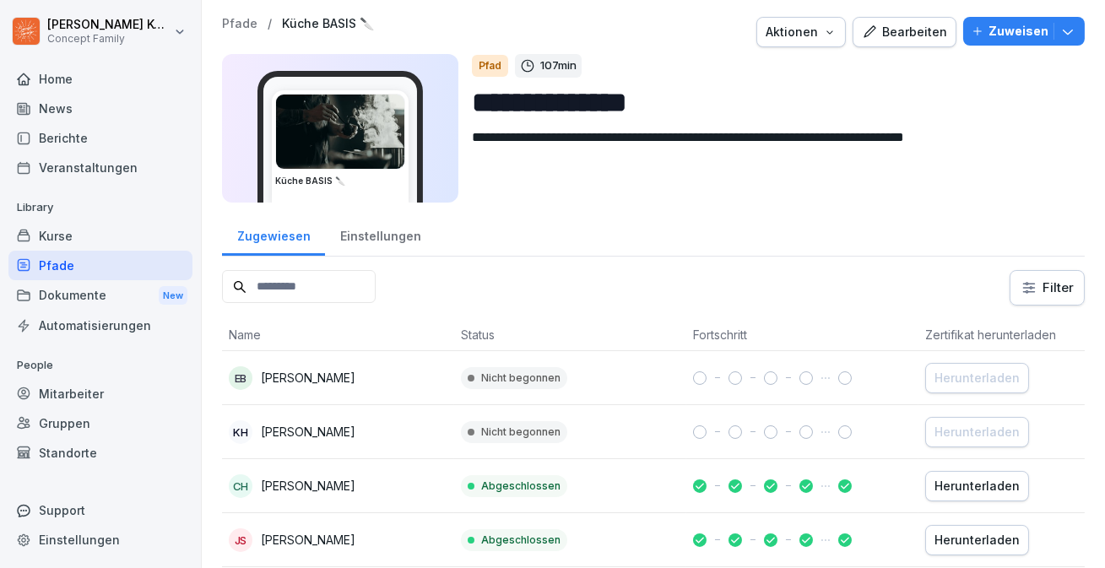
click at [1063, 33] on icon "button" at bounding box center [1067, 31] width 17 height 17
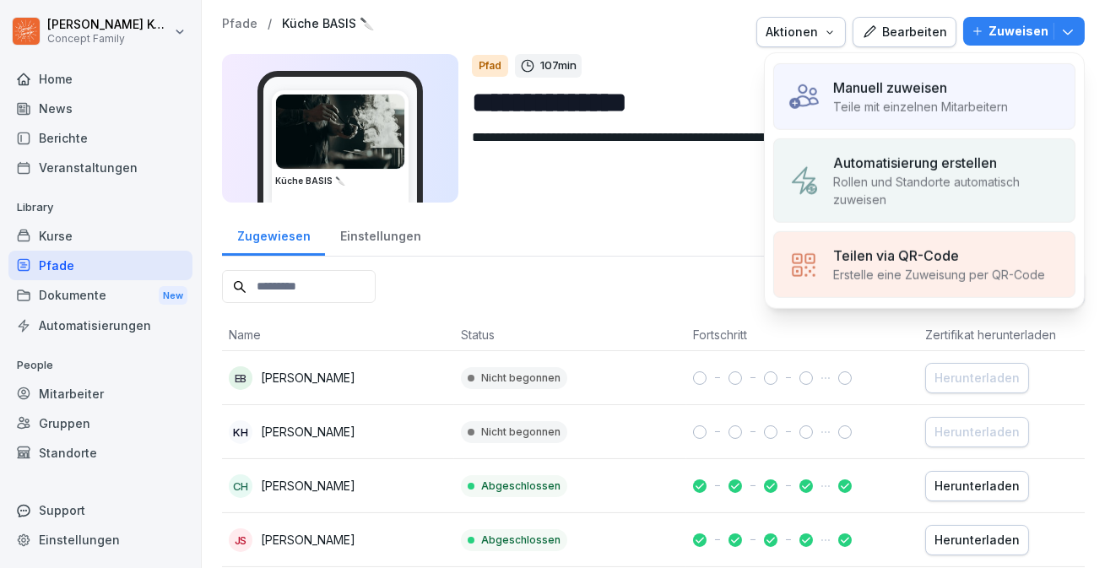
click at [939, 83] on p "Manuell zuweisen" at bounding box center [890, 88] width 114 height 20
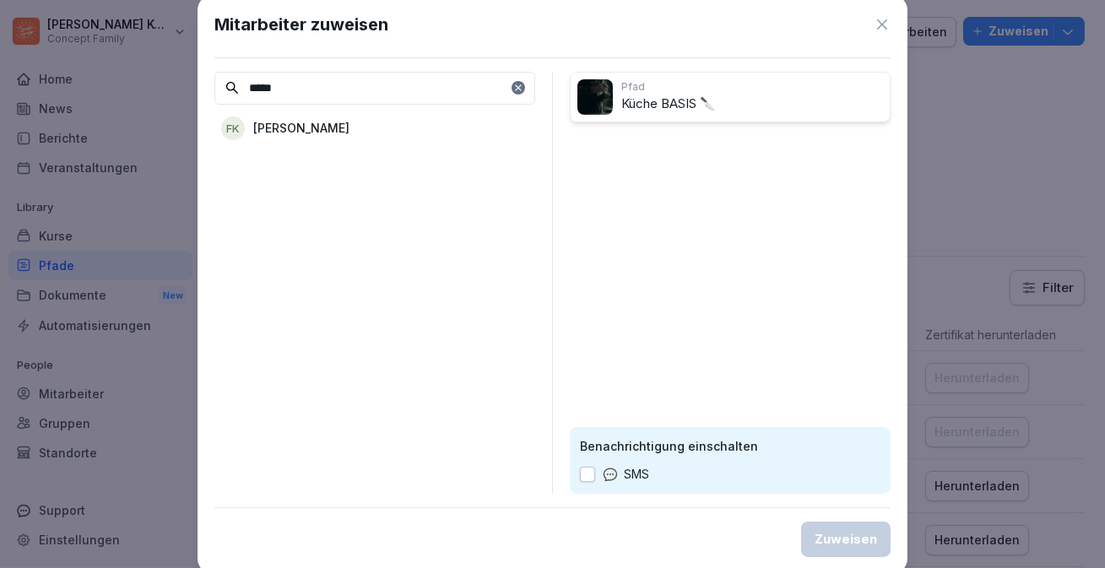
type input "*****"
click at [290, 124] on p "[PERSON_NAME]" at bounding box center [301, 128] width 96 height 18
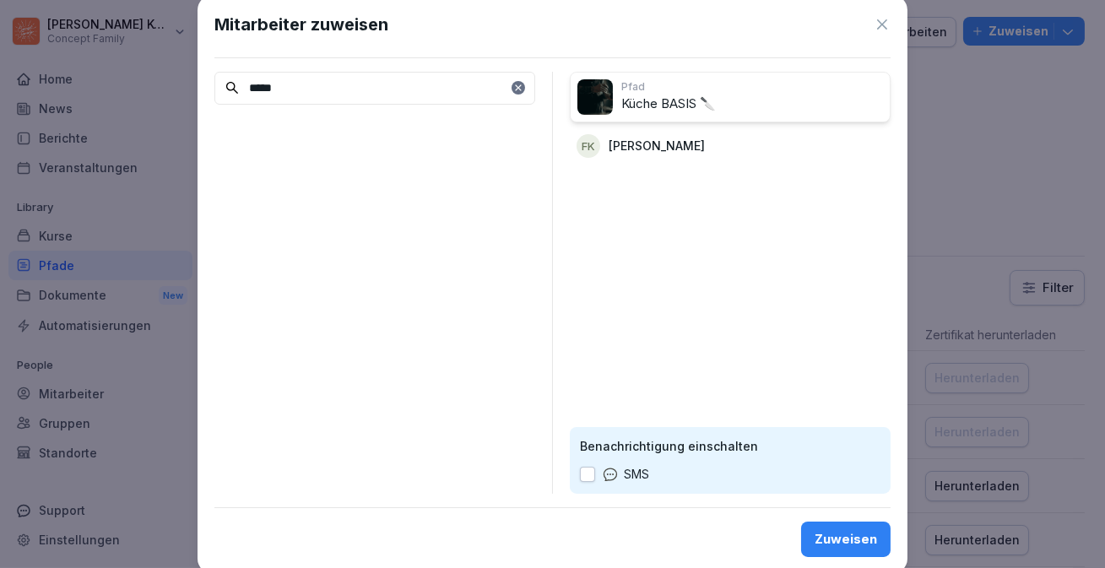
click at [835, 542] on div "Zuweisen" at bounding box center [845, 539] width 62 height 19
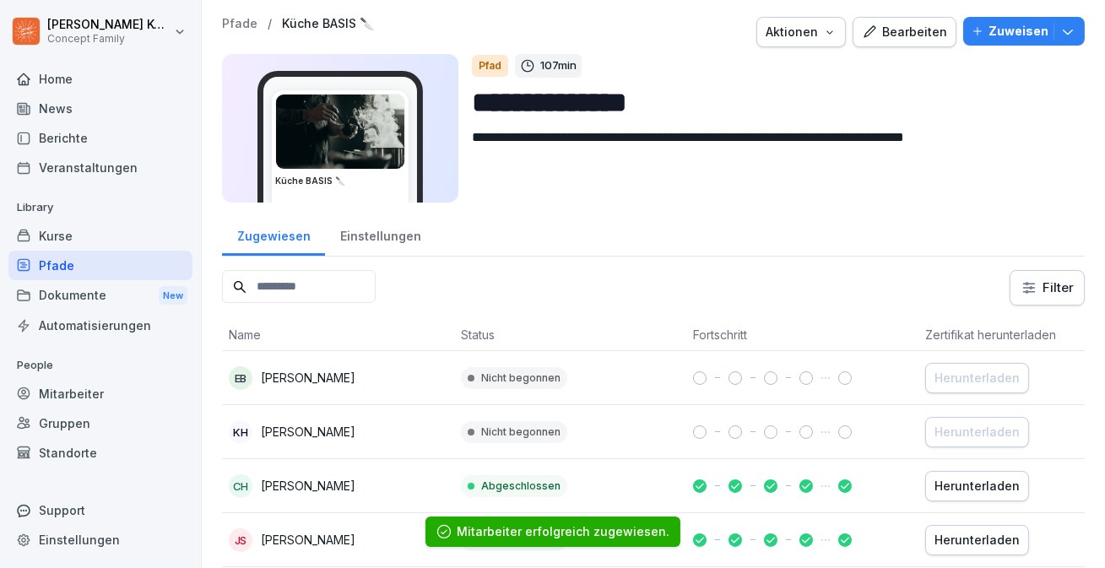
click at [103, 263] on div "Pfade" at bounding box center [100, 266] width 184 height 30
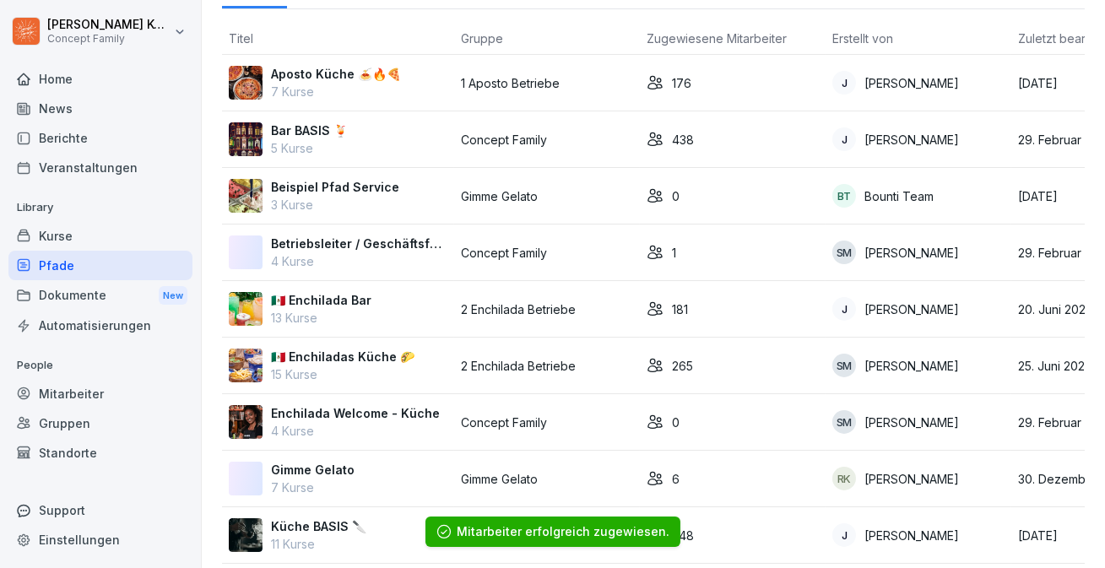
scroll to position [88, 0]
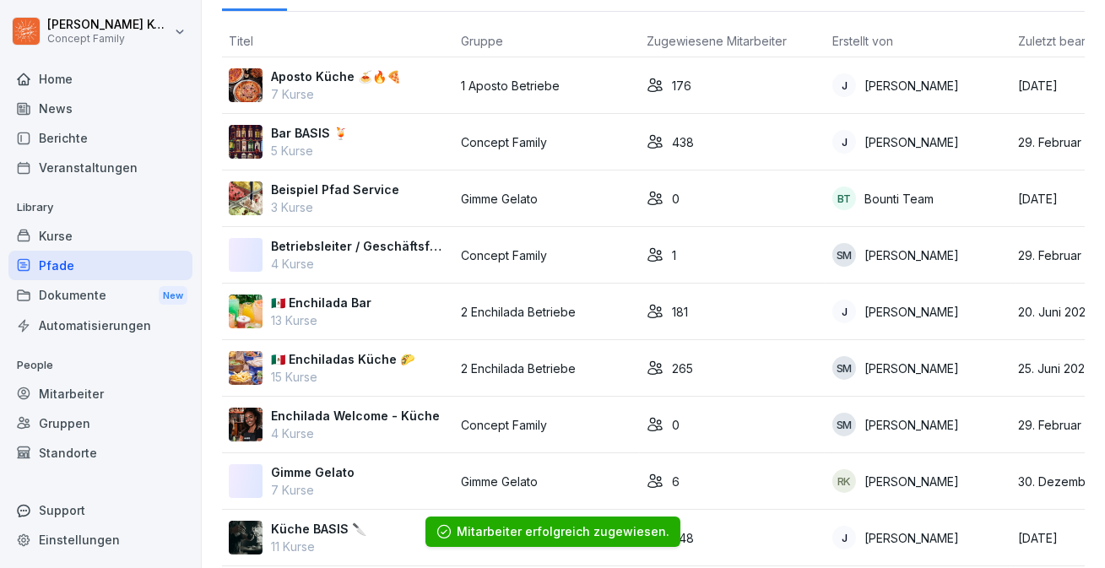
click at [380, 72] on p "Aposto Küche 🍝🔥🍕" at bounding box center [336, 77] width 130 height 18
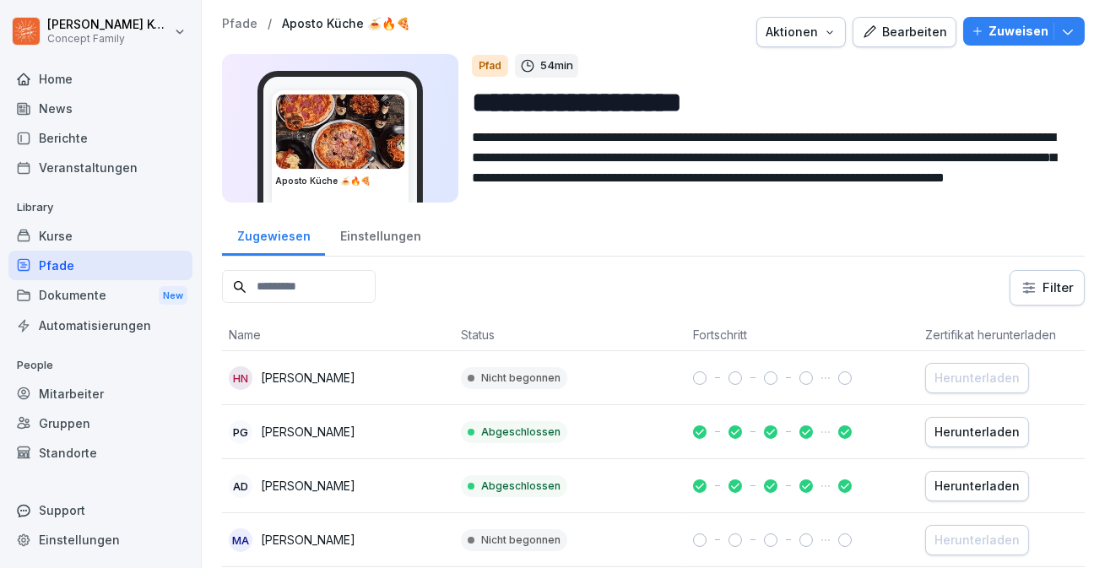
click at [1068, 35] on icon "button" at bounding box center [1067, 31] width 17 height 17
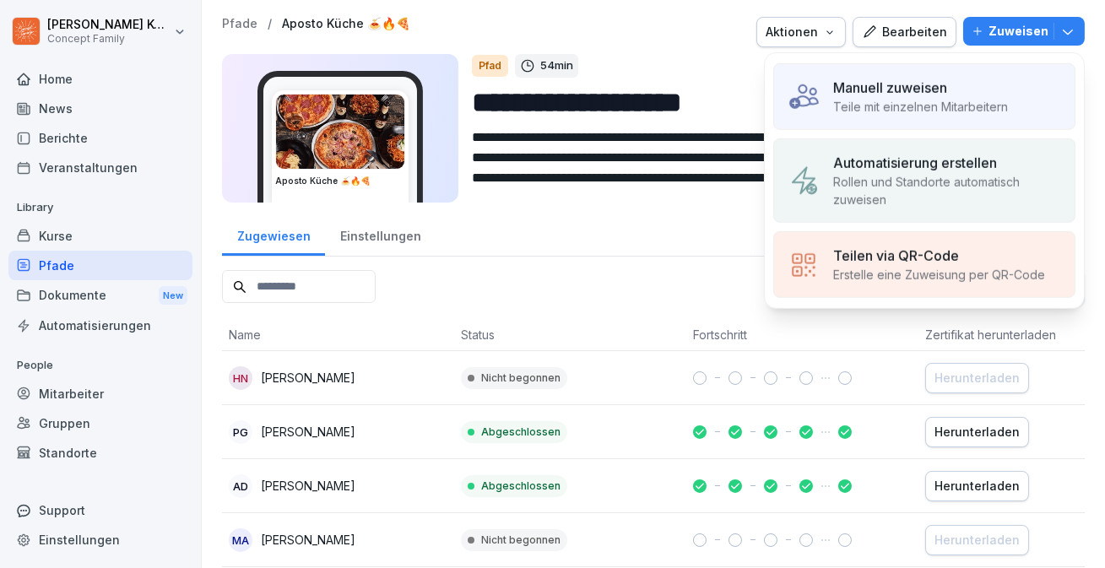
click at [949, 89] on div "Manuell zuweisen" at bounding box center [920, 88] width 175 height 20
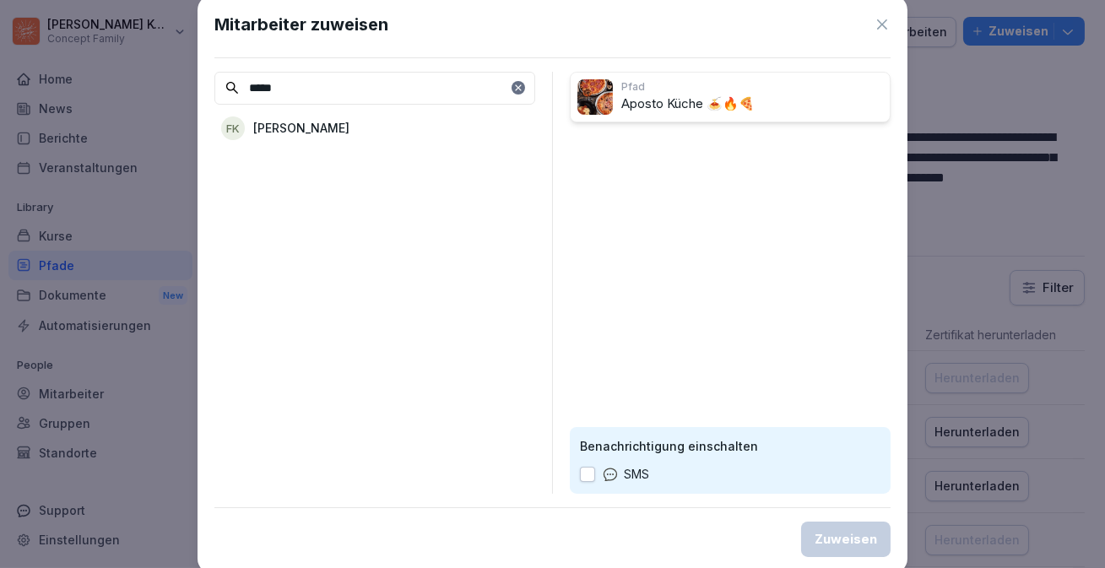
type input "*****"
click at [382, 127] on div "FK [PERSON_NAME]" at bounding box center [374, 128] width 321 height 30
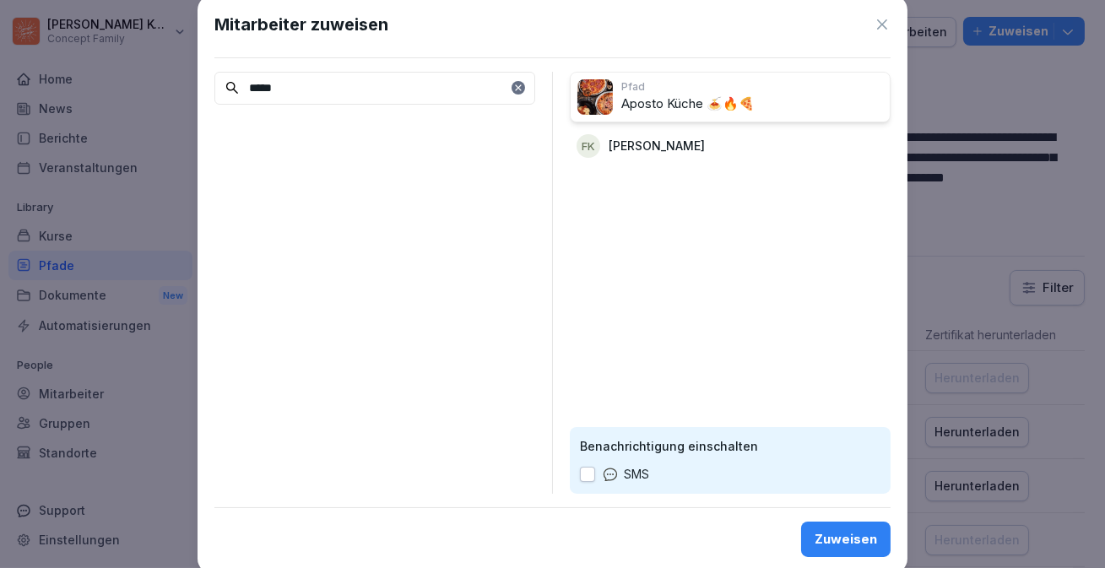
click at [857, 530] on div "Zuweisen" at bounding box center [845, 539] width 62 height 19
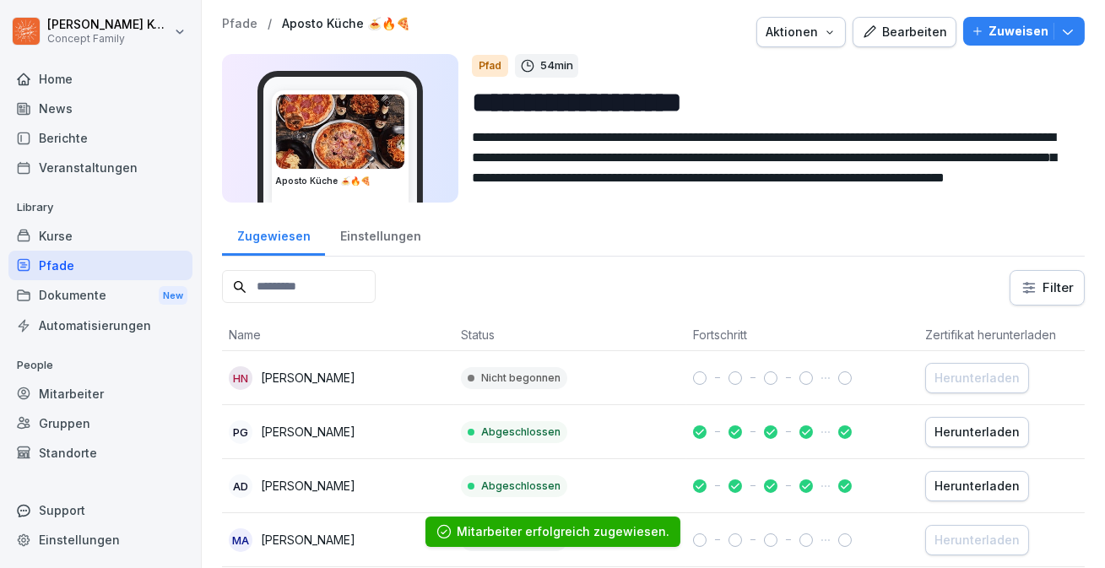
click at [46, 271] on div "Pfade" at bounding box center [100, 266] width 184 height 30
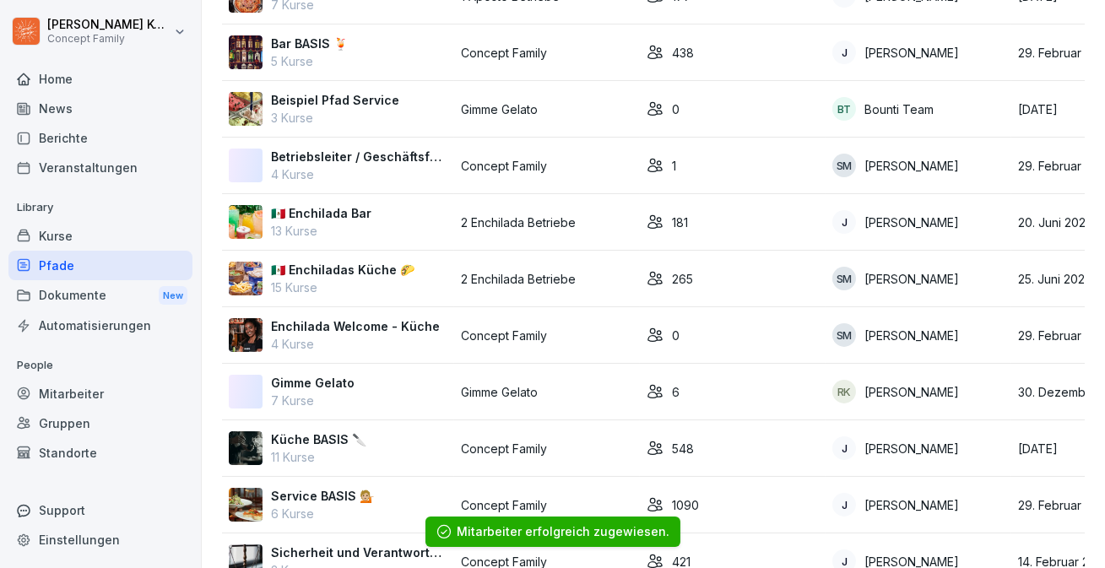
scroll to position [180, 0]
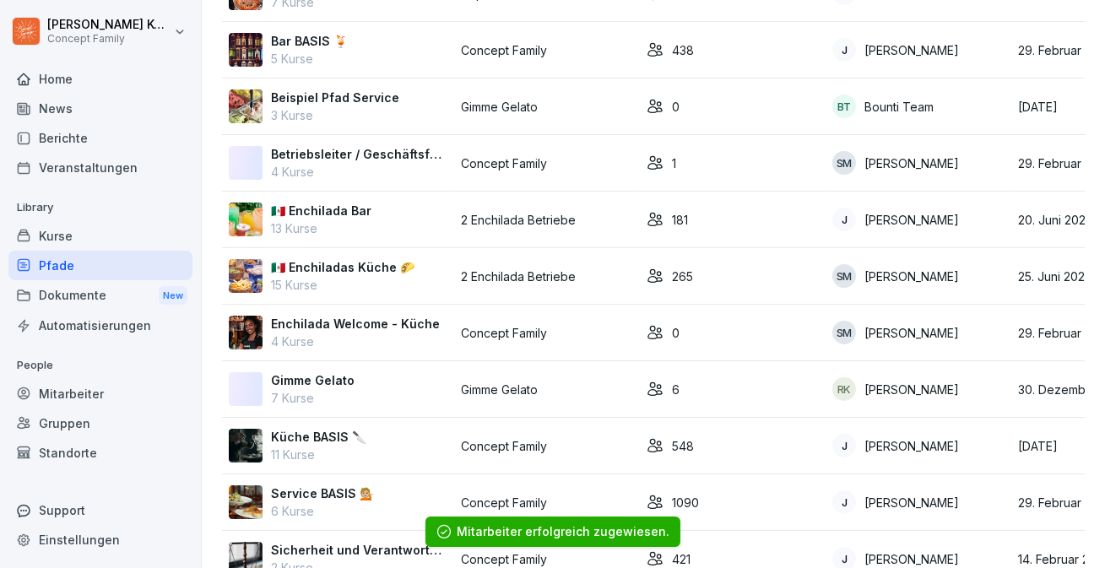
click at [356, 258] on p "🇲🇽 Enchiladas Küche 🌮" at bounding box center [342, 267] width 143 height 18
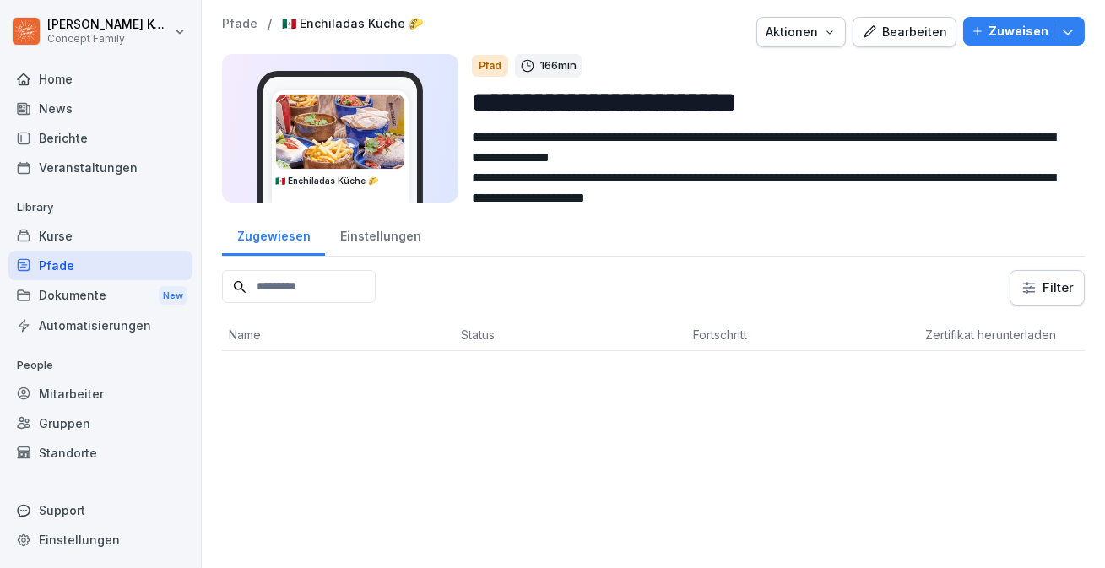
click at [1071, 31] on icon "button" at bounding box center [1067, 31] width 17 height 17
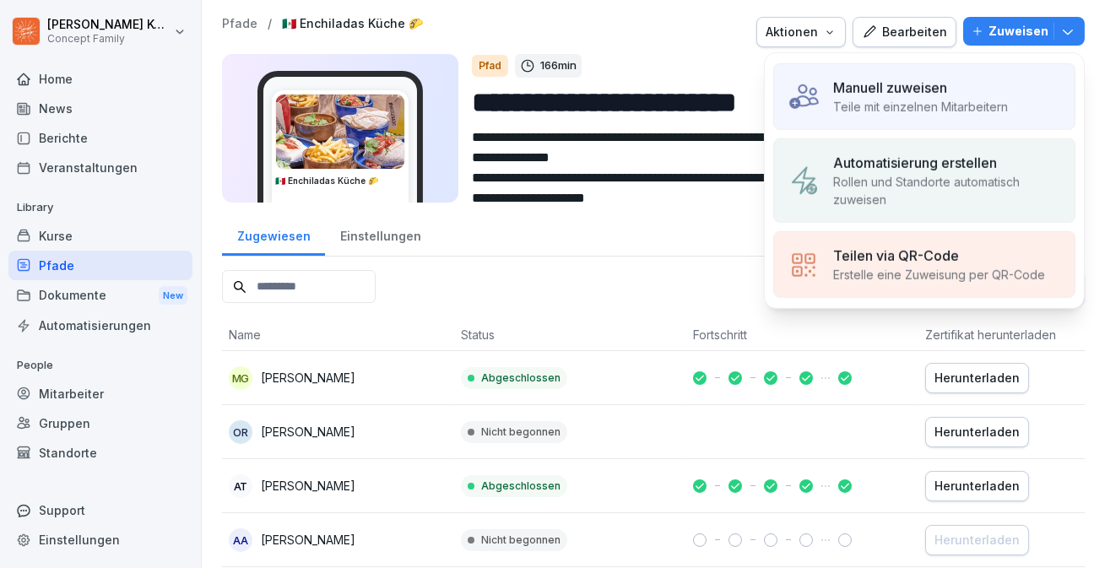
click at [900, 93] on p "Manuell zuweisen" at bounding box center [890, 88] width 114 height 20
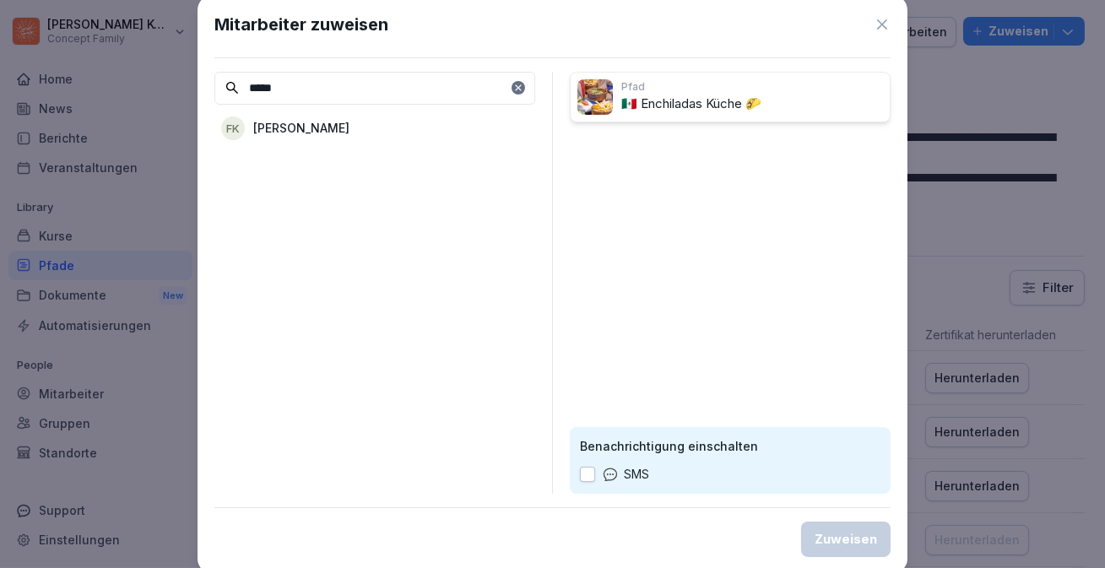
type input "*****"
click at [297, 131] on p "[PERSON_NAME]" at bounding box center [301, 128] width 96 height 18
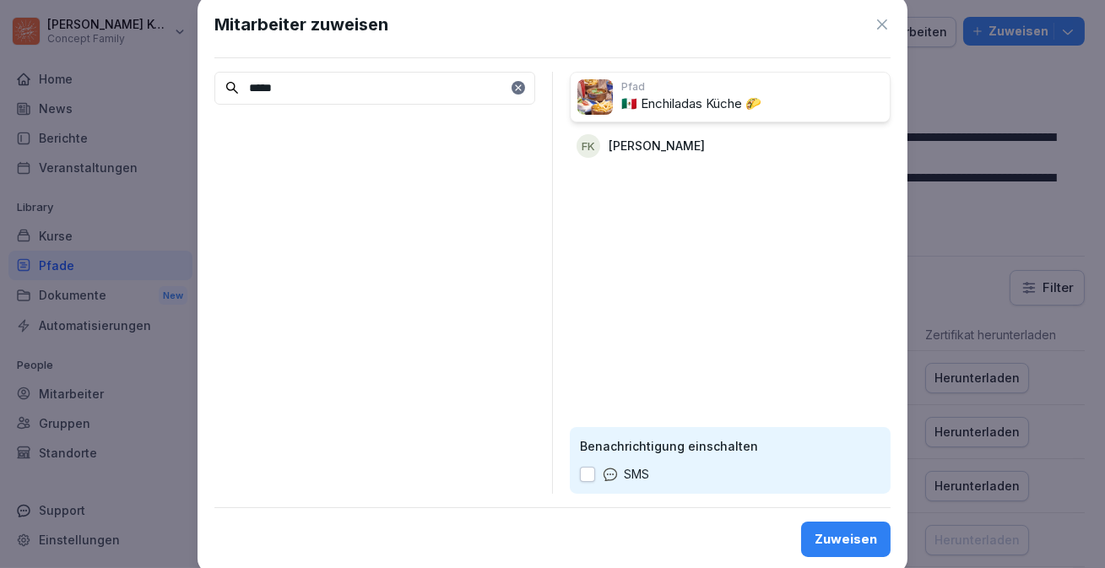
click at [866, 560] on div "Mitarbeiter zuweisen ***** Pfad 🇲🇽 Enchiladas Küche 🌮 FK [PERSON_NAME] Benachri…" at bounding box center [552, 284] width 710 height 579
click at [865, 548] on button "Zuweisen" at bounding box center [845, 539] width 89 height 35
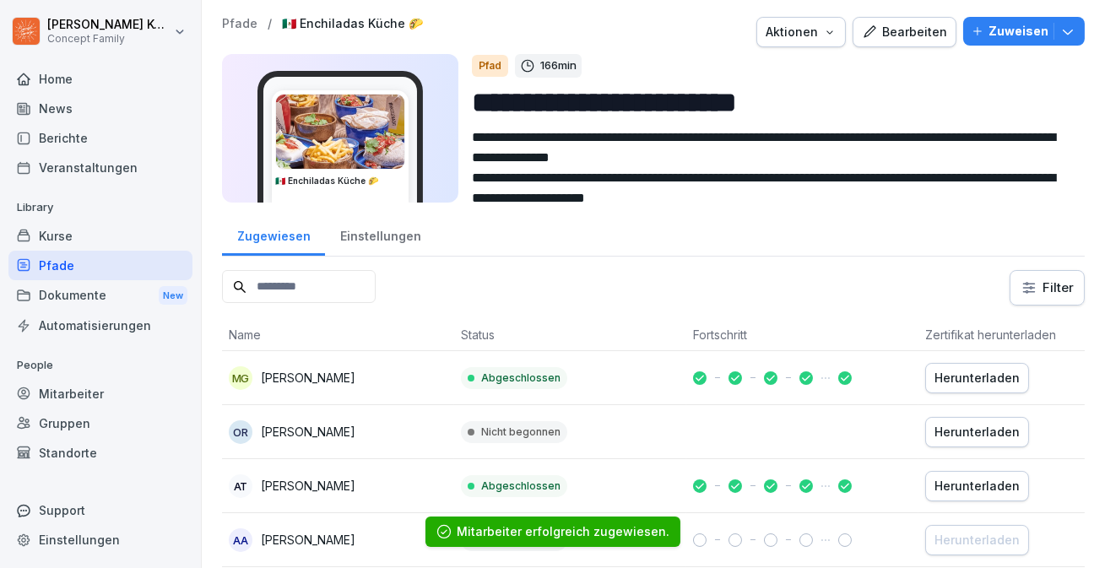
click at [57, 264] on div "Pfade" at bounding box center [100, 266] width 184 height 30
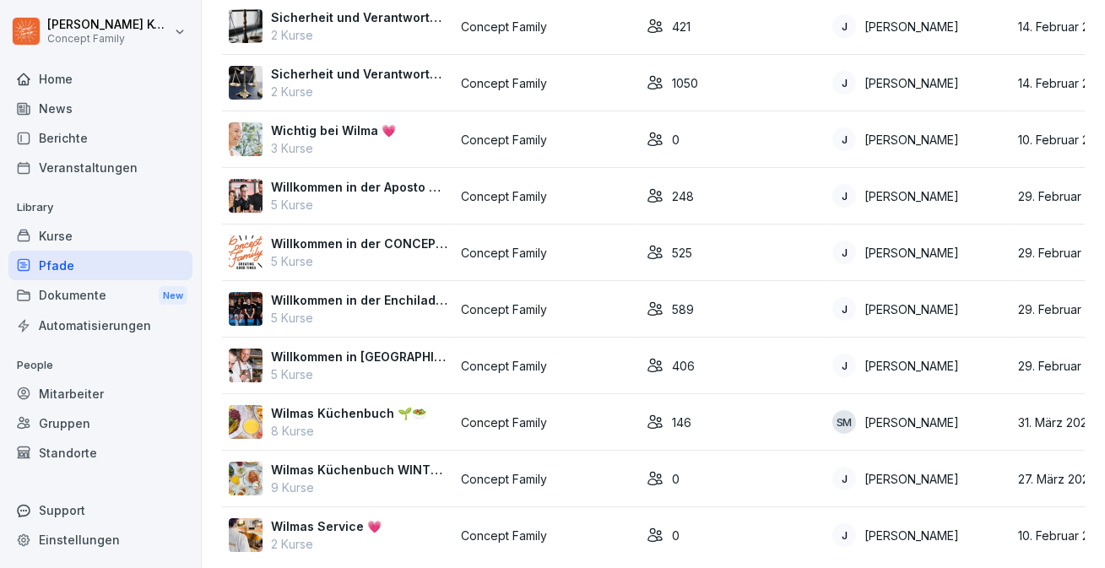
scroll to position [719, 0]
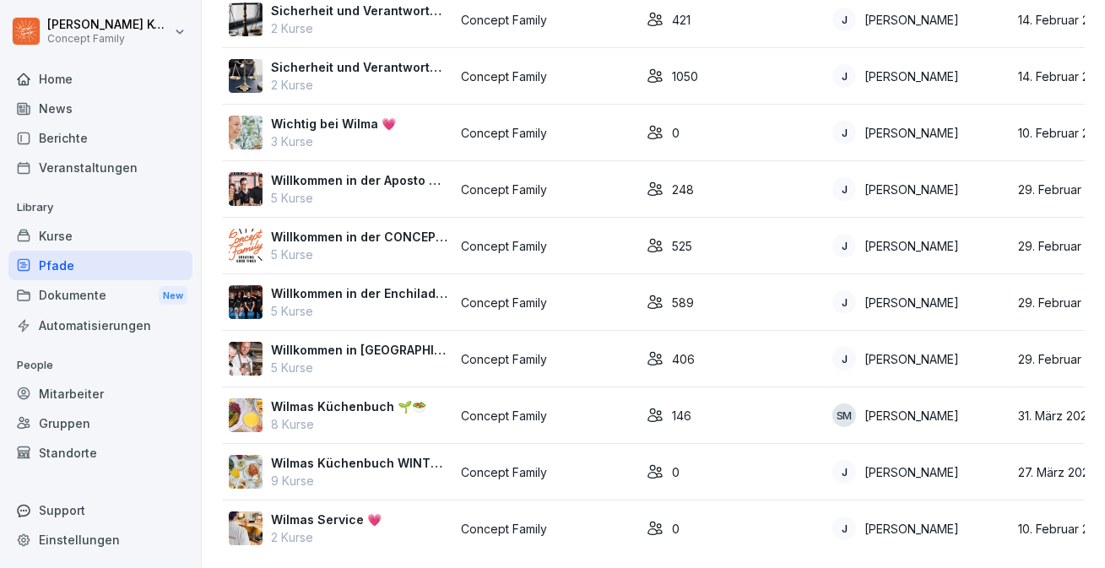
click at [363, 414] on p "Wilmas Küchenbuch 🌱🥗" at bounding box center [348, 406] width 155 height 18
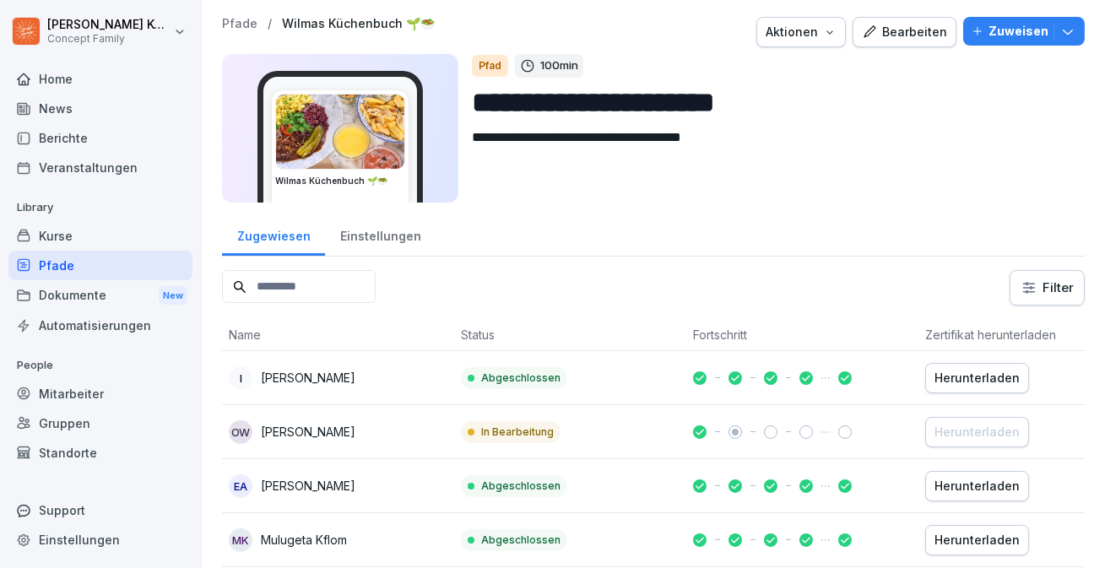
click at [397, 223] on div "Einstellungen" at bounding box center [380, 234] width 111 height 43
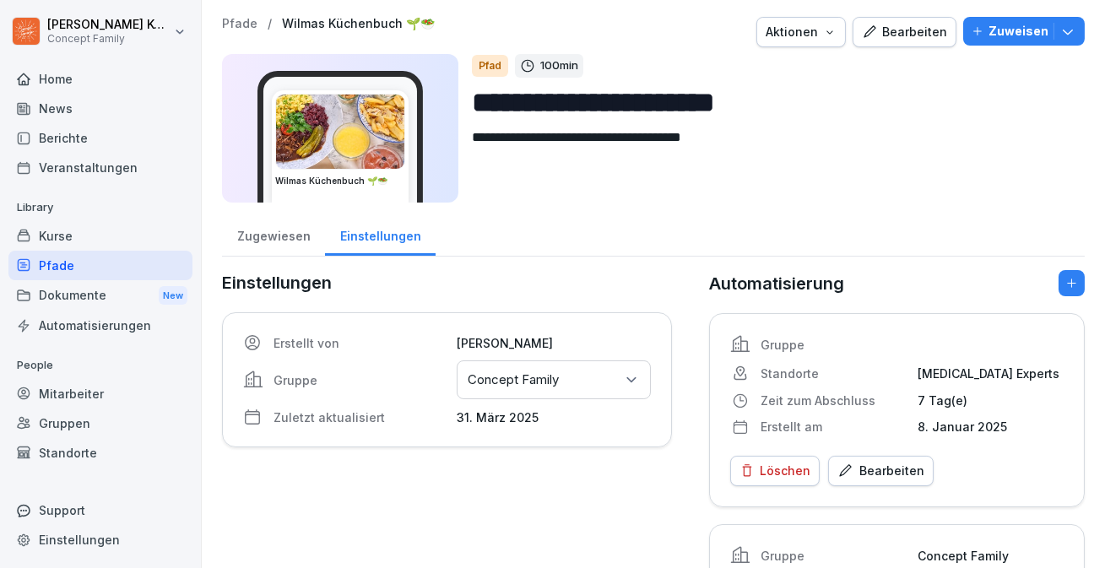
click at [248, 237] on div "Zugewiesen" at bounding box center [273, 234] width 103 height 43
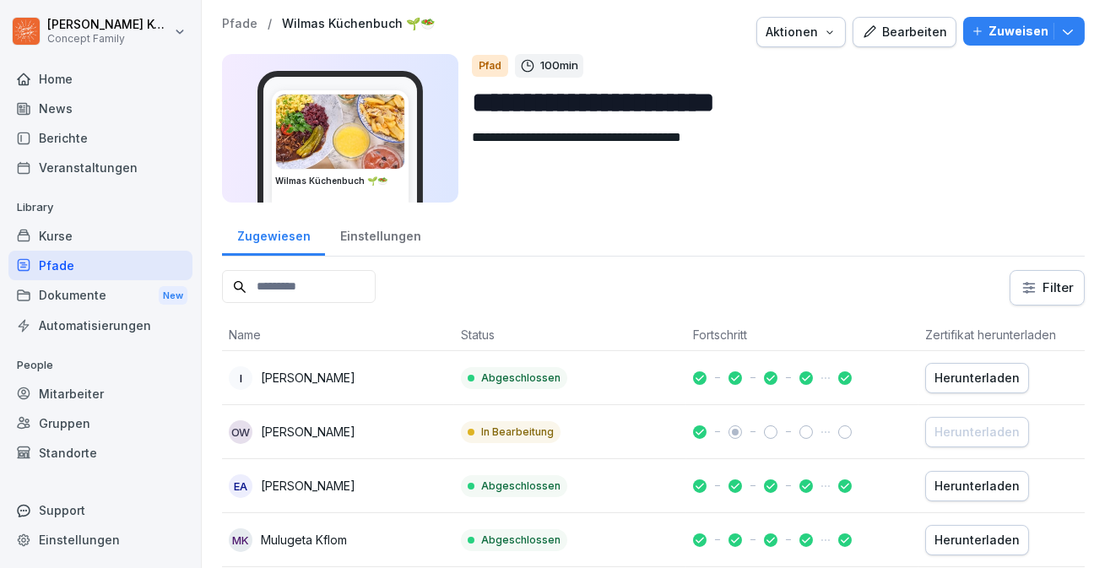
click at [1071, 38] on icon "button" at bounding box center [1067, 31] width 17 height 17
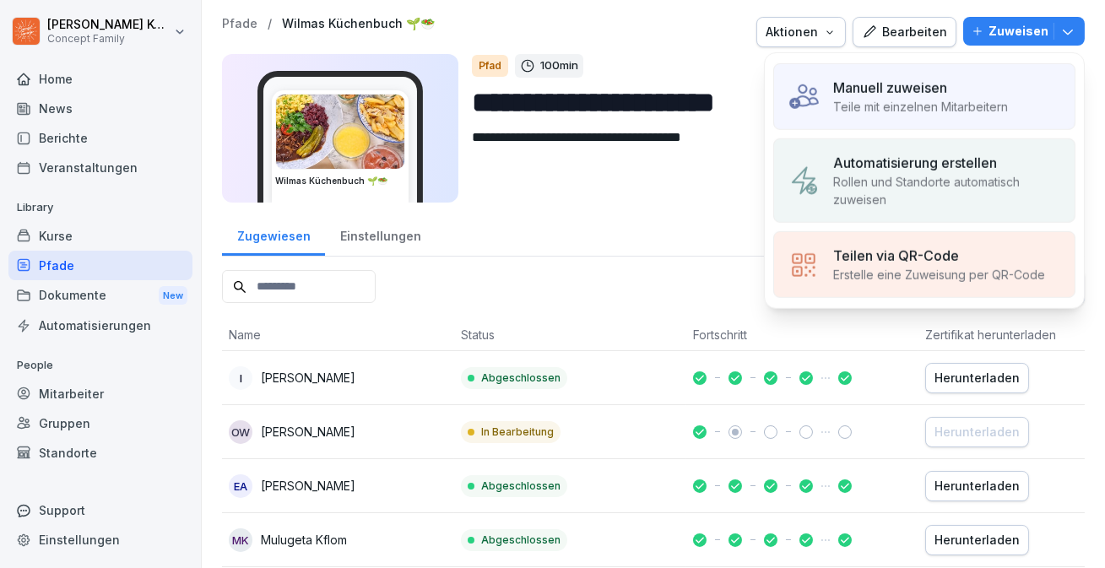
click at [928, 106] on p "Teile mit einzelnen Mitarbeitern" at bounding box center [920, 107] width 175 height 18
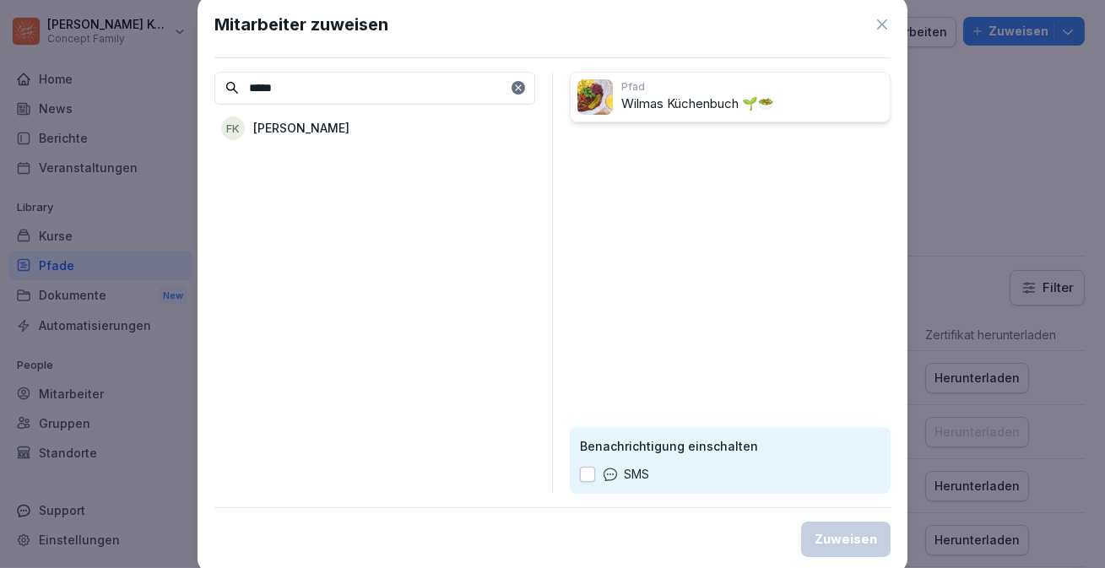
type input "*****"
click at [342, 125] on div "FK Fabian Kirch" at bounding box center [374, 128] width 321 height 30
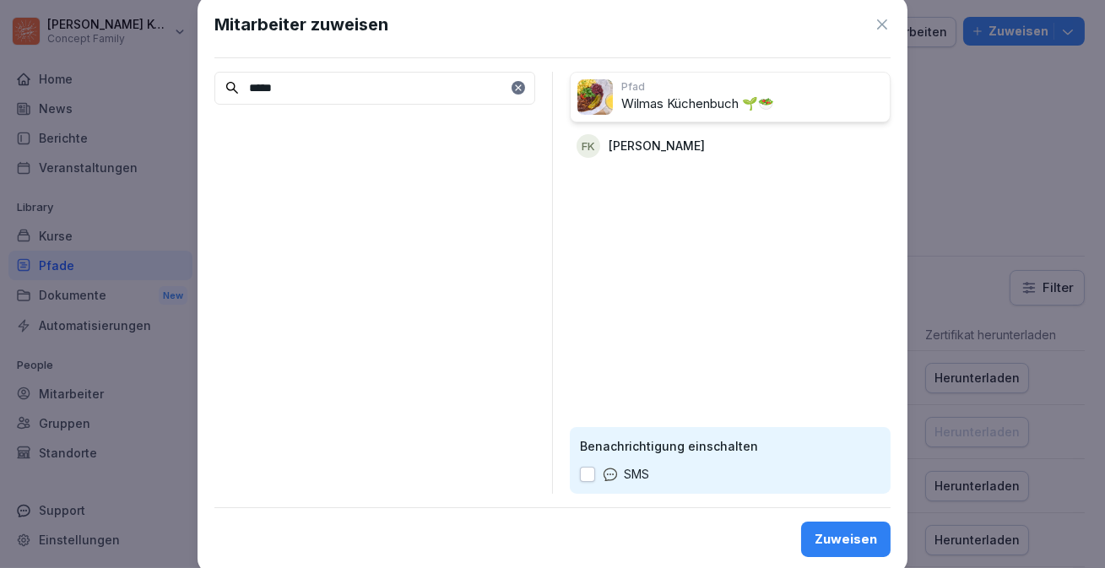
click at [846, 531] on div "Zuweisen" at bounding box center [845, 539] width 62 height 19
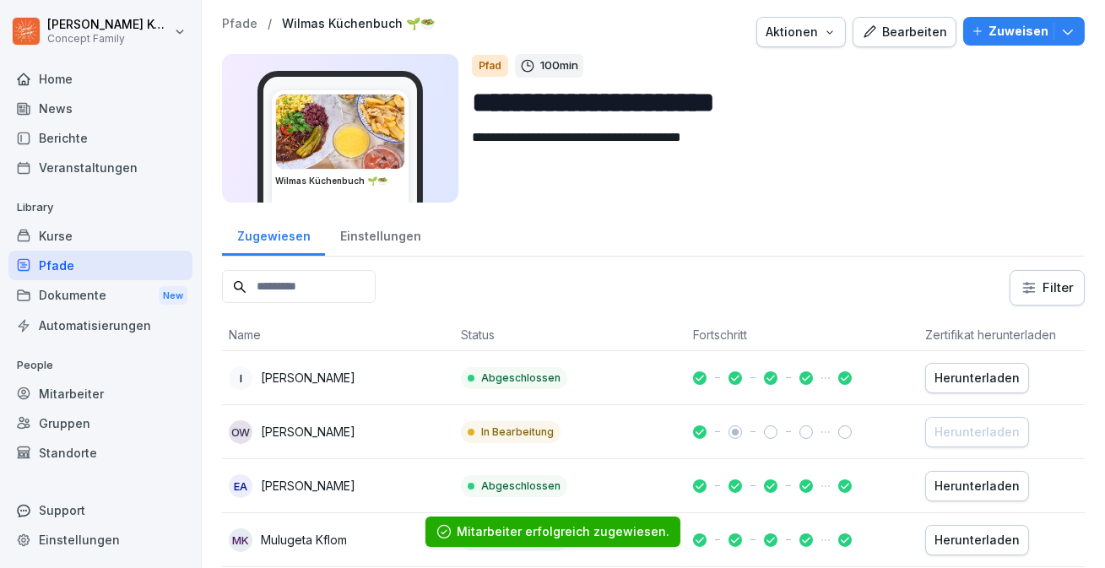
click at [68, 406] on div "Mitarbeiter" at bounding box center [100, 394] width 184 height 30
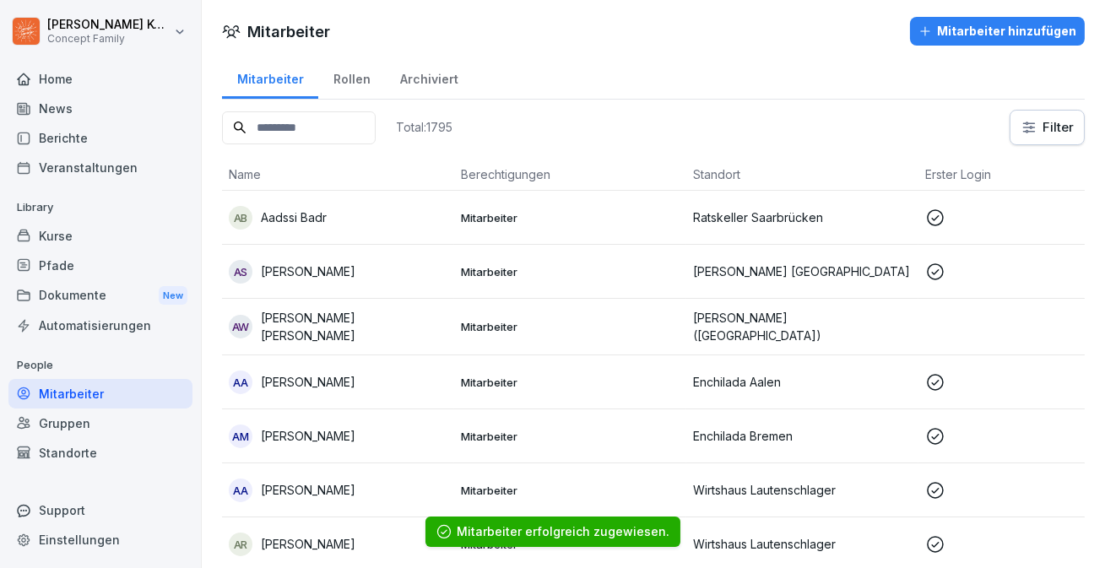
click at [295, 139] on input at bounding box center [299, 127] width 154 height 33
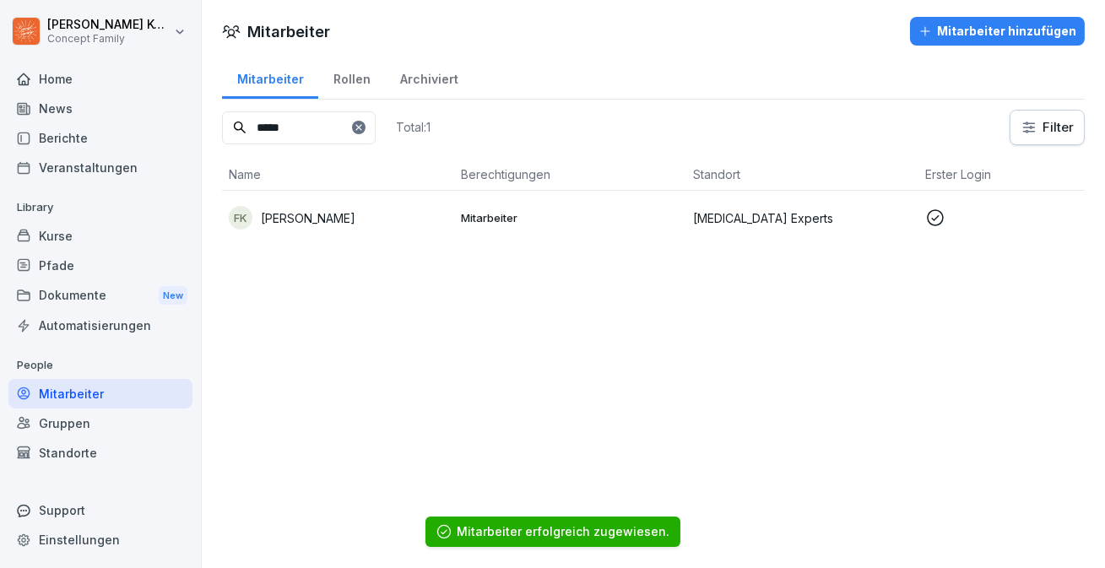
type input "*****"
click at [359, 202] on td "FK Fabian Kirch" at bounding box center [338, 218] width 232 height 54
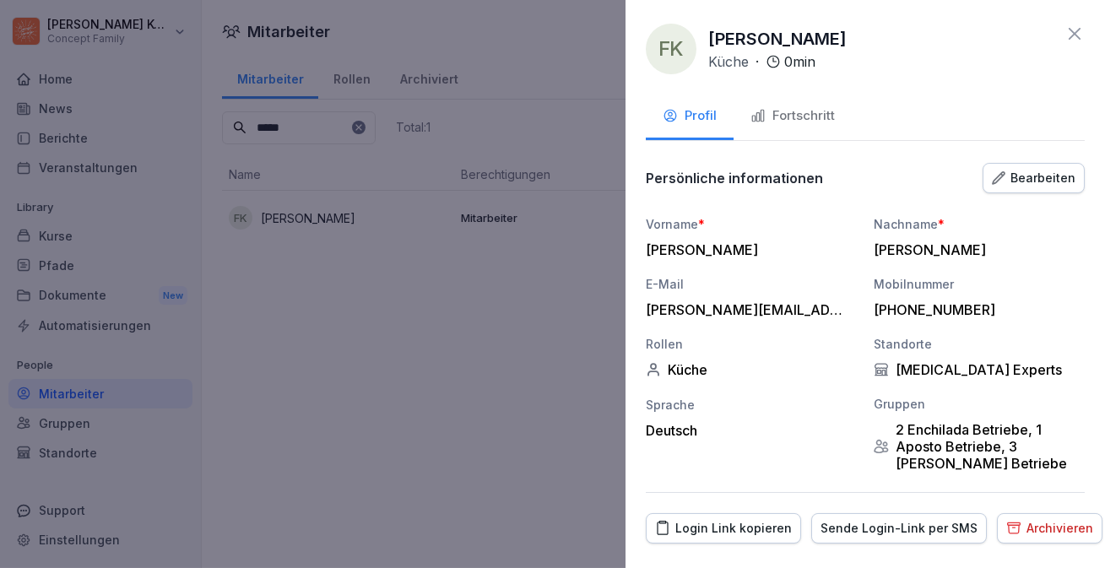
click at [779, 131] on button "Fortschritt" at bounding box center [792, 118] width 118 height 46
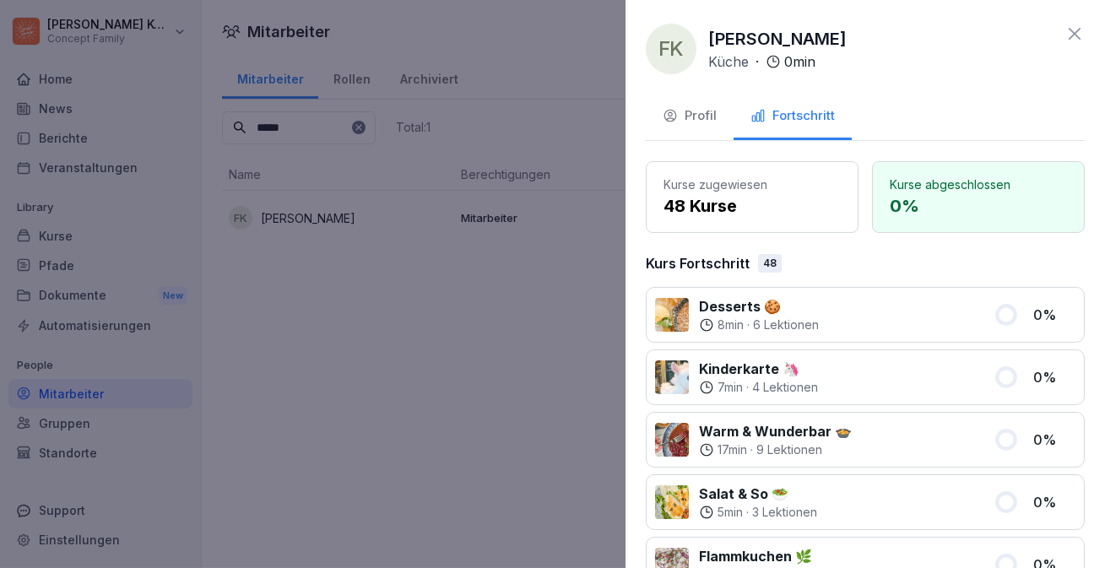
click at [1068, 32] on icon at bounding box center [1074, 34] width 20 height 20
